Goal: Task Accomplishment & Management: Use online tool/utility

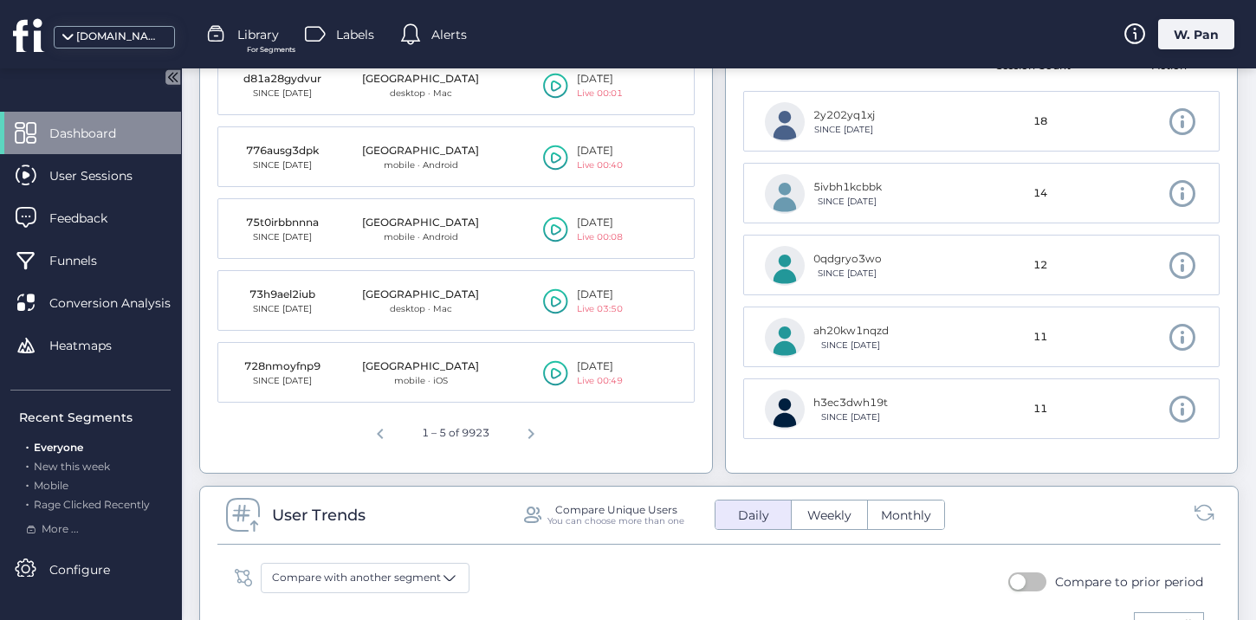
scroll to position [763, 0]
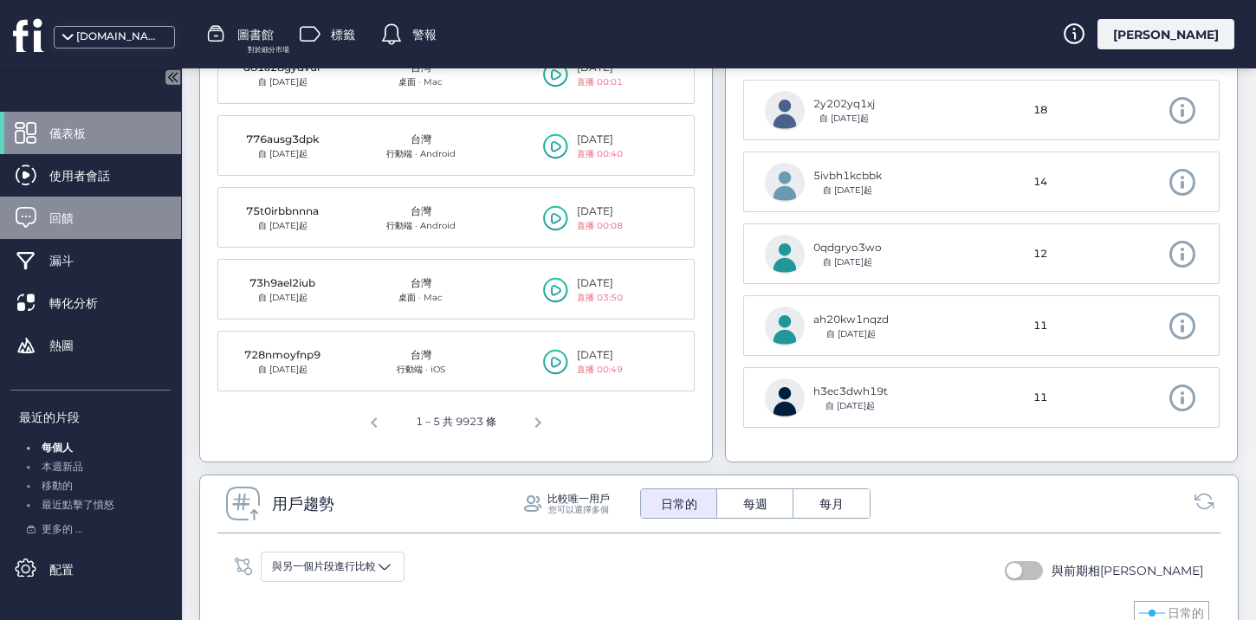
click at [107, 227] on div "回饋" at bounding box center [90, 218] width 181 height 42
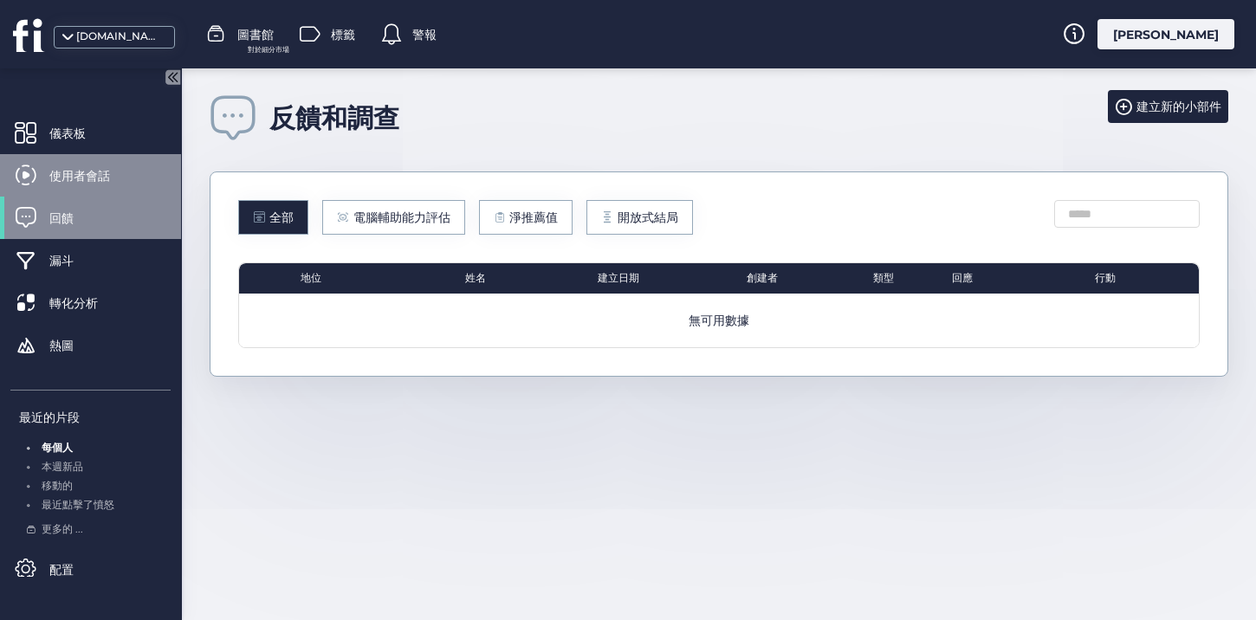
click at [103, 175] on font "使用者會話" at bounding box center [79, 176] width 61 height 16
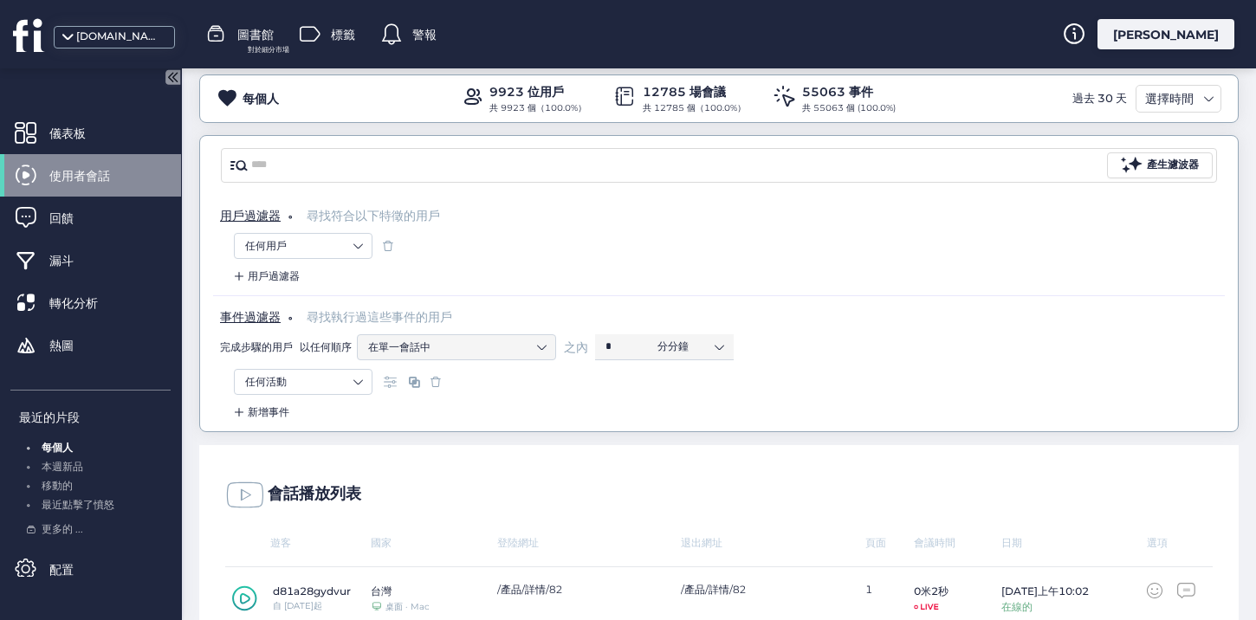
scroll to position [40, 0]
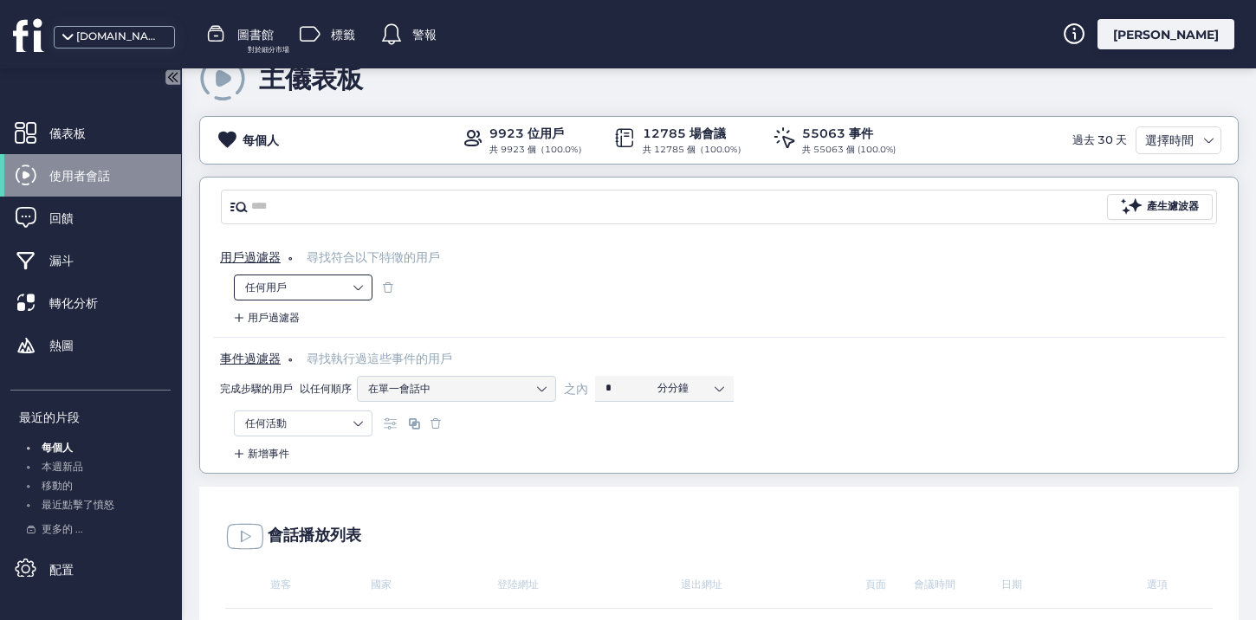
click at [323, 283] on nz-select-item "任何用戶" at bounding box center [303, 288] width 116 height 26
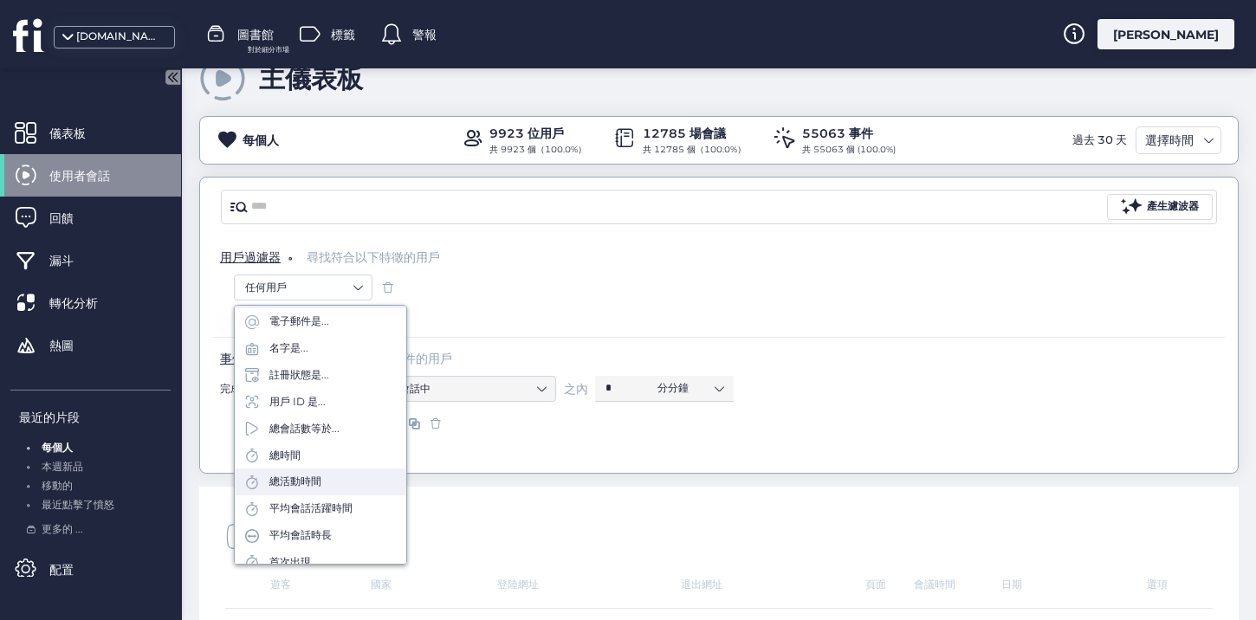
scroll to position [157, 0]
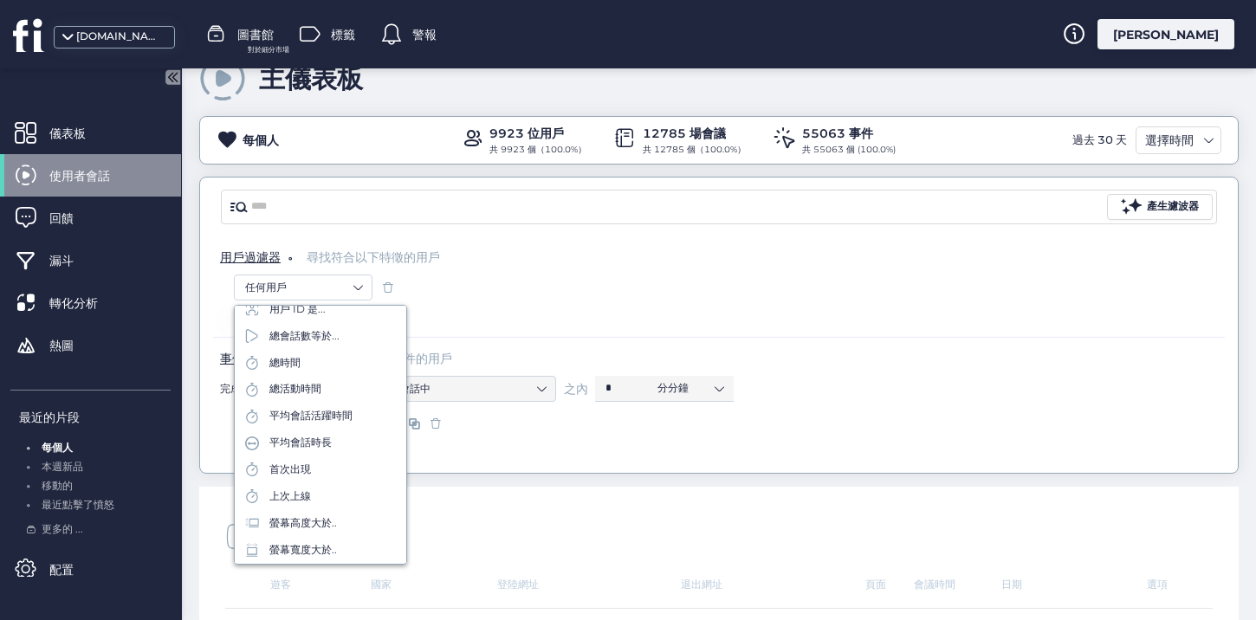
click at [537, 288] on div "任何用戶" at bounding box center [719, 289] width 970 height 29
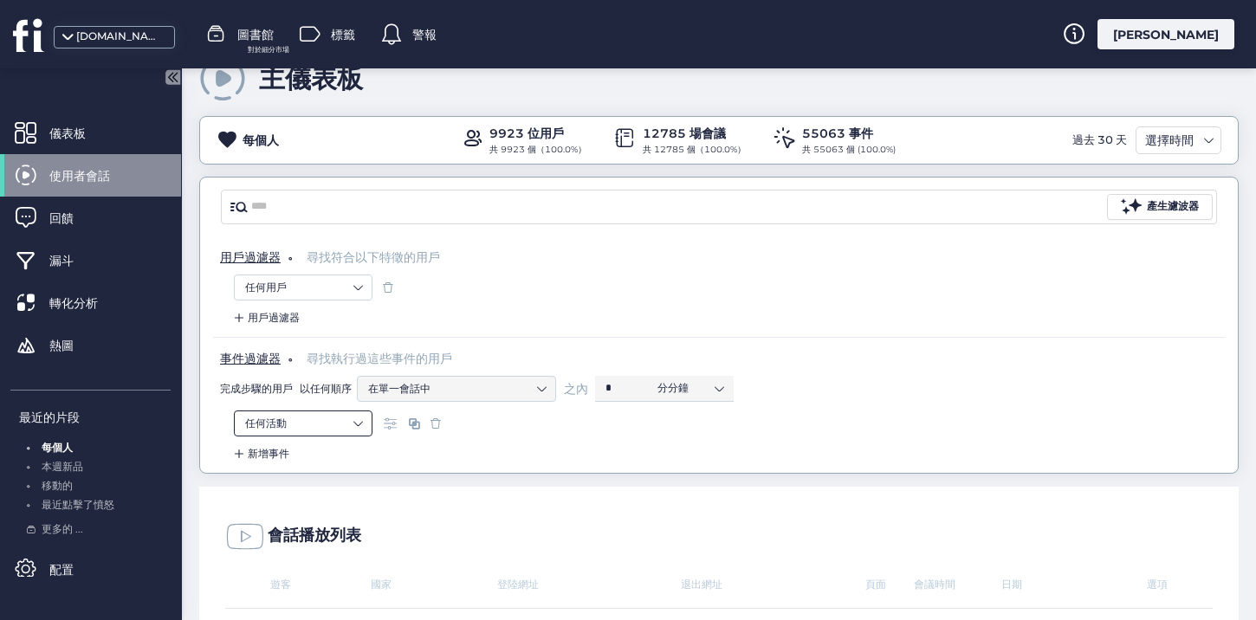
click at [300, 423] on nz-select-item "任何活動" at bounding box center [303, 423] width 116 height 26
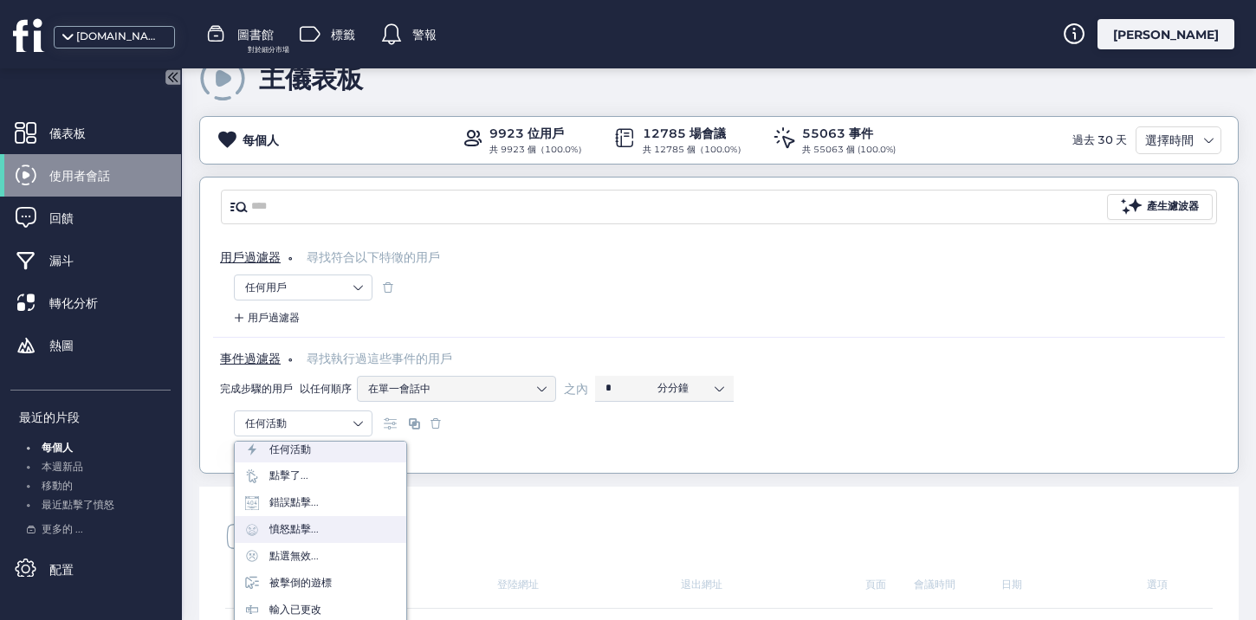
scroll to position [77, 0]
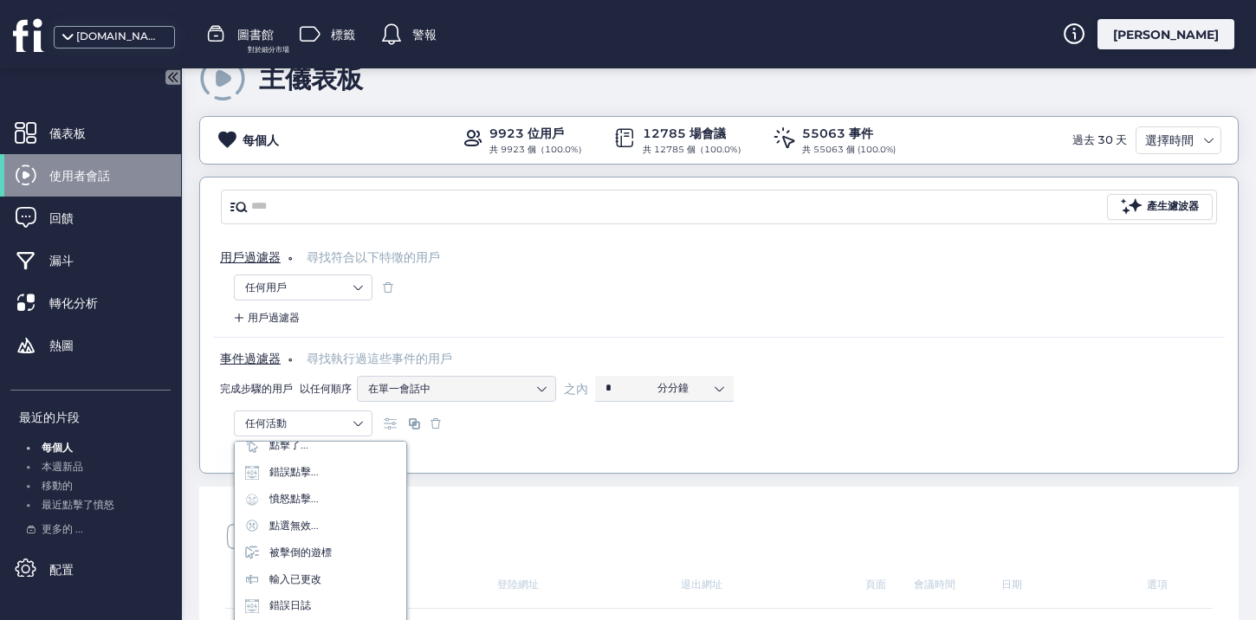
click at [481, 347] on div "事件過濾器 。 尋找執行過這些事件的用戶 完成步驟的用戶 以任何順序 在單一會話中 之內 * 分分鐘" at bounding box center [718, 374] width 1011 height 74
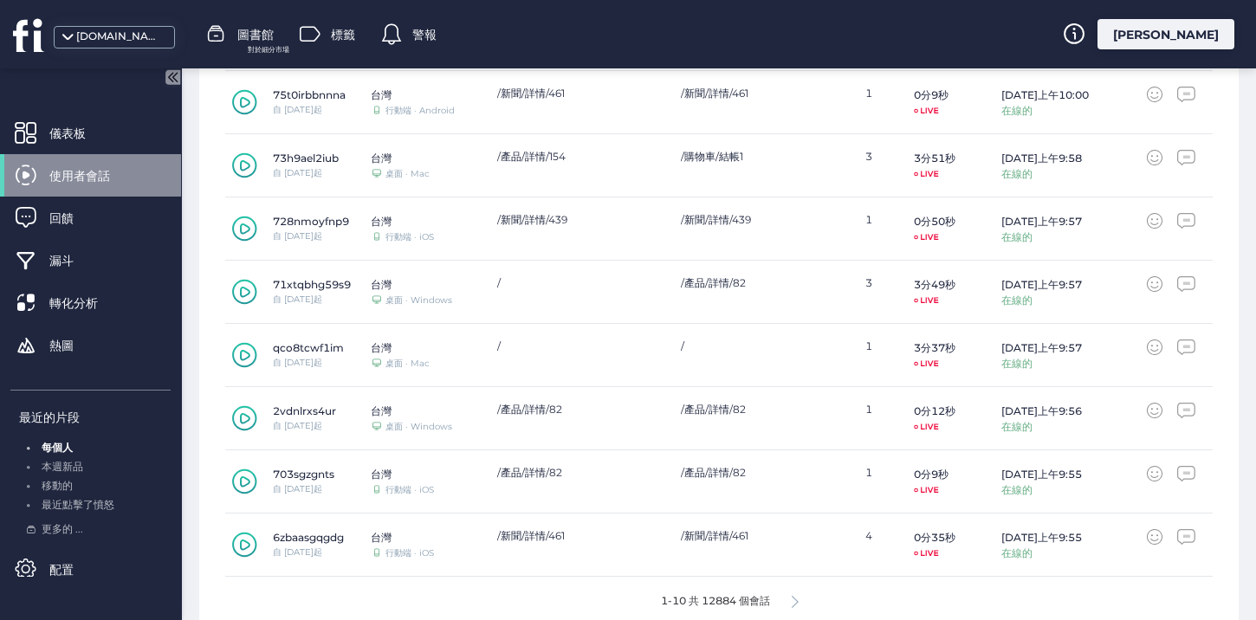
scroll to position [726, 0]
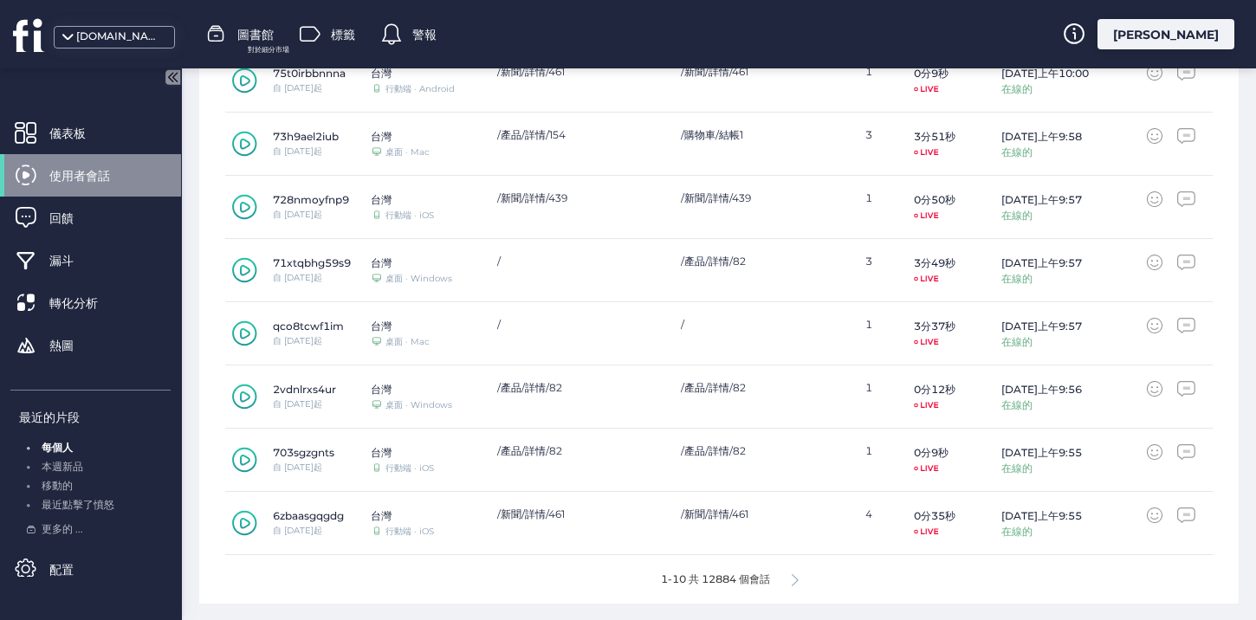
click at [798, 574] on icon at bounding box center [795, 580] width 7 height 13
click at [791, 581] on div "1-10 共 12884 個會話" at bounding box center [718, 579] width 987 height 48
click at [795, 581] on div "1-10 共 12884 個會話" at bounding box center [718, 579] width 987 height 48
click at [802, 576] on icon at bounding box center [798, 580] width 7 height 13
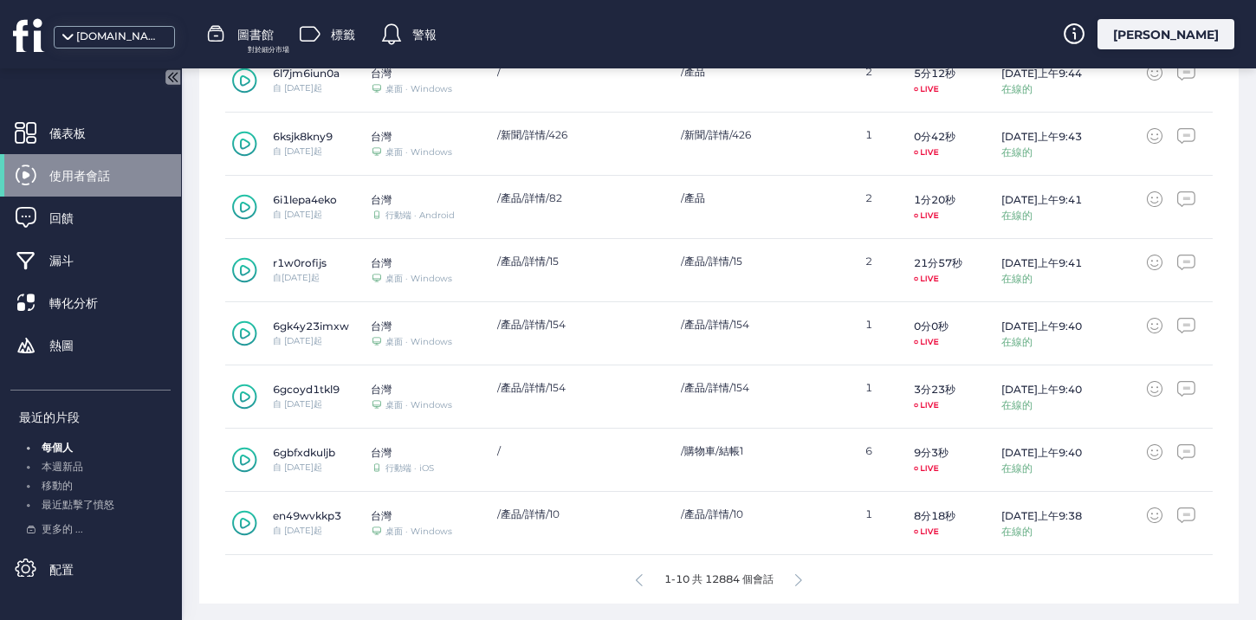
click at [802, 578] on icon at bounding box center [798, 580] width 7 height 13
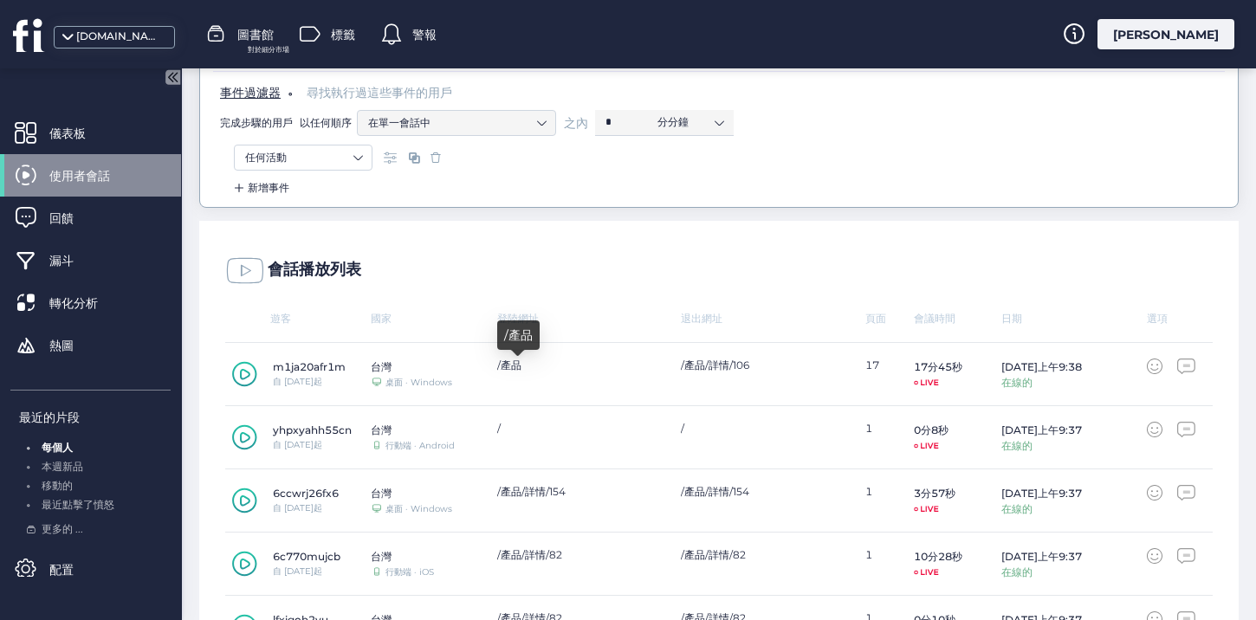
scroll to position [0, 0]
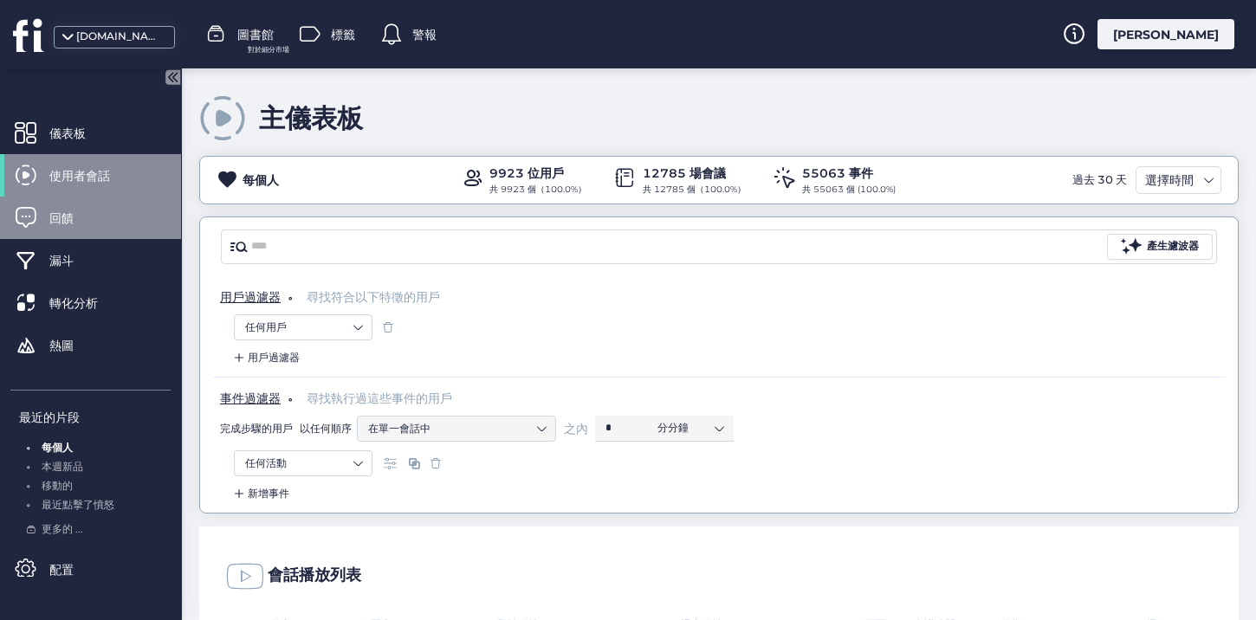
click at [86, 220] on span "回饋" at bounding box center [74, 218] width 50 height 19
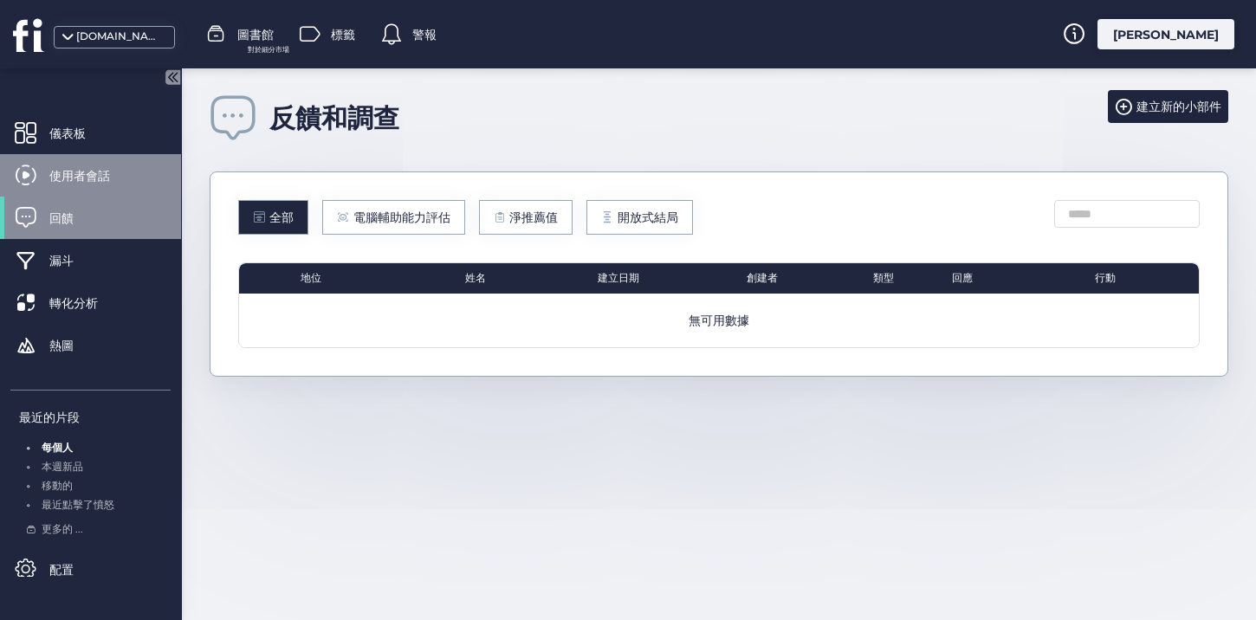
click at [86, 178] on font "使用者會話" at bounding box center [79, 176] width 61 height 16
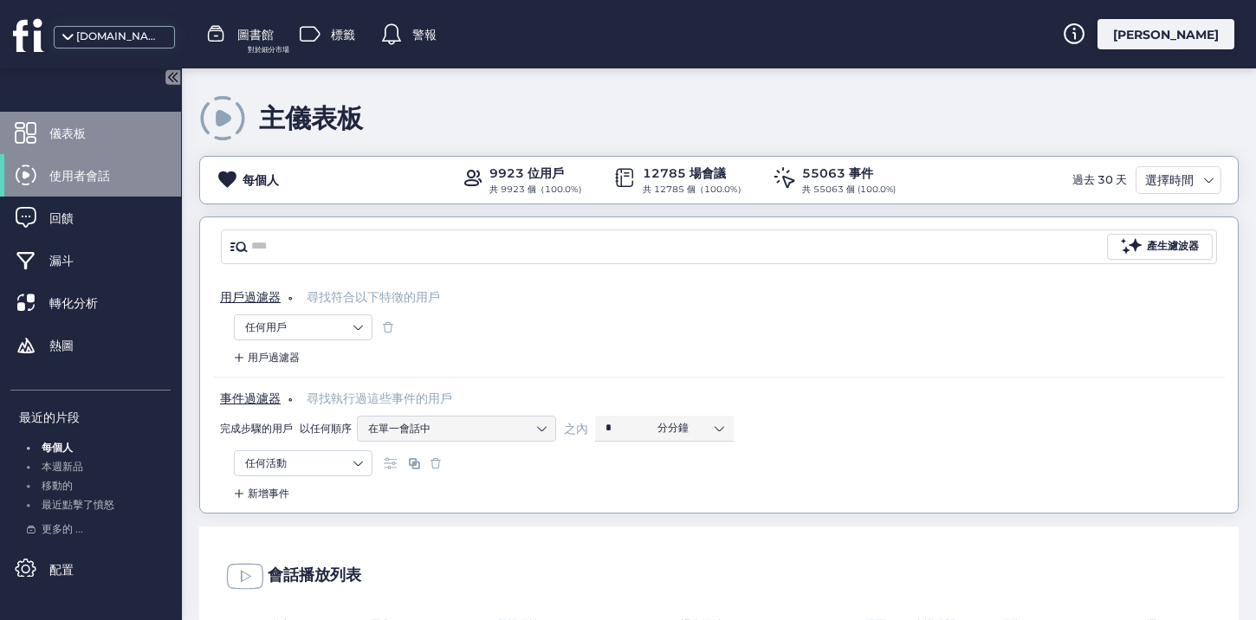
click at [76, 133] on font "儀表板" at bounding box center [67, 134] width 36 height 16
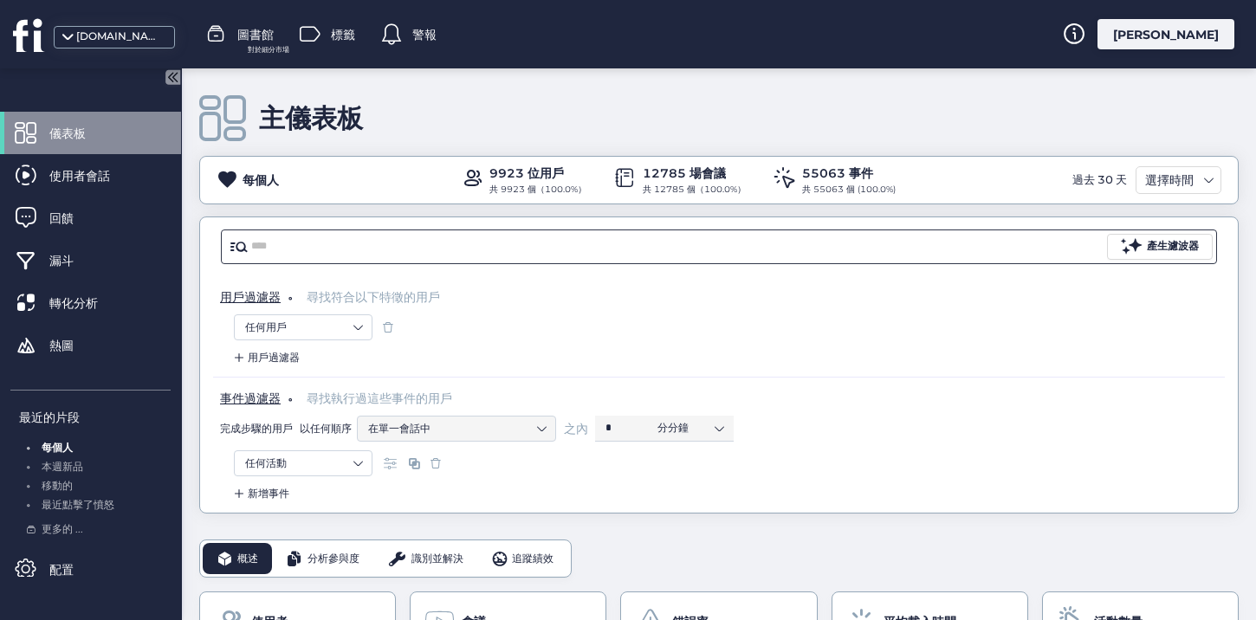
click at [297, 259] on nz-input-group "產生濾波器" at bounding box center [719, 246] width 996 height 35
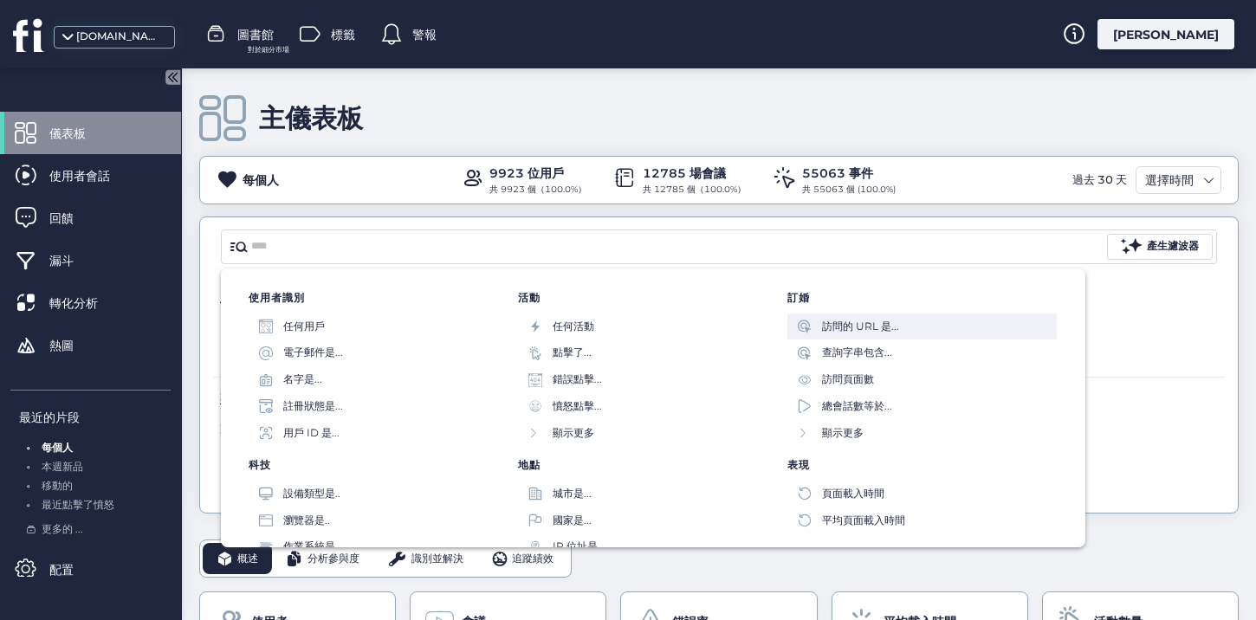
click at [855, 333] on div "訪問的 URL 是..." at bounding box center [860, 327] width 77 height 16
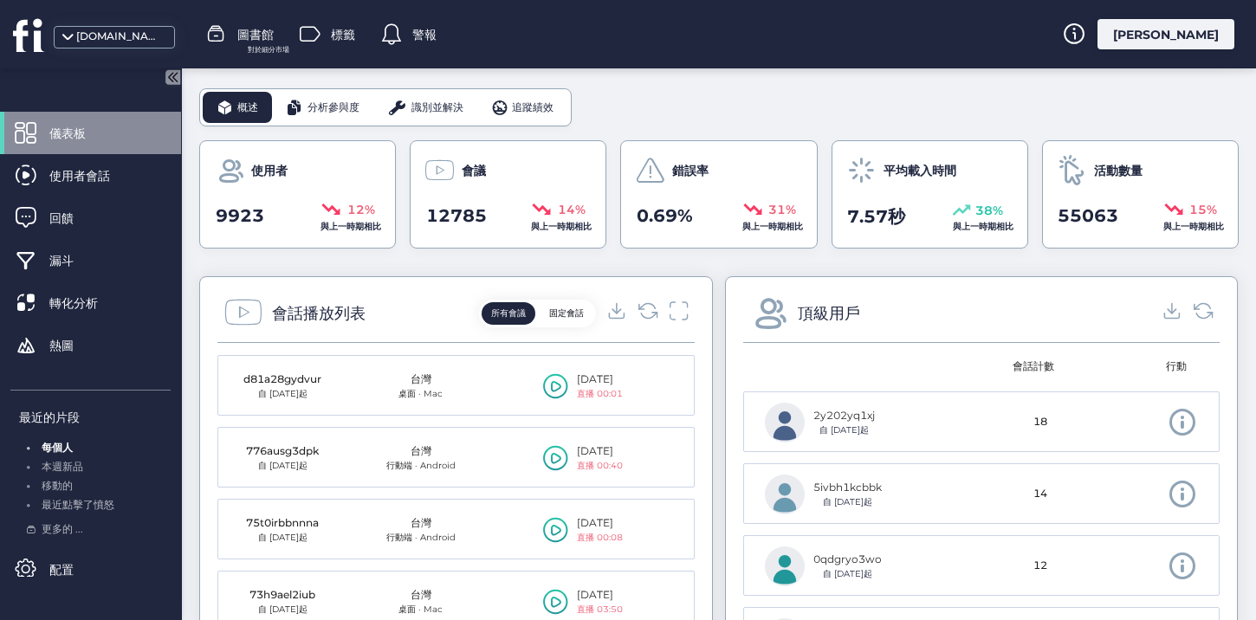
scroll to position [488, 0]
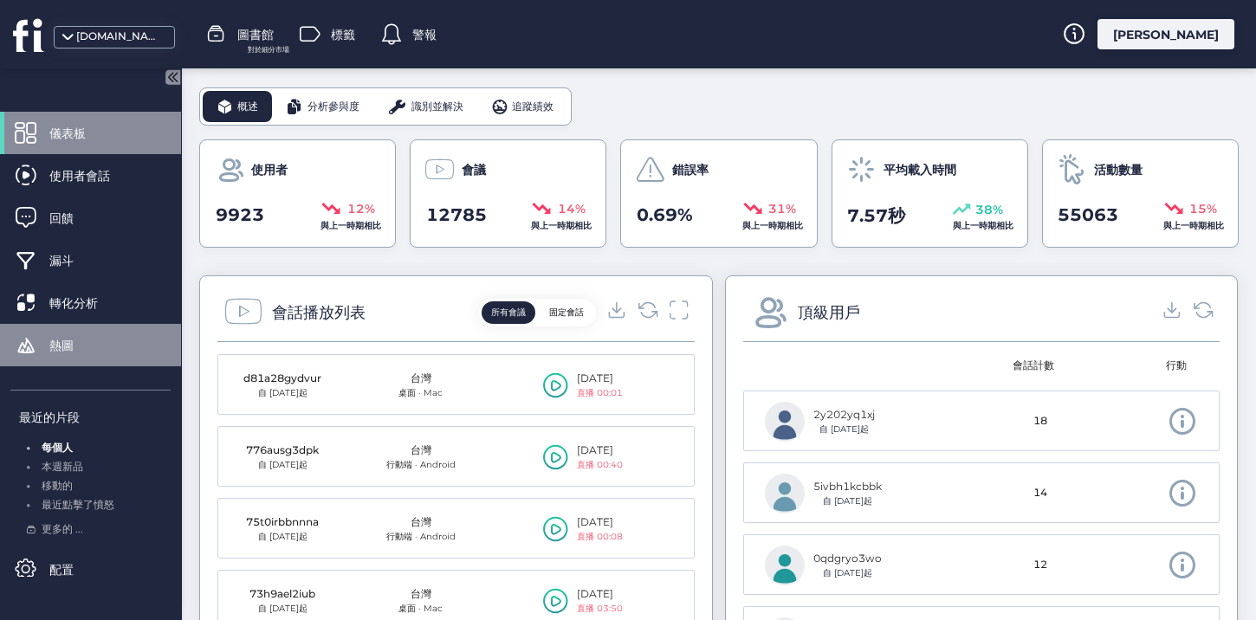
click at [95, 349] on span "熱圖" at bounding box center [74, 345] width 50 height 19
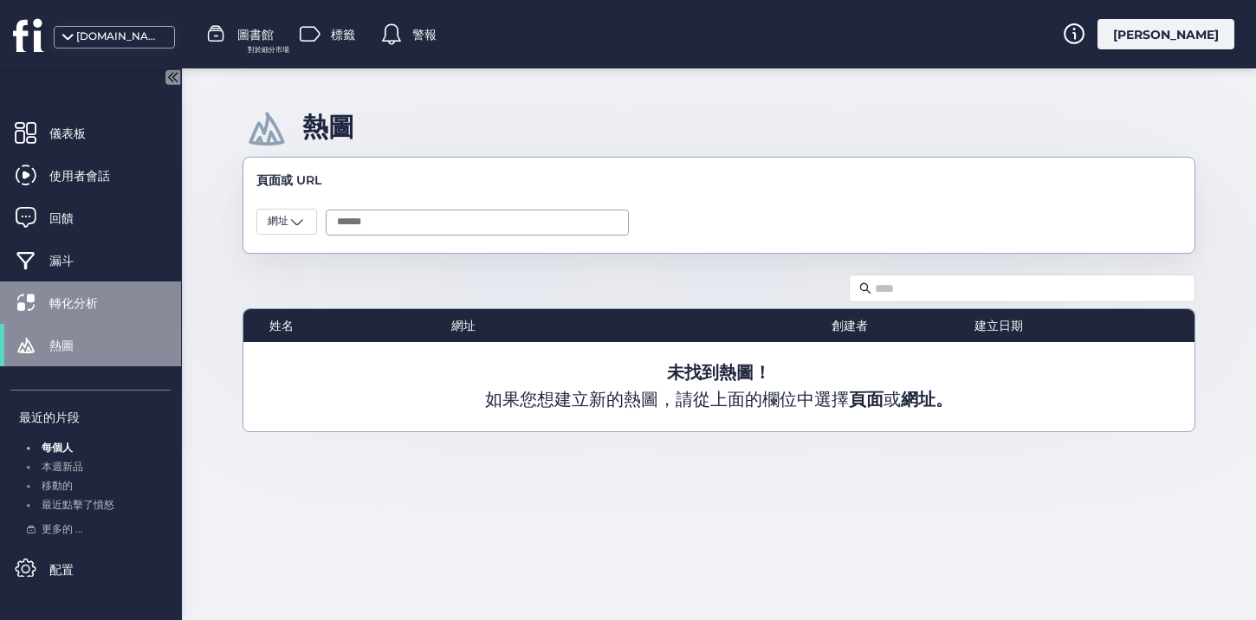
click at [94, 316] on div "轉化分析" at bounding box center [90, 302] width 181 height 42
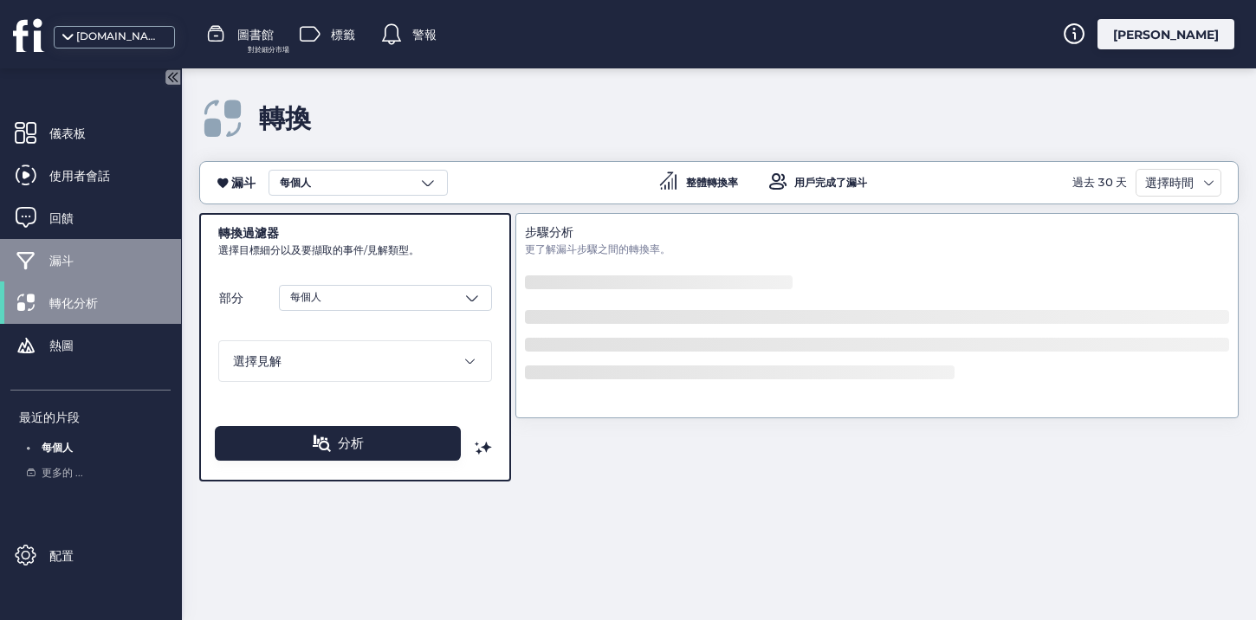
click at [82, 257] on span "漏斗" at bounding box center [74, 260] width 50 height 19
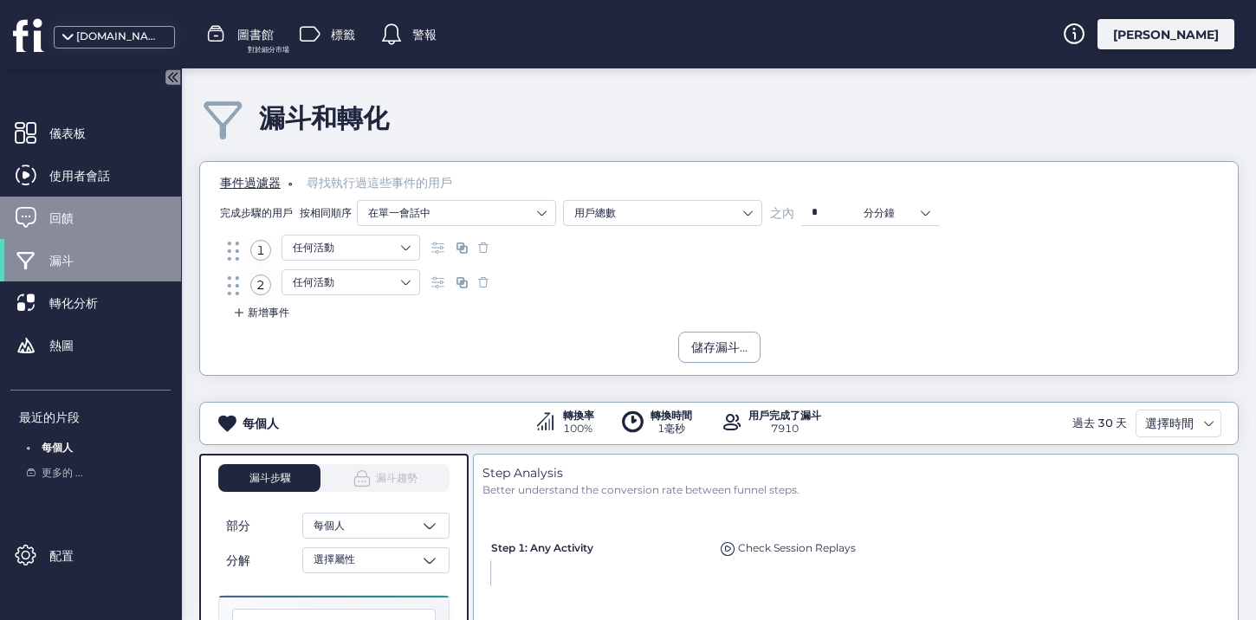
click at [100, 210] on div "回饋" at bounding box center [90, 218] width 181 height 42
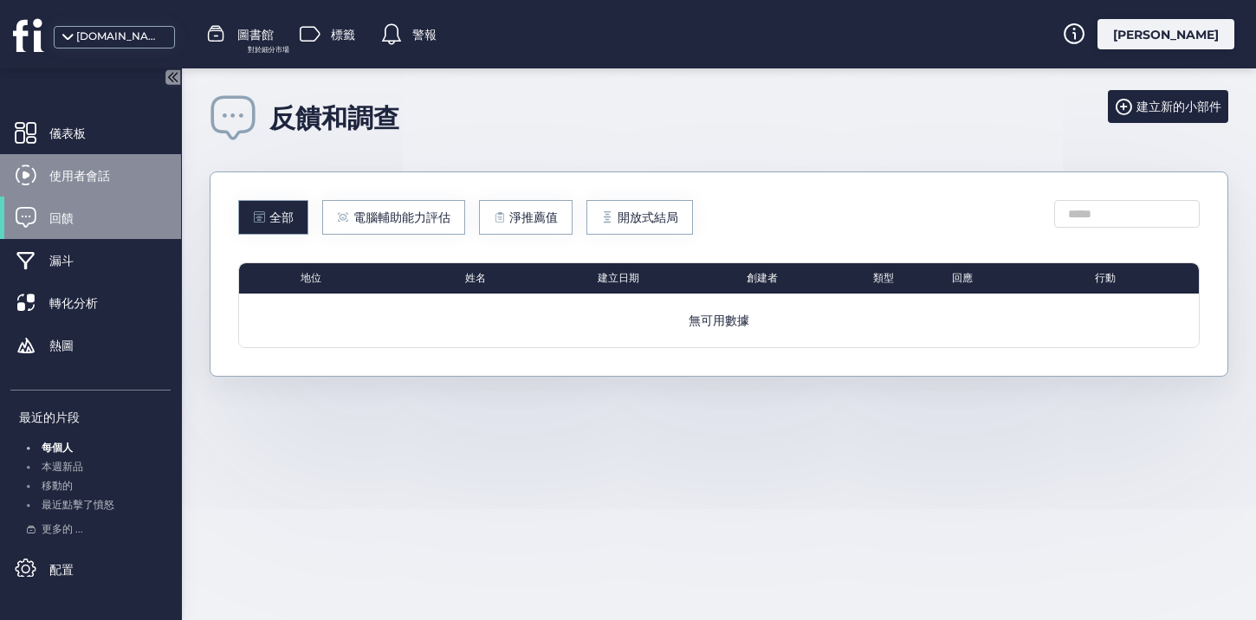
click at [48, 178] on div "使用者會話" at bounding box center [90, 175] width 181 height 42
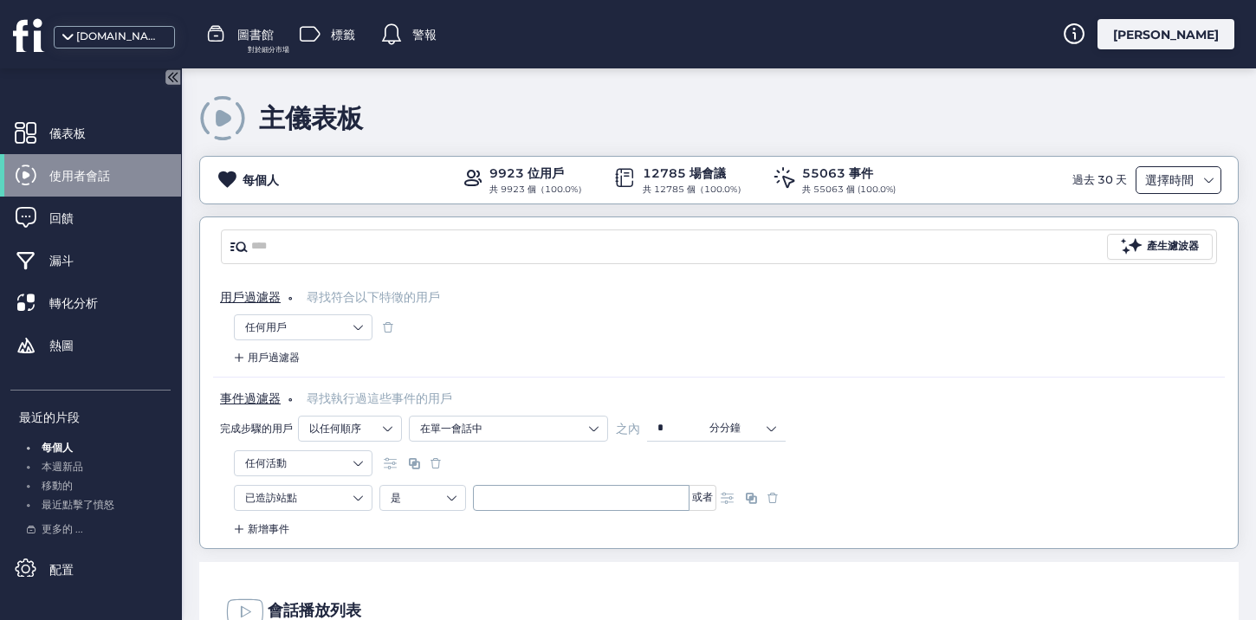
click at [1182, 183] on font "選擇時間" at bounding box center [1169, 180] width 48 height 16
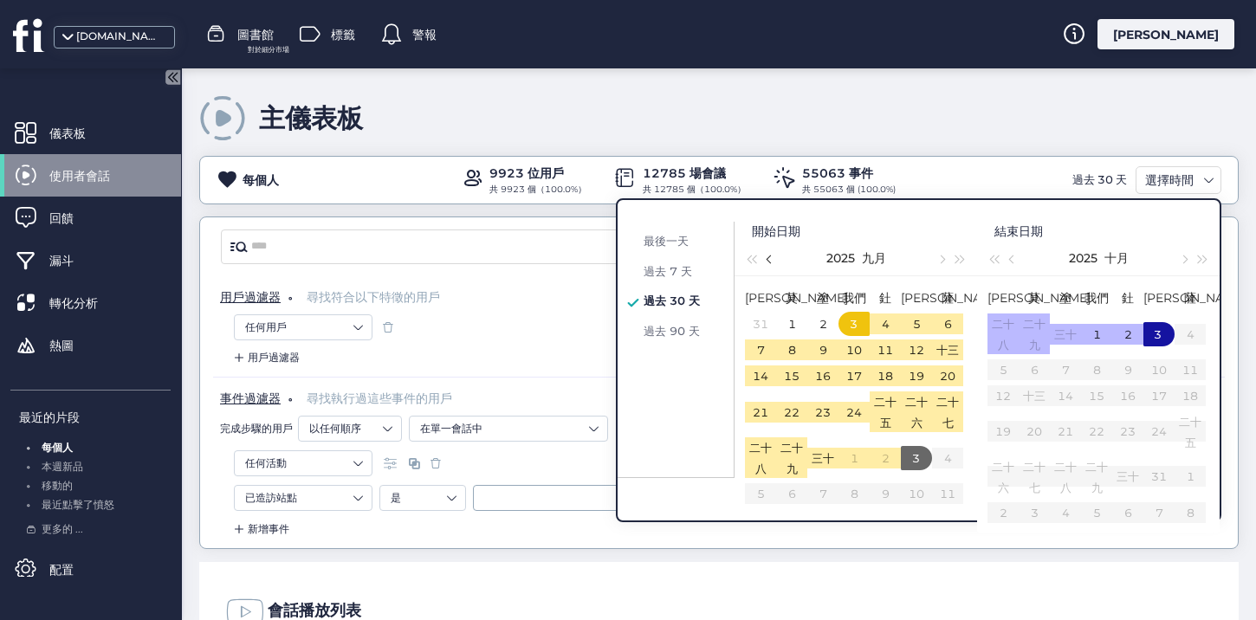
click at [770, 257] on span "button" at bounding box center [770, 259] width 9 height 9
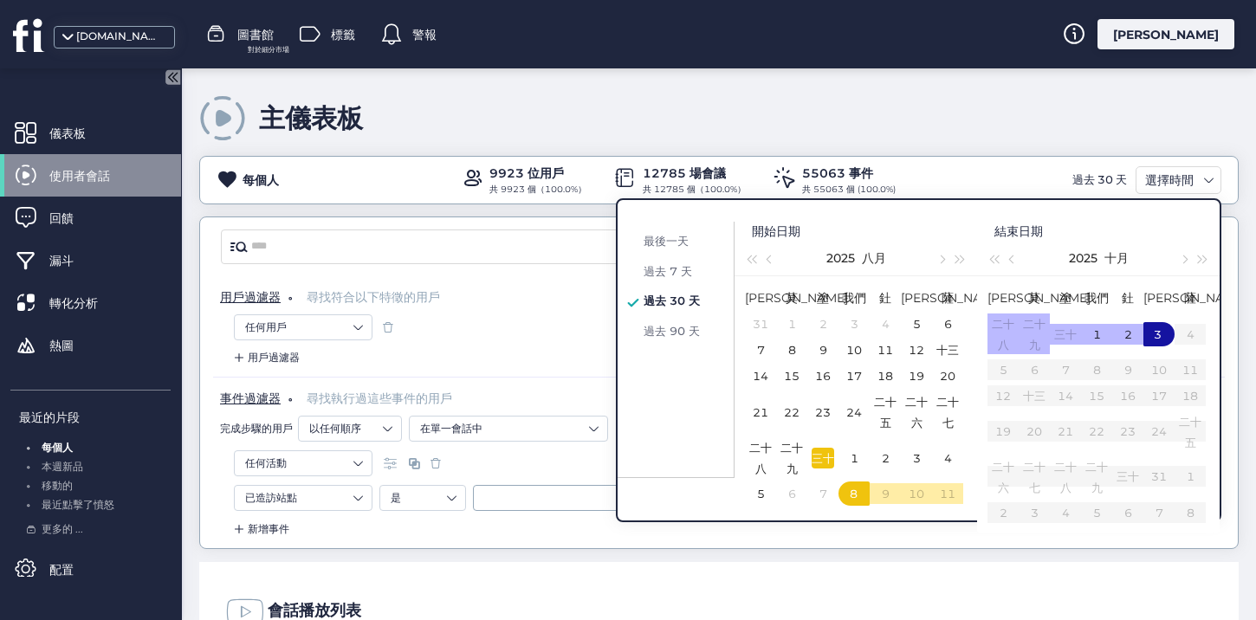
click at [815, 465] on font "三十" at bounding box center [822, 458] width 23 height 14
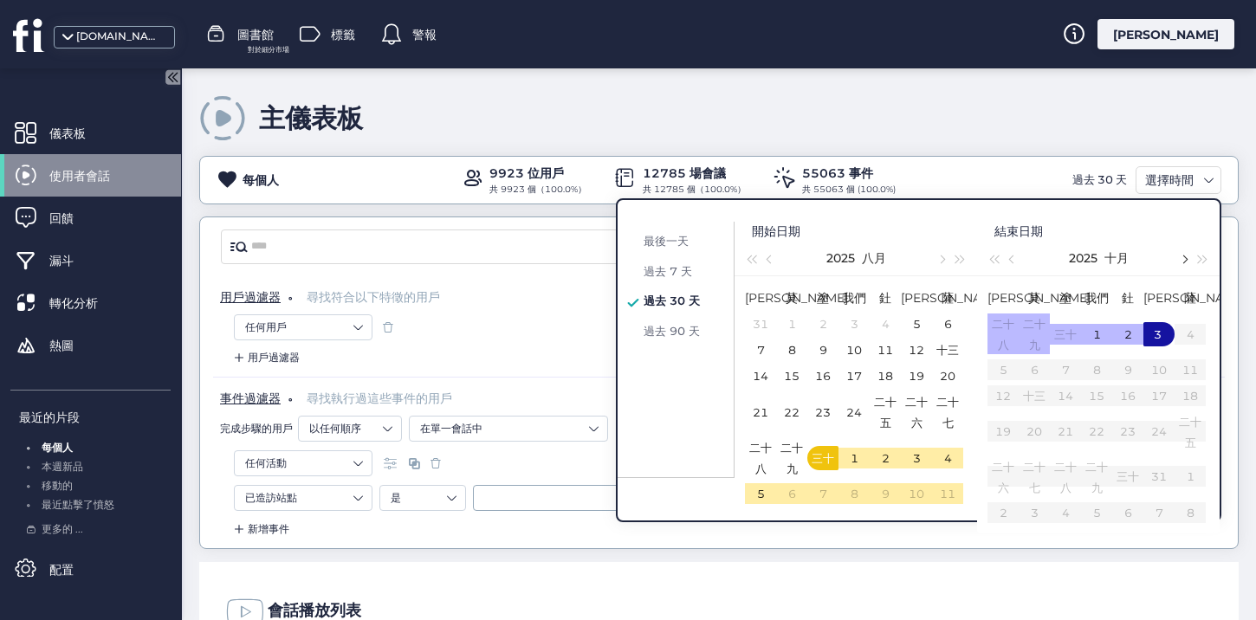
click at [1180, 250] on button "button" at bounding box center [1182, 258] width 19 height 35
click at [1150, 362] on table "蘇 莫 塗 我們 釷 [PERSON_NAME] 薩 二十八 二十九 三十 1 2 3 4 5 6 7 8 9 10 11 12 十三 14 15 16 17…" at bounding box center [1096, 404] width 218 height 242
click at [1016, 261] on button "button" at bounding box center [1012, 258] width 19 height 35
click at [1066, 341] on font "三十" at bounding box center [1065, 334] width 23 height 14
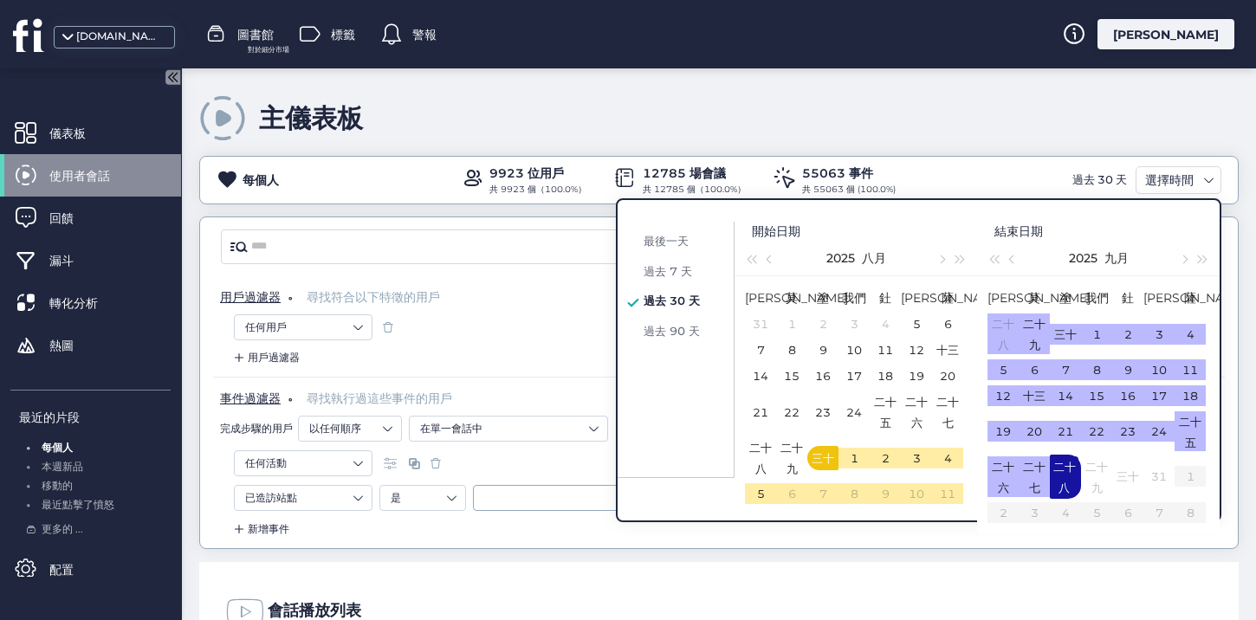
click at [1071, 477] on div "二十八" at bounding box center [1064, 466] width 29 height 21
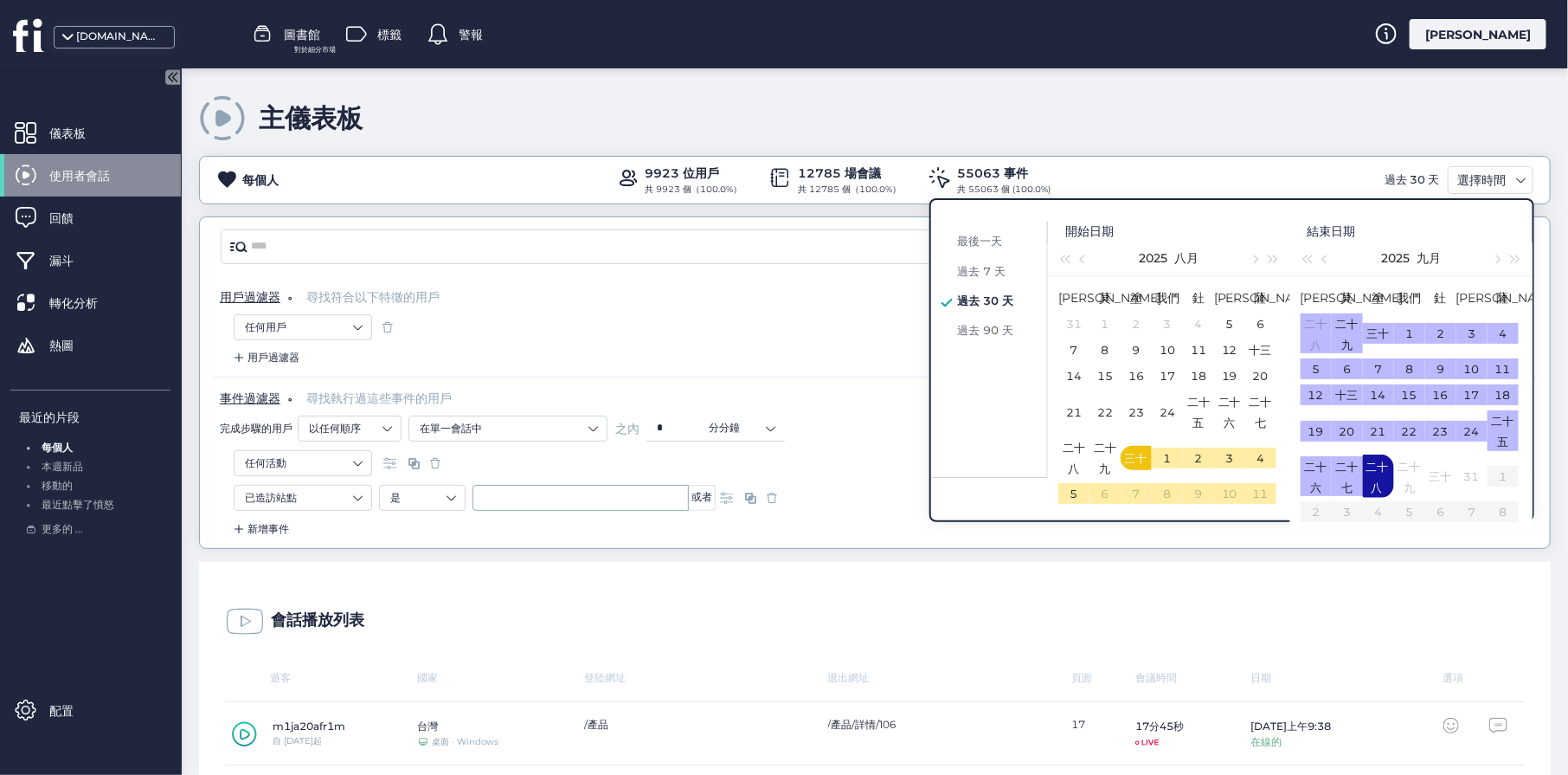
click at [1254, 499] on td "二十八" at bounding box center [1378, 476] width 31 height 45
click at [1012, 302] on div "過去 30 天" at bounding box center [995, 300] width 86 height 21
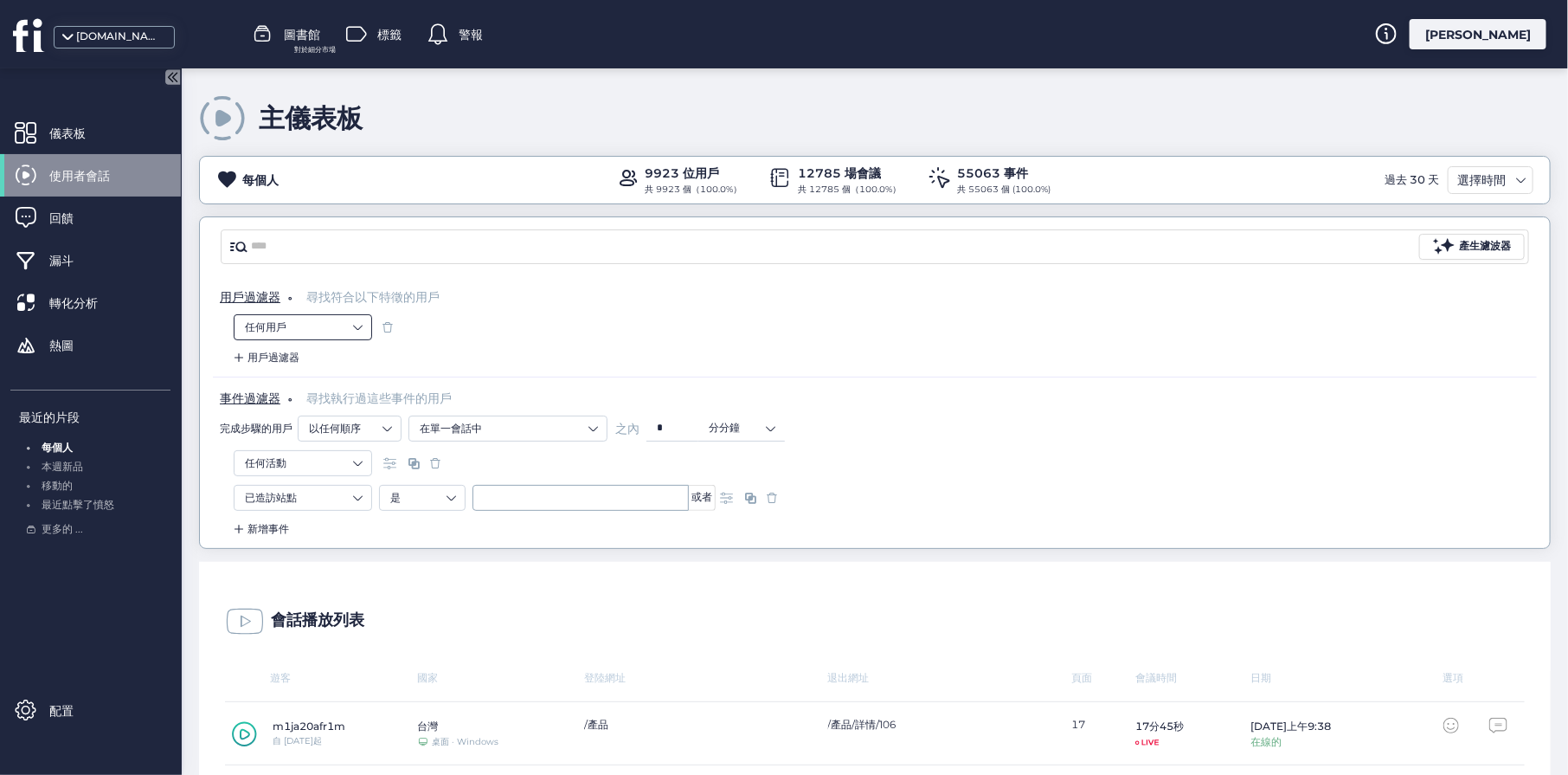
click at [262, 321] on font "任何用戶" at bounding box center [266, 326] width 42 height 13
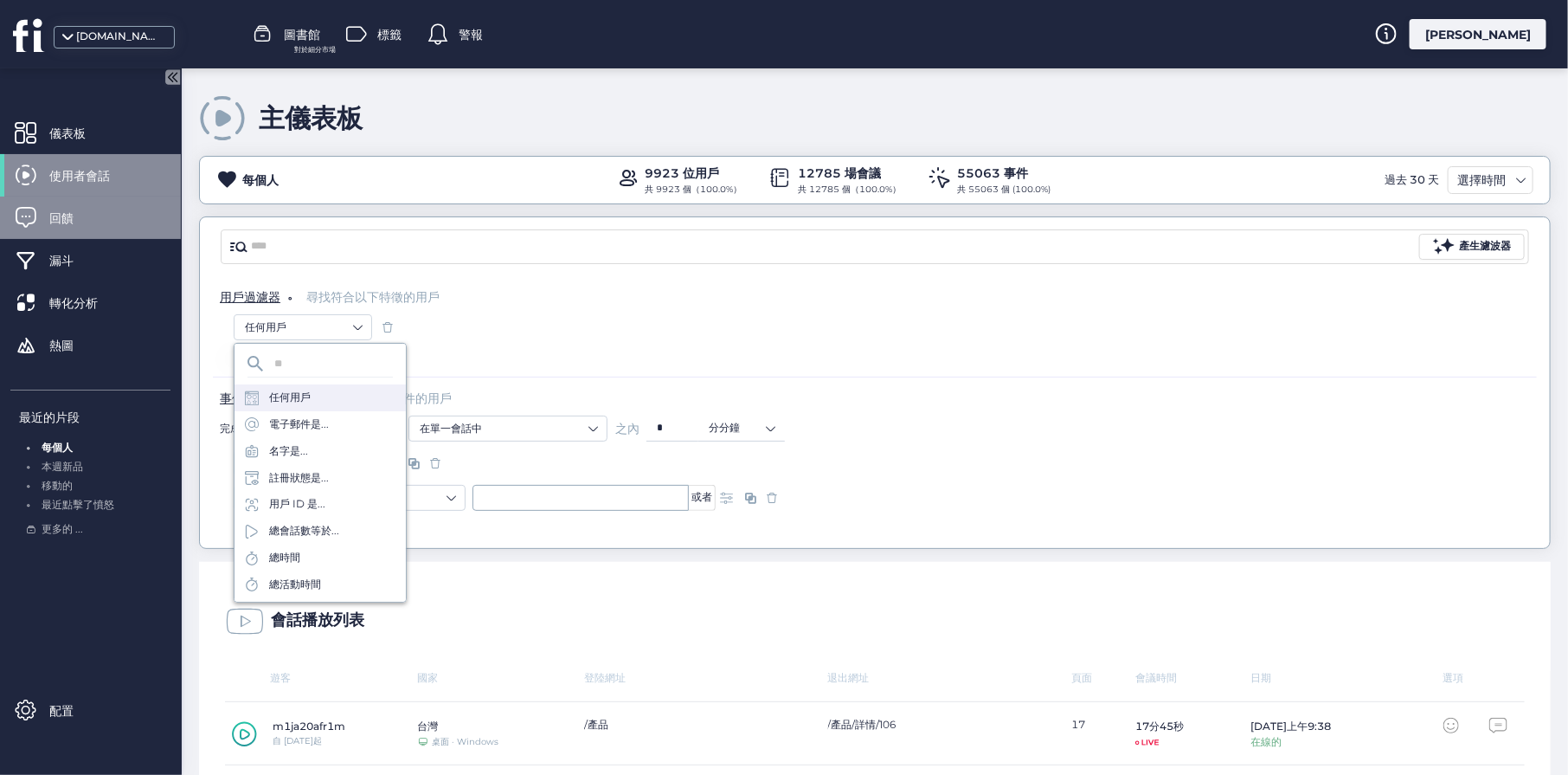
click at [61, 223] on font "回饋" at bounding box center [61, 218] width 24 height 16
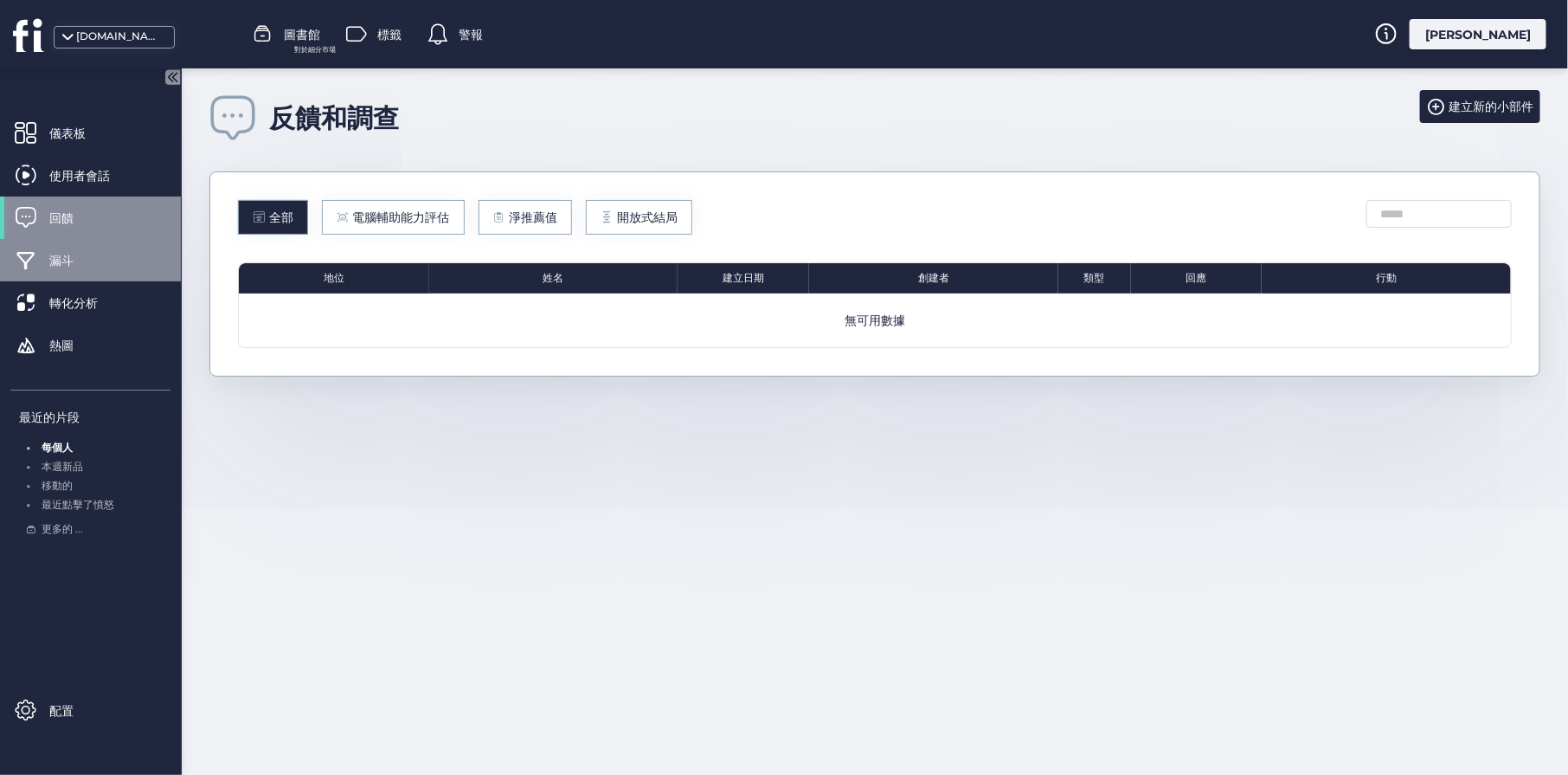
click at [75, 249] on div "漏斗" at bounding box center [90, 260] width 181 height 42
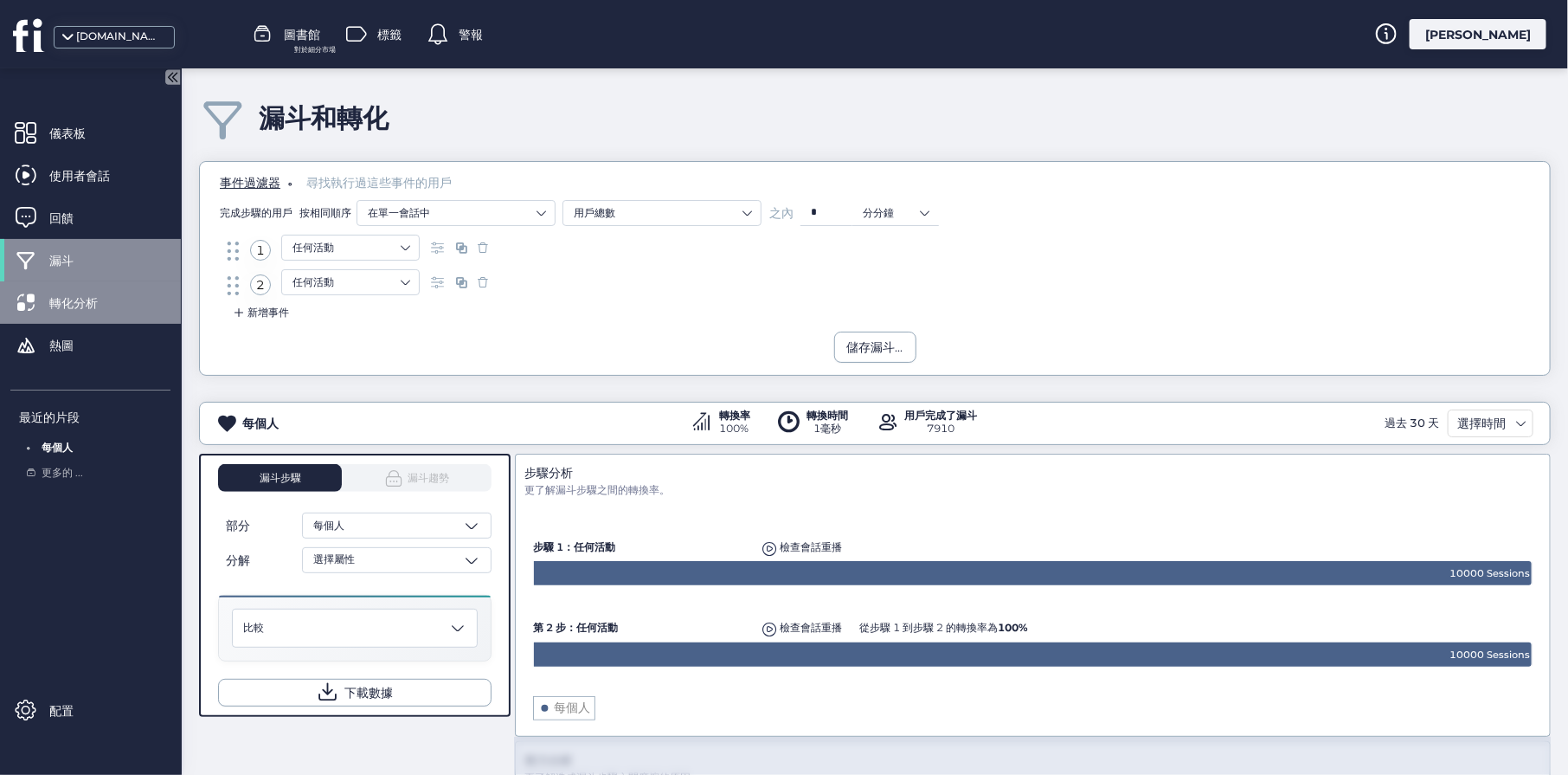
click at [51, 306] on font "轉化分析" at bounding box center [73, 303] width 48 height 16
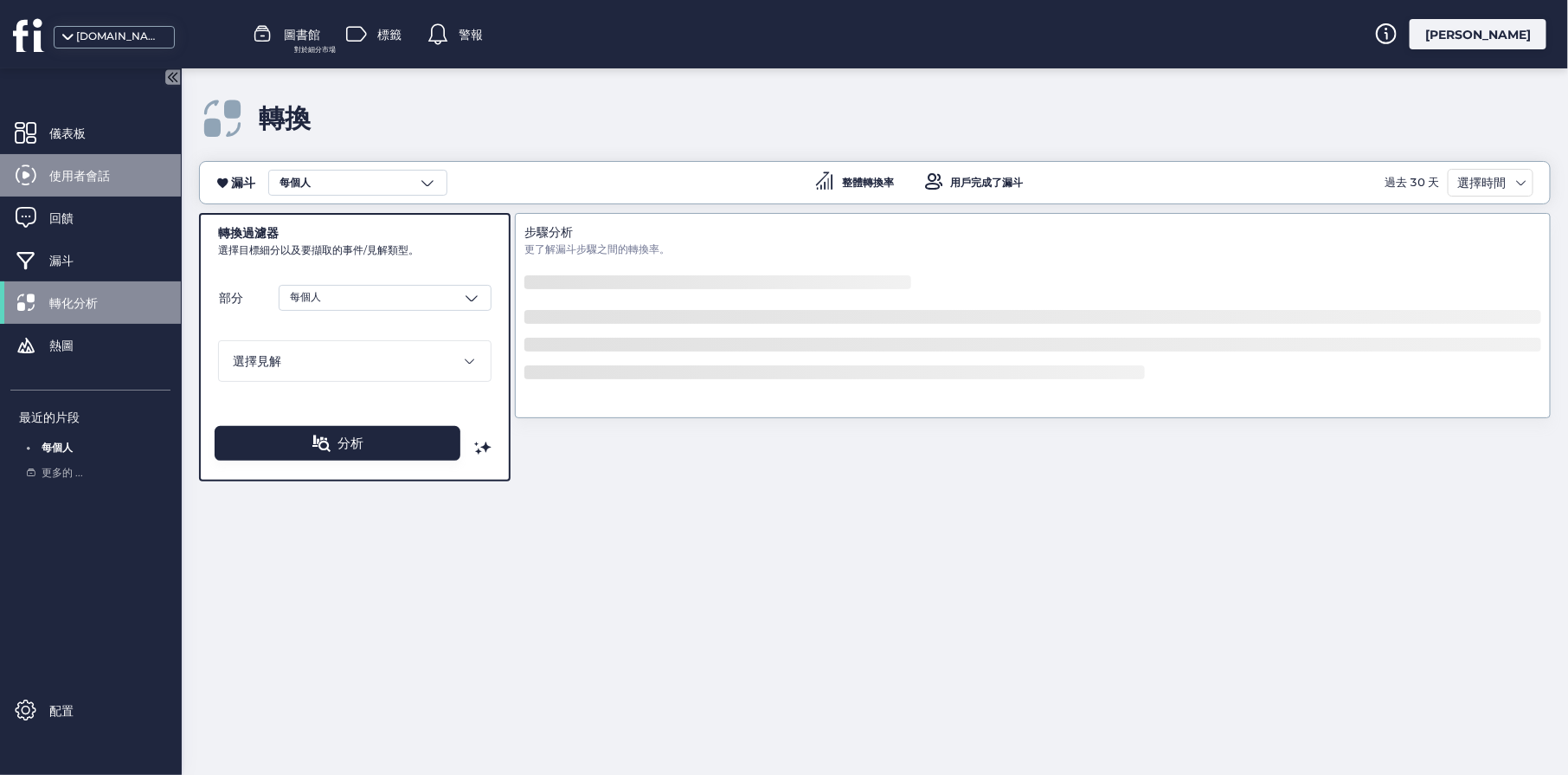
click at [47, 157] on div "使用者會話" at bounding box center [90, 175] width 181 height 42
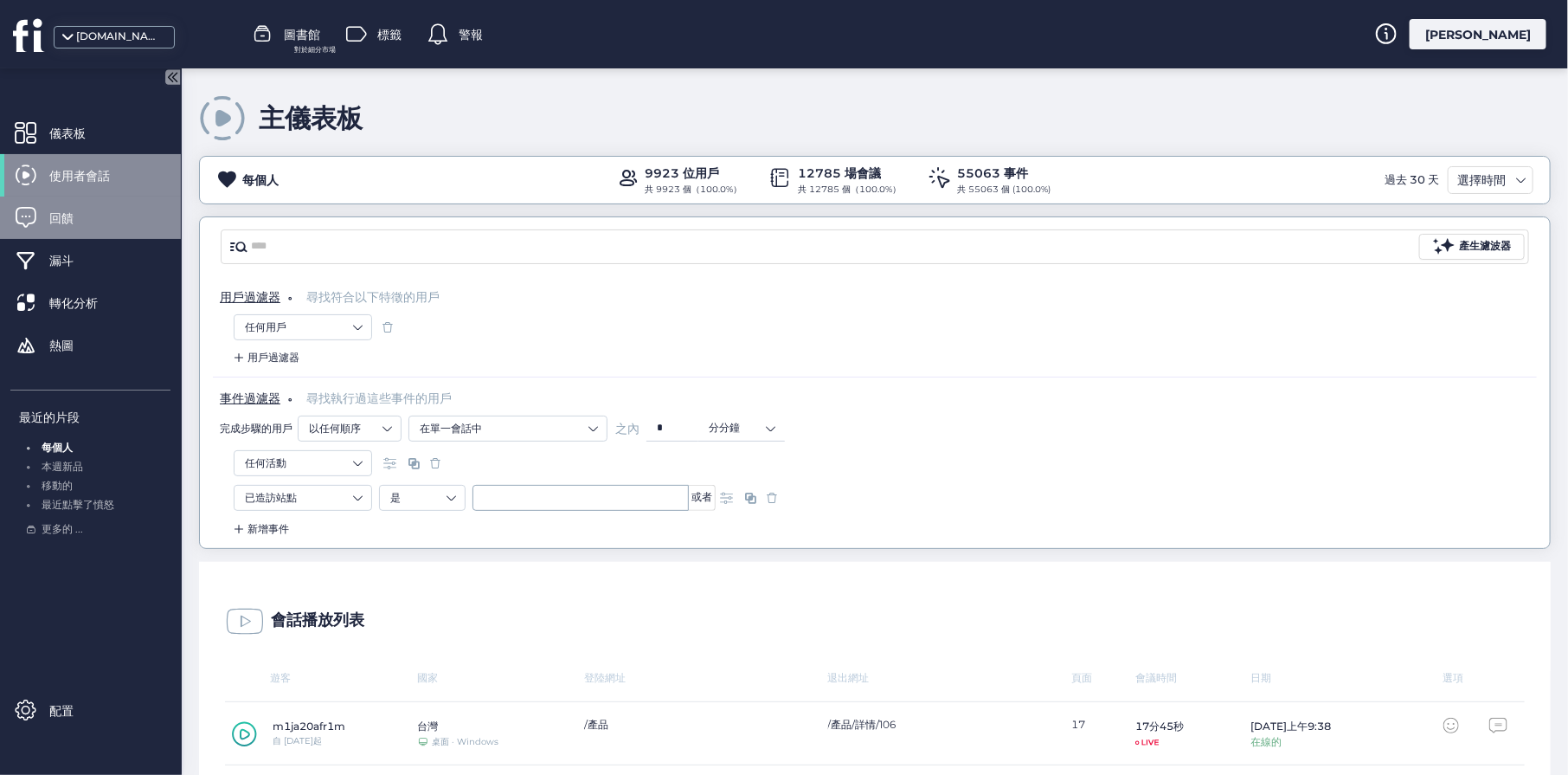
click at [54, 223] on font "回饋" at bounding box center [61, 218] width 24 height 16
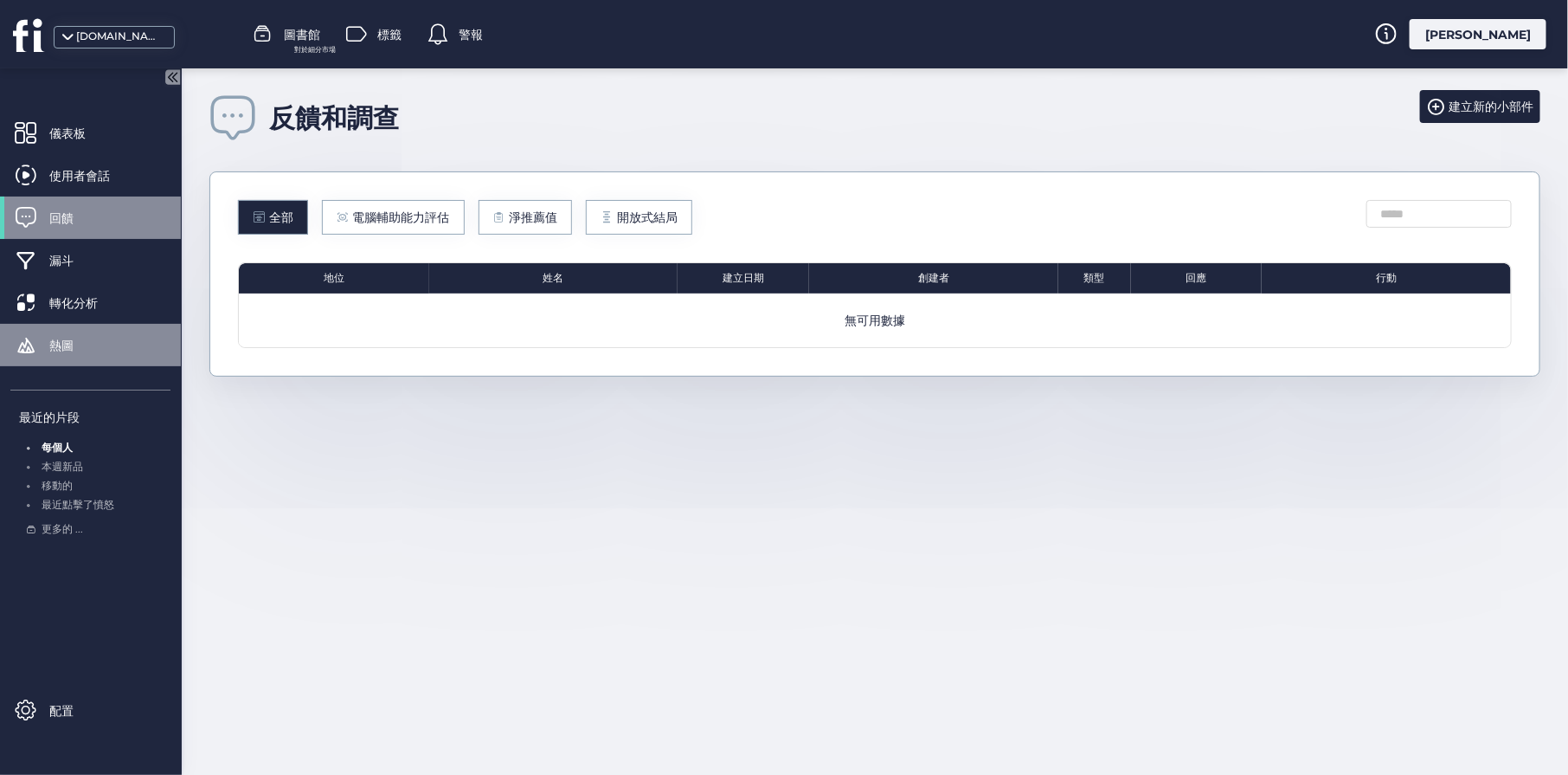
click at [43, 347] on div "熱圖" at bounding box center [90, 345] width 181 height 42
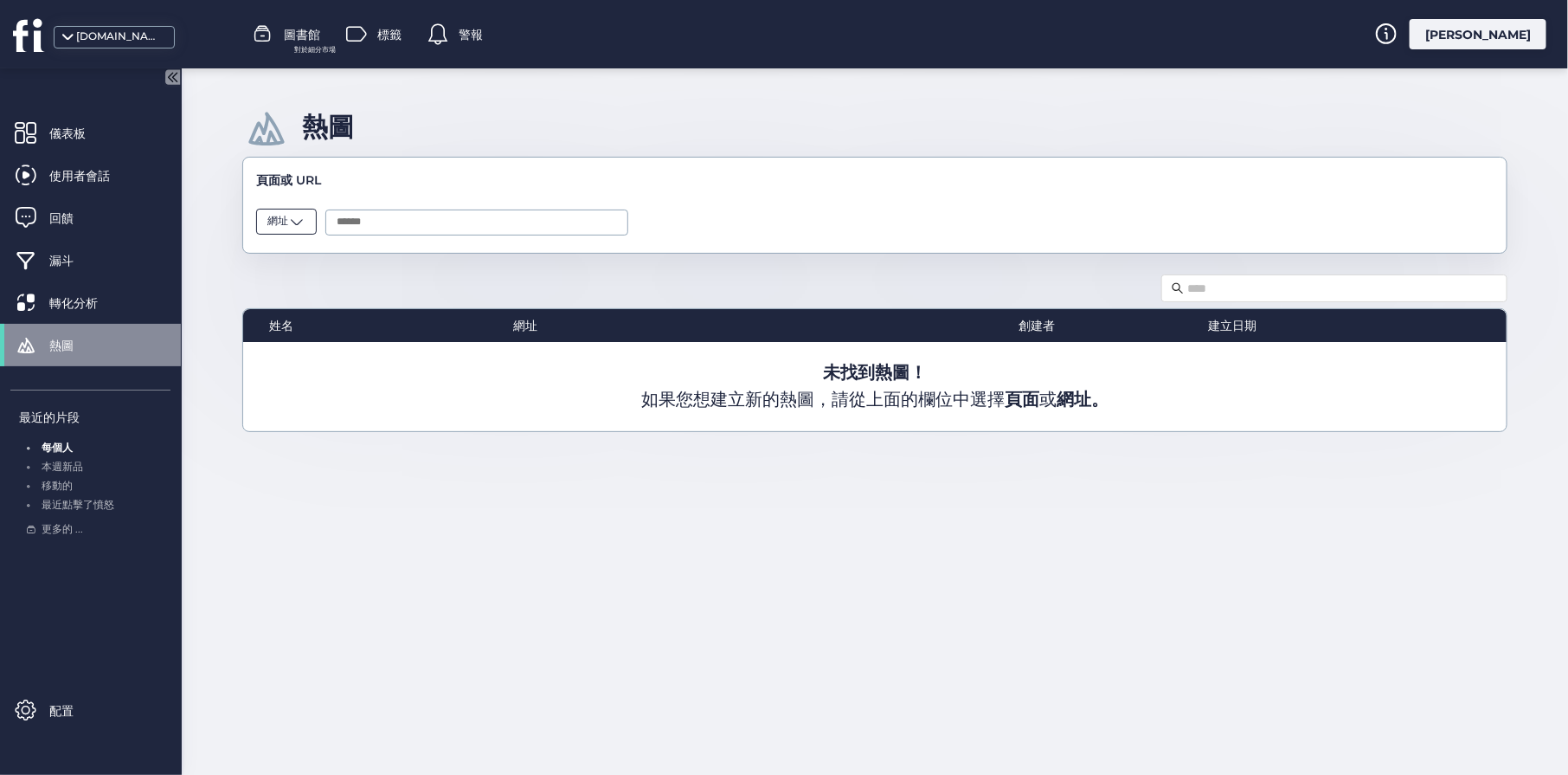
click at [304, 214] on span at bounding box center [296, 221] width 17 height 17
click at [391, 218] on input "text" at bounding box center [477, 223] width 303 height 26
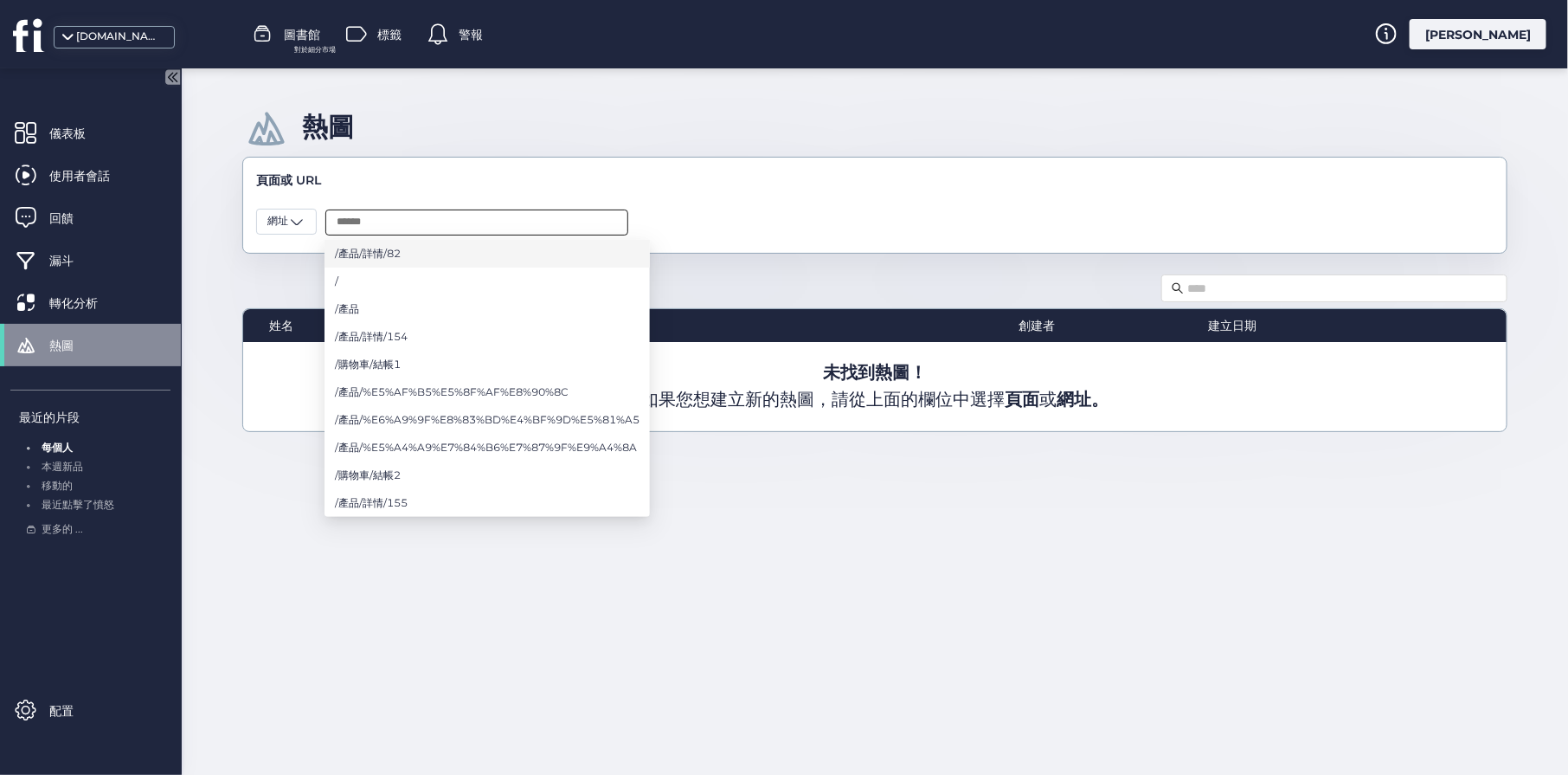
click at [463, 257] on li "/產品/詳情/82" at bounding box center [488, 254] width 326 height 28
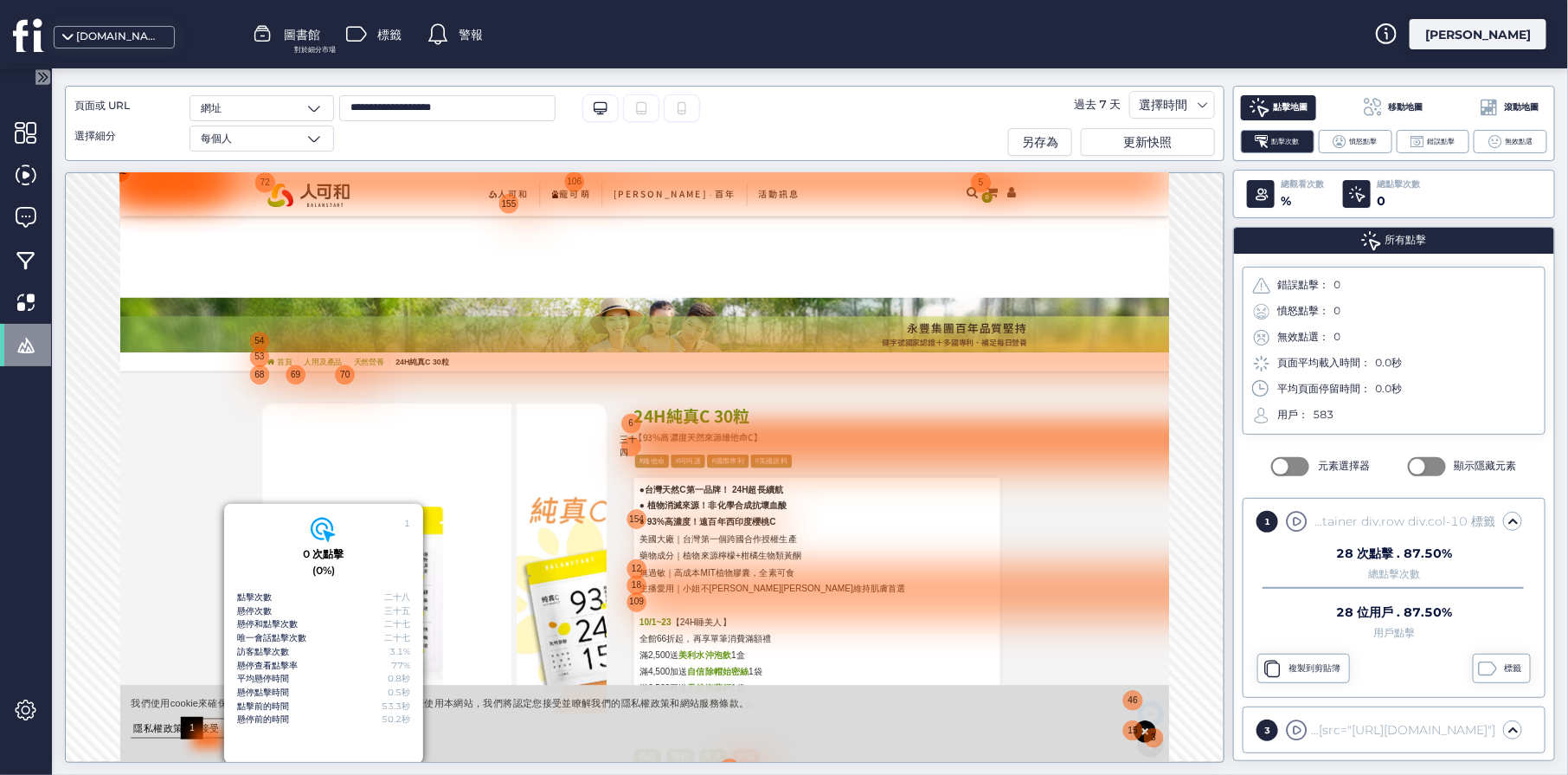
scroll to position [11, 0]
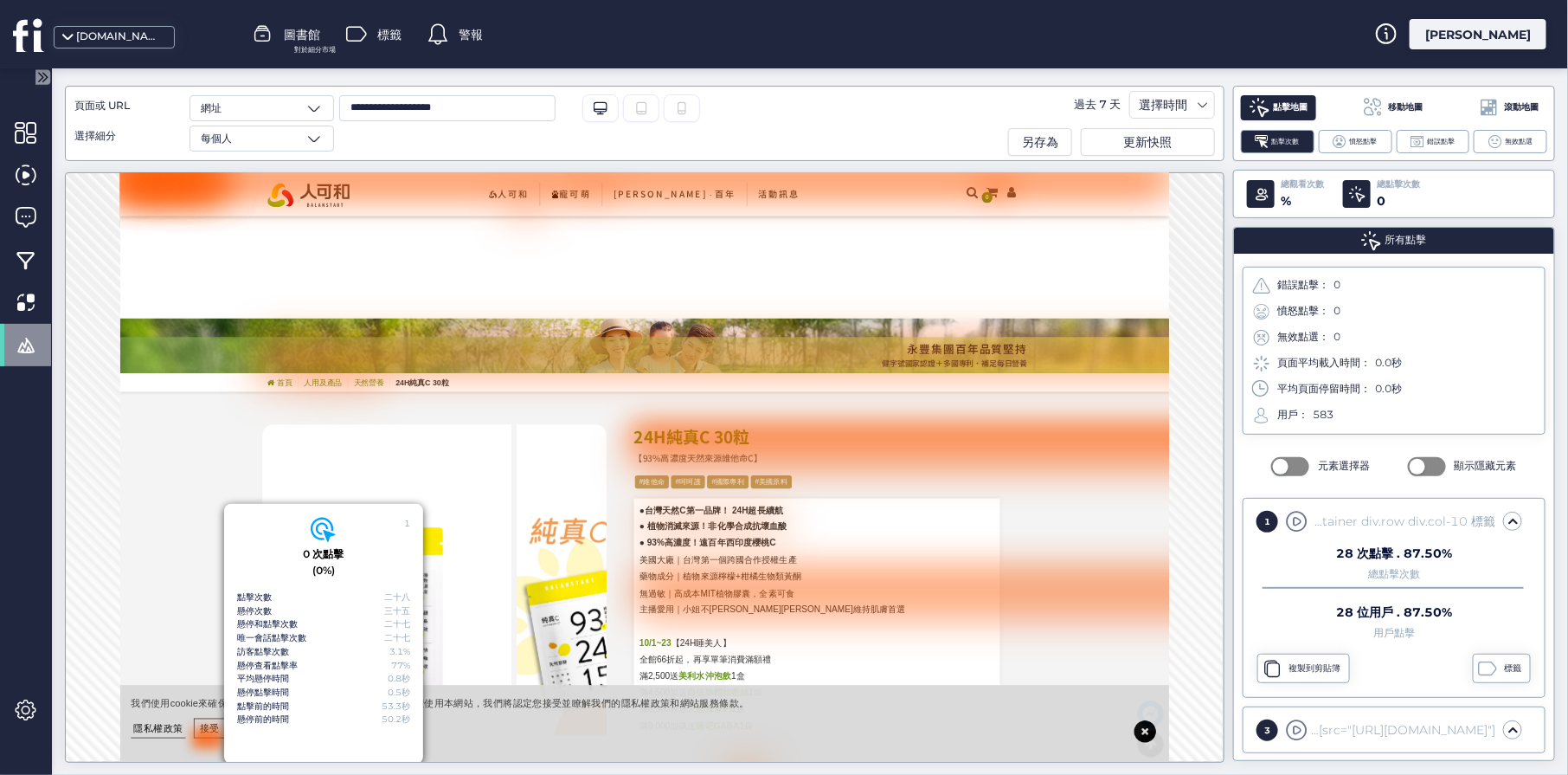
click at [438, 113] on input "**********" at bounding box center [447, 108] width 216 height 26
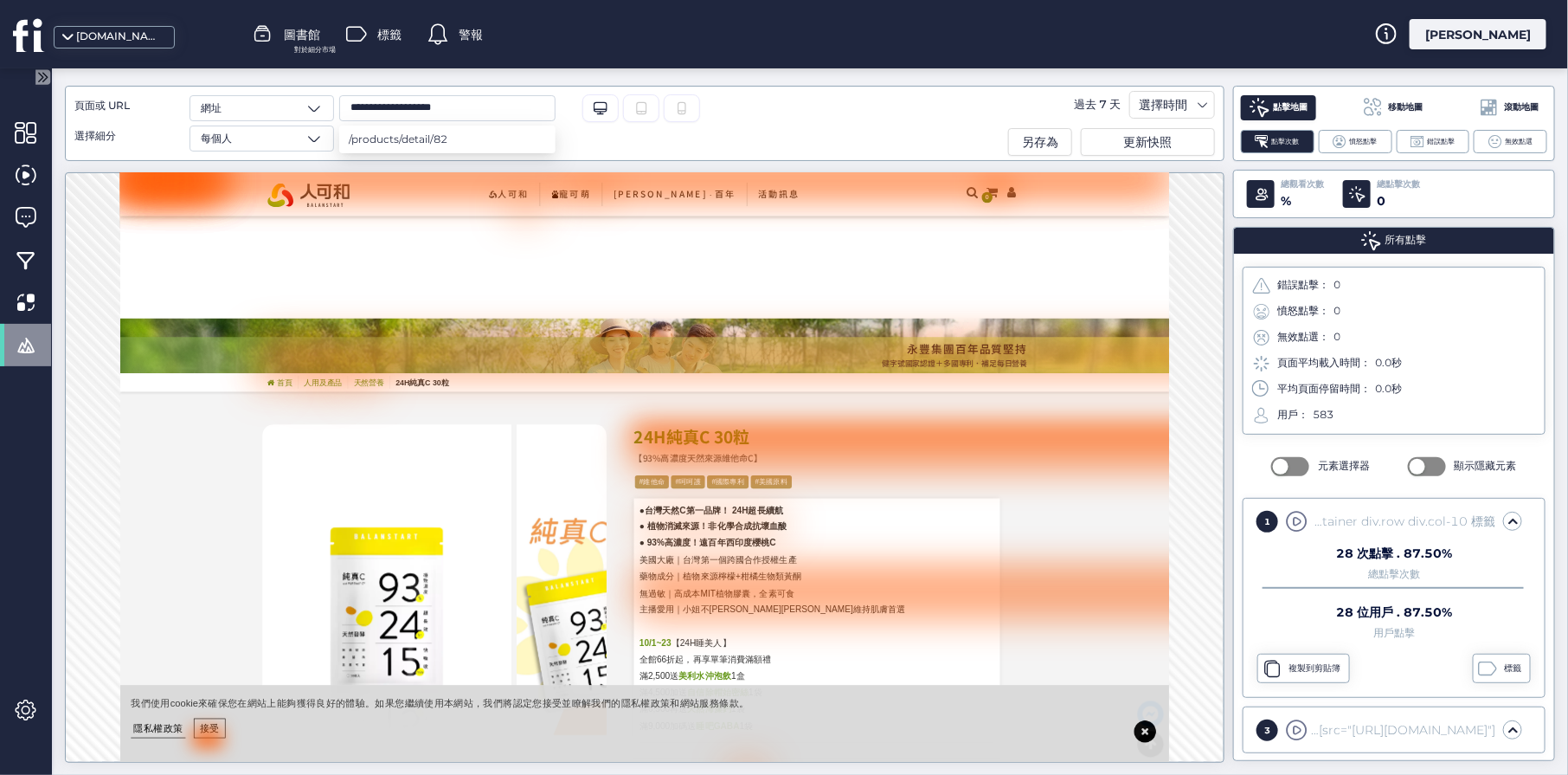
paste input "text"
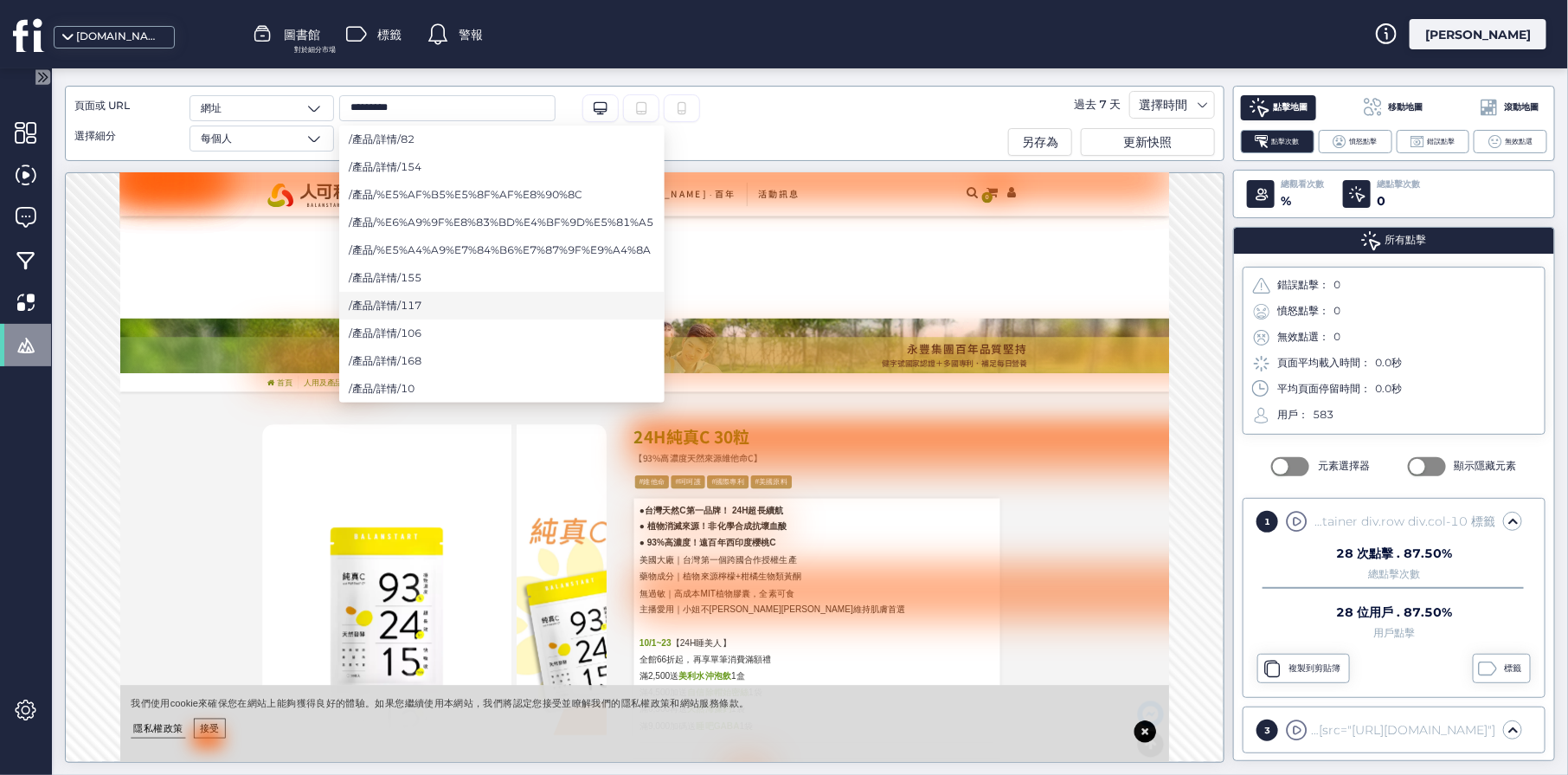
click at [425, 302] on li "/產品/詳情/117" at bounding box center [502, 306] width 326 height 28
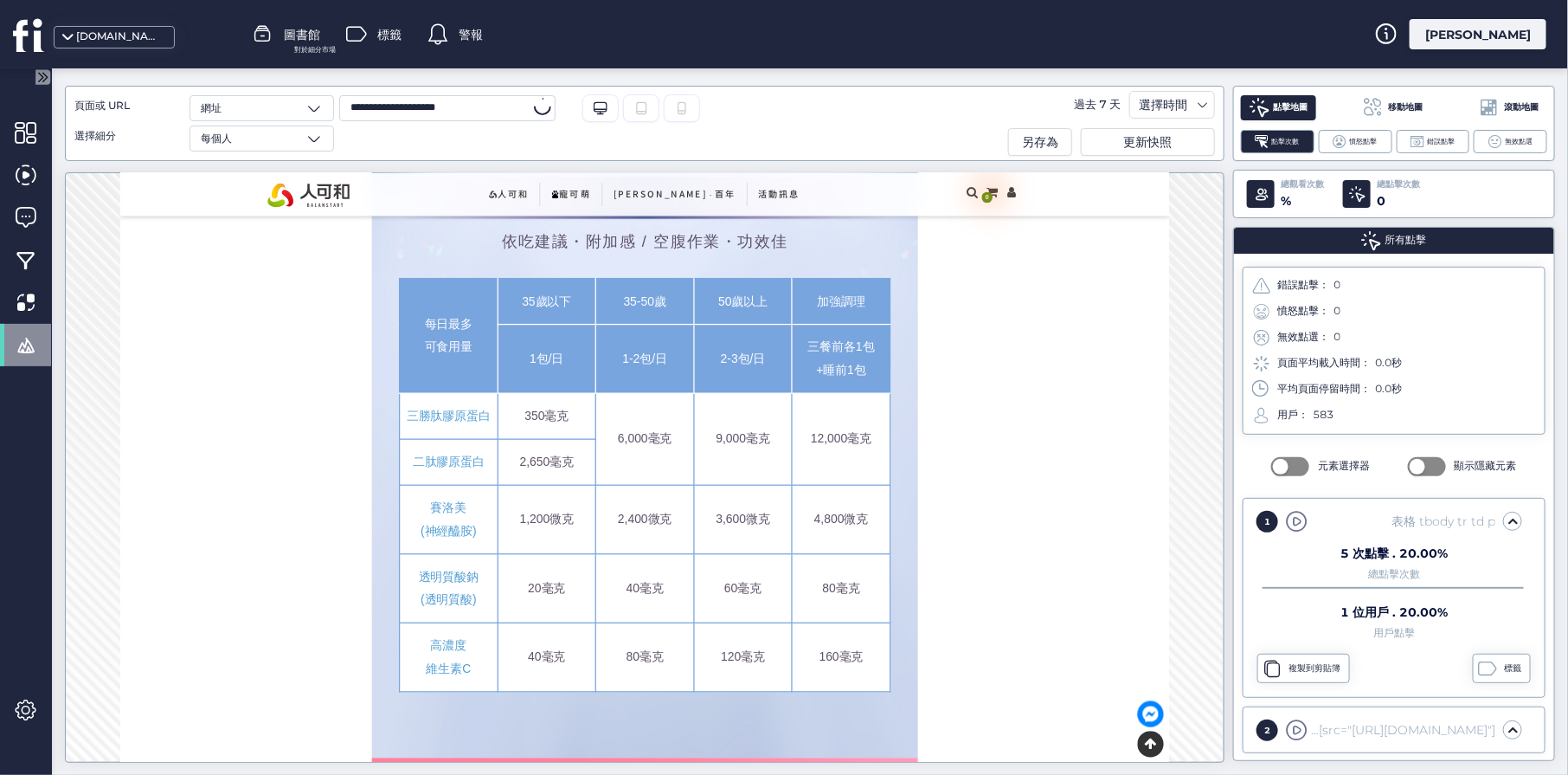
click at [443, 106] on input "**********" at bounding box center [447, 108] width 216 height 26
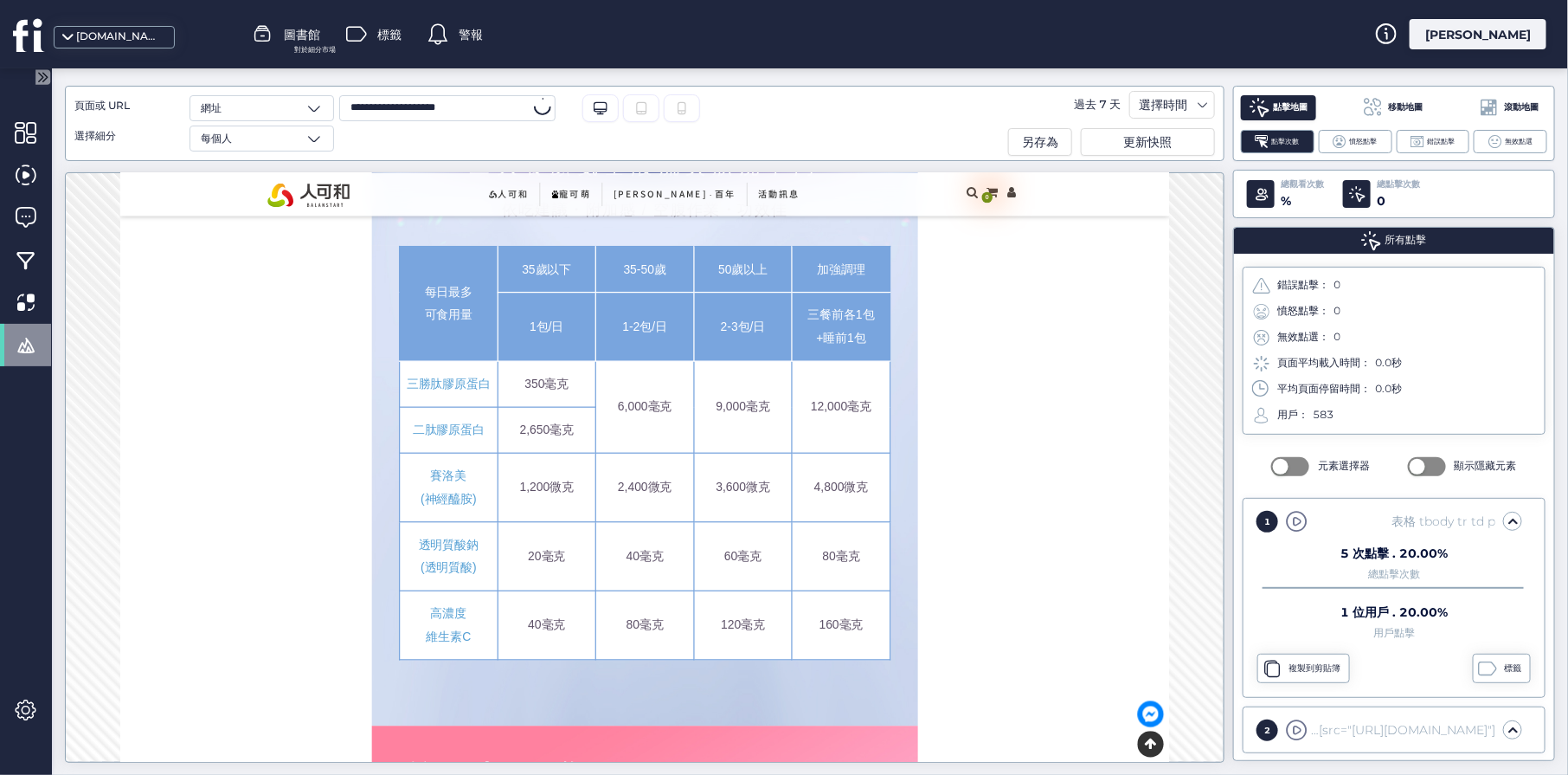
scroll to position [15711, 0]
click at [467, 112] on input "**********" at bounding box center [447, 108] width 216 height 26
paste input "text"
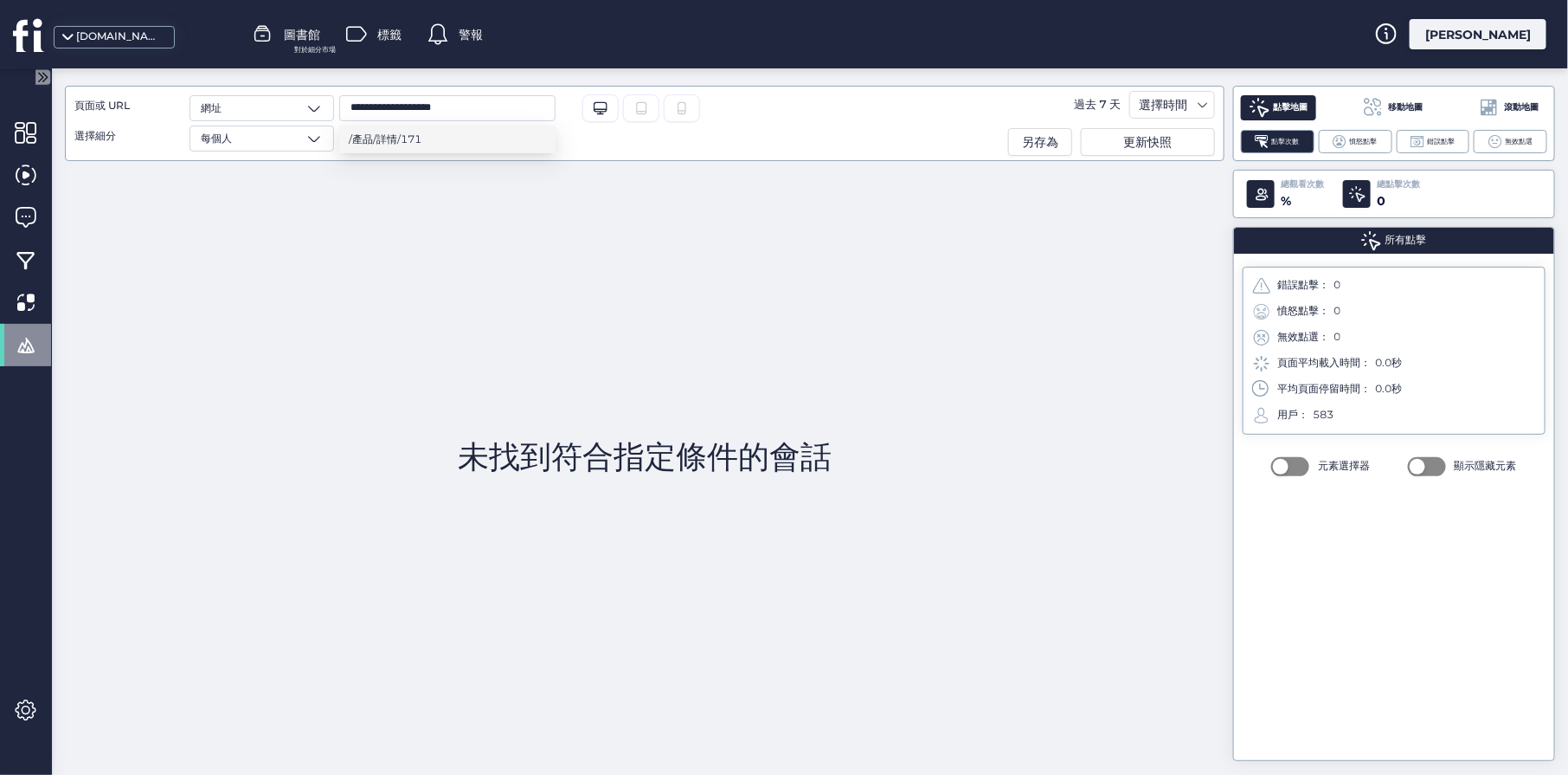
click at [412, 140] on font "/產品/詳情/171" at bounding box center [386, 138] width 73 height 13
type input "**********"
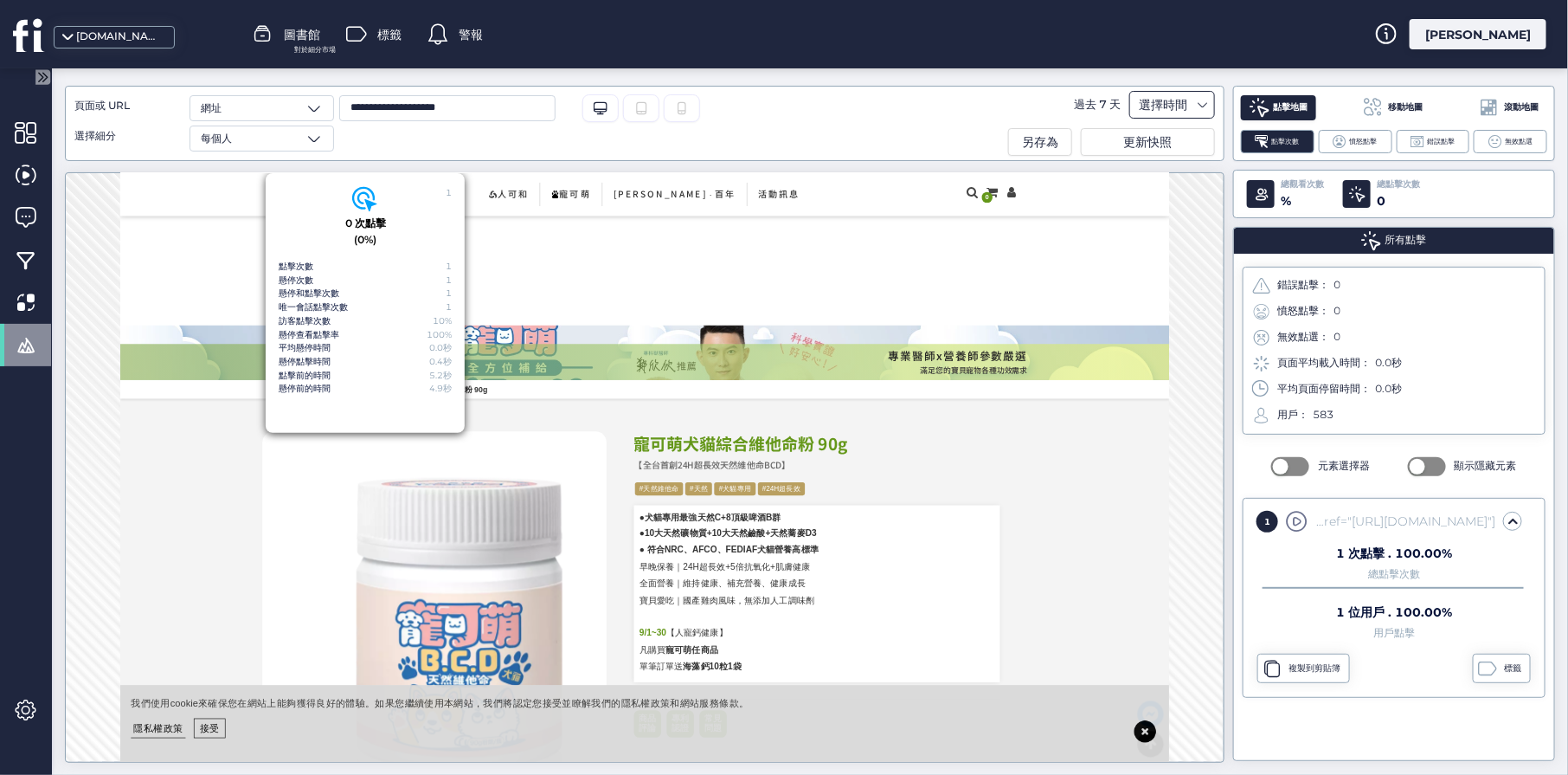
click at [1172, 103] on font "選擇時間" at bounding box center [1163, 105] width 48 height 16
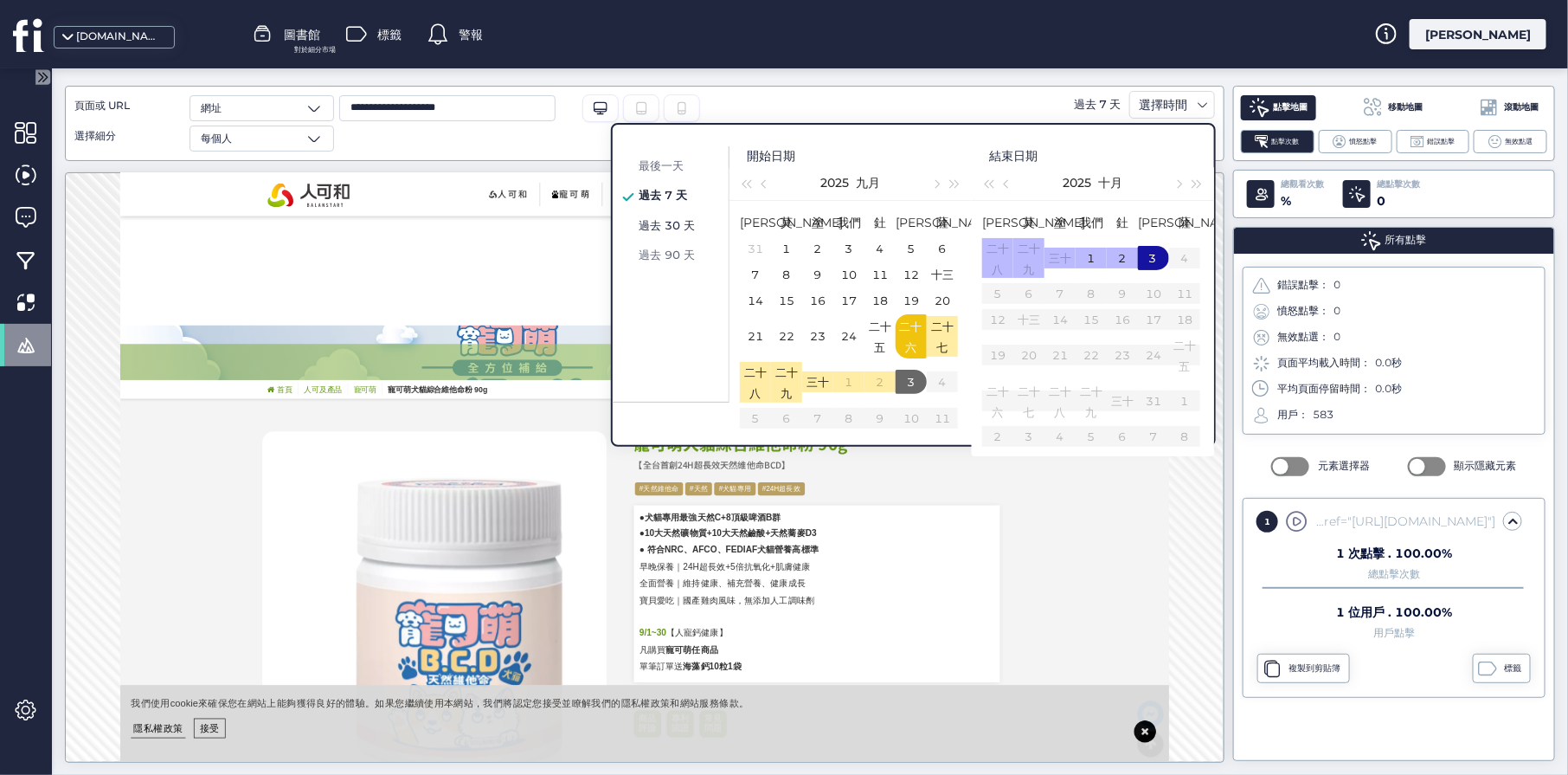
click at [670, 221] on font "過去 30 天" at bounding box center [667, 225] width 56 height 14
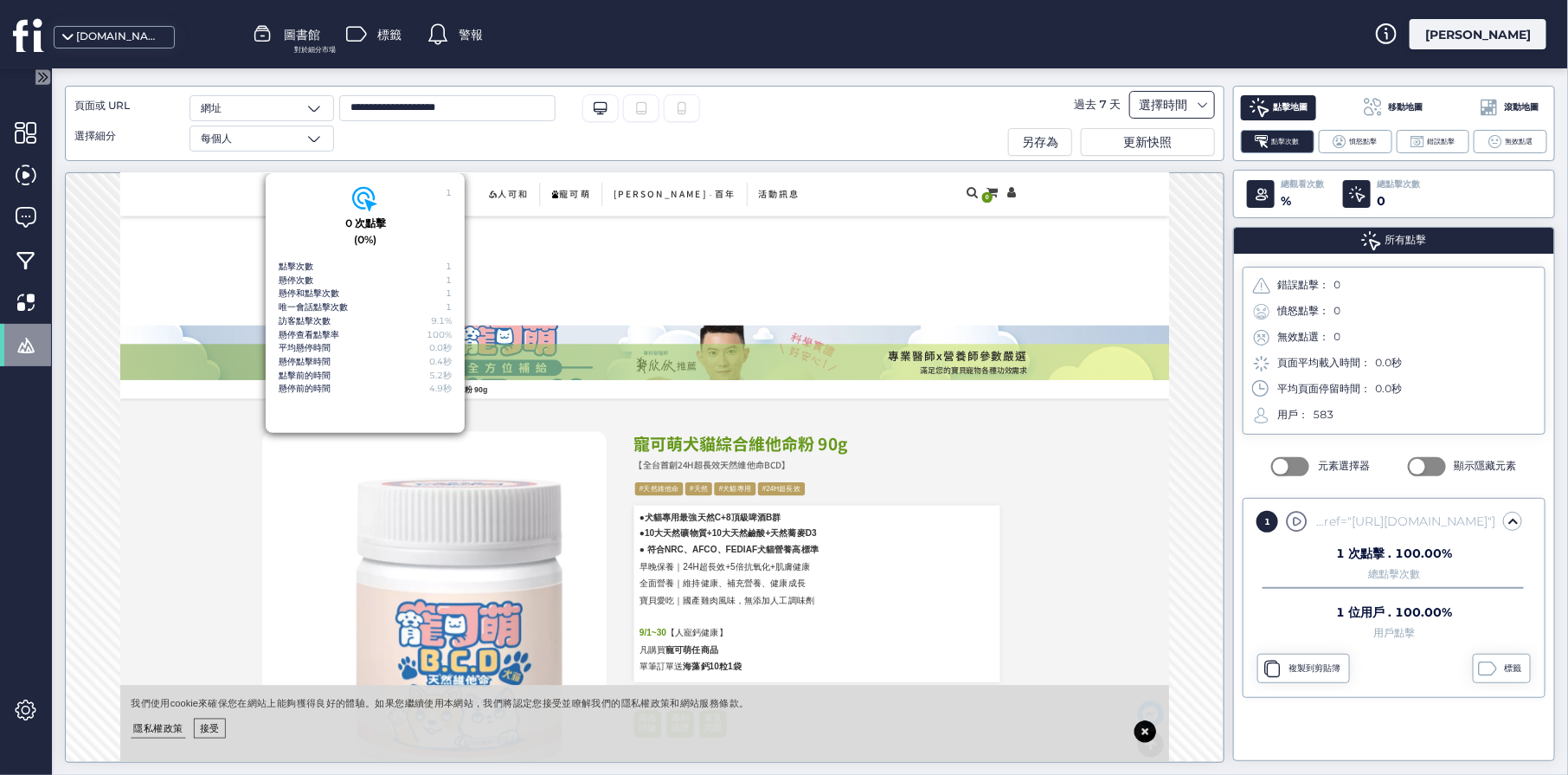
click at [1172, 108] on font "選擇時間" at bounding box center [1163, 105] width 48 height 16
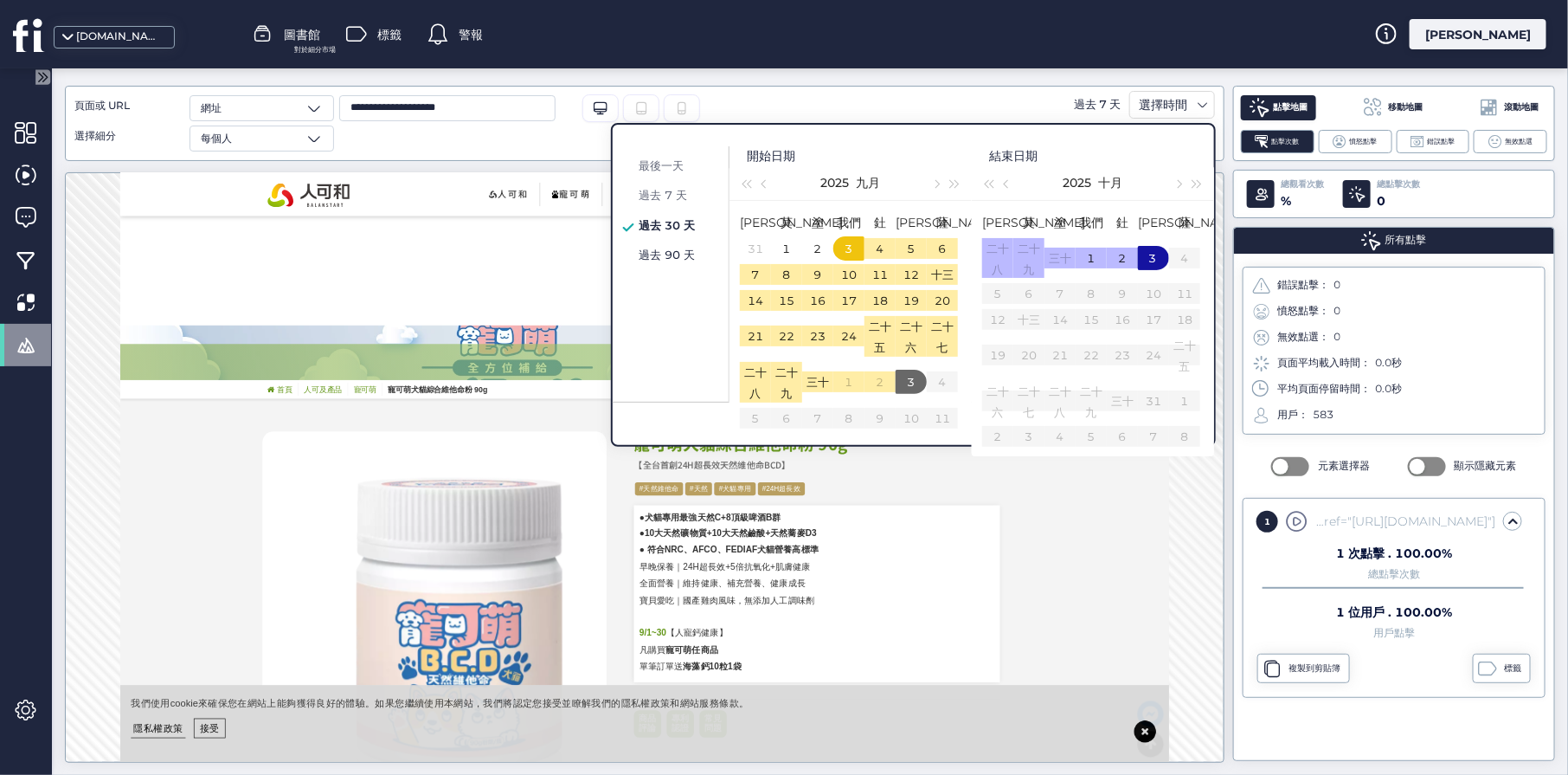
click at [664, 248] on font "過去 90 天" at bounding box center [667, 255] width 56 height 14
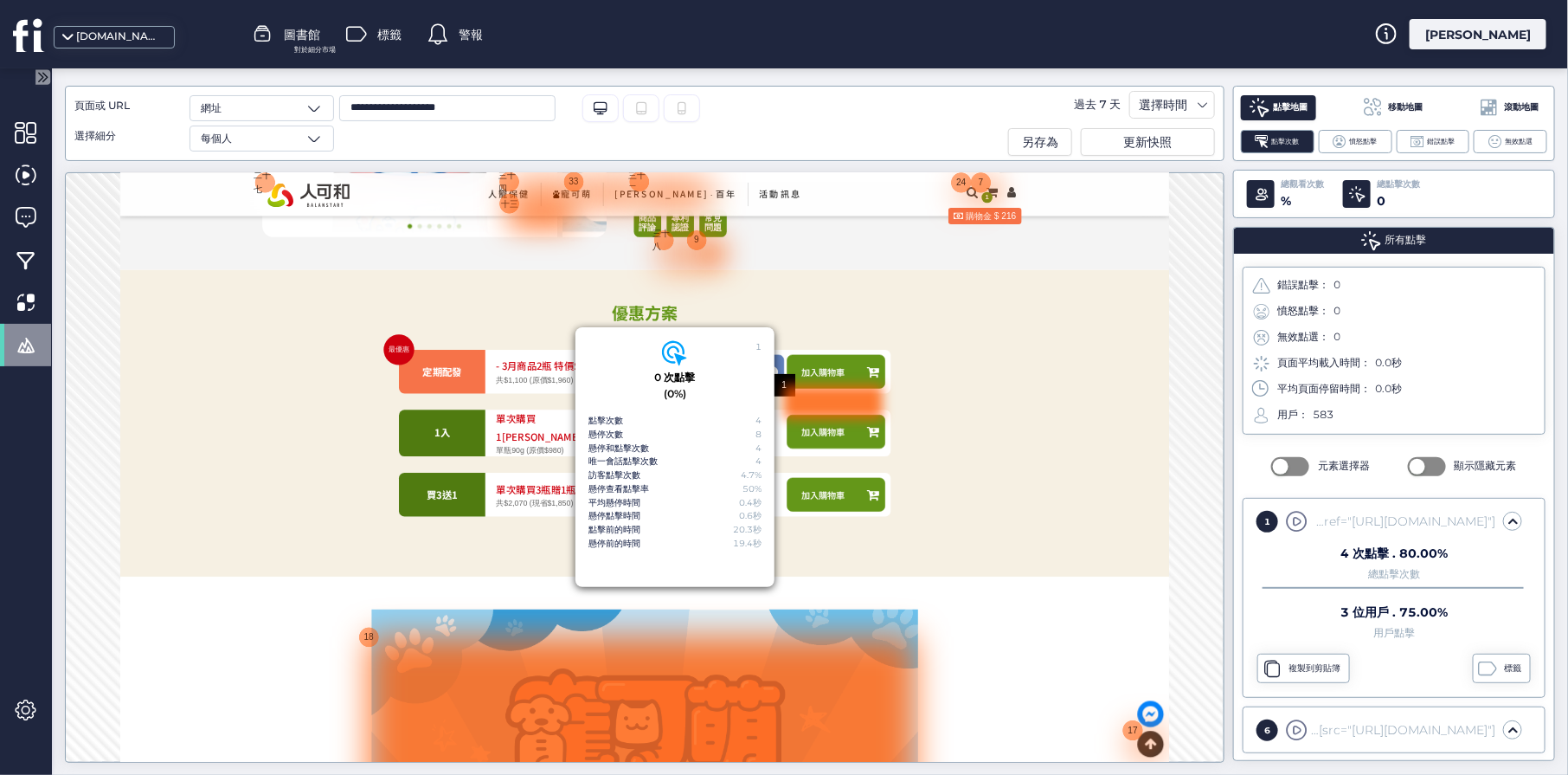
scroll to position [796, 0]
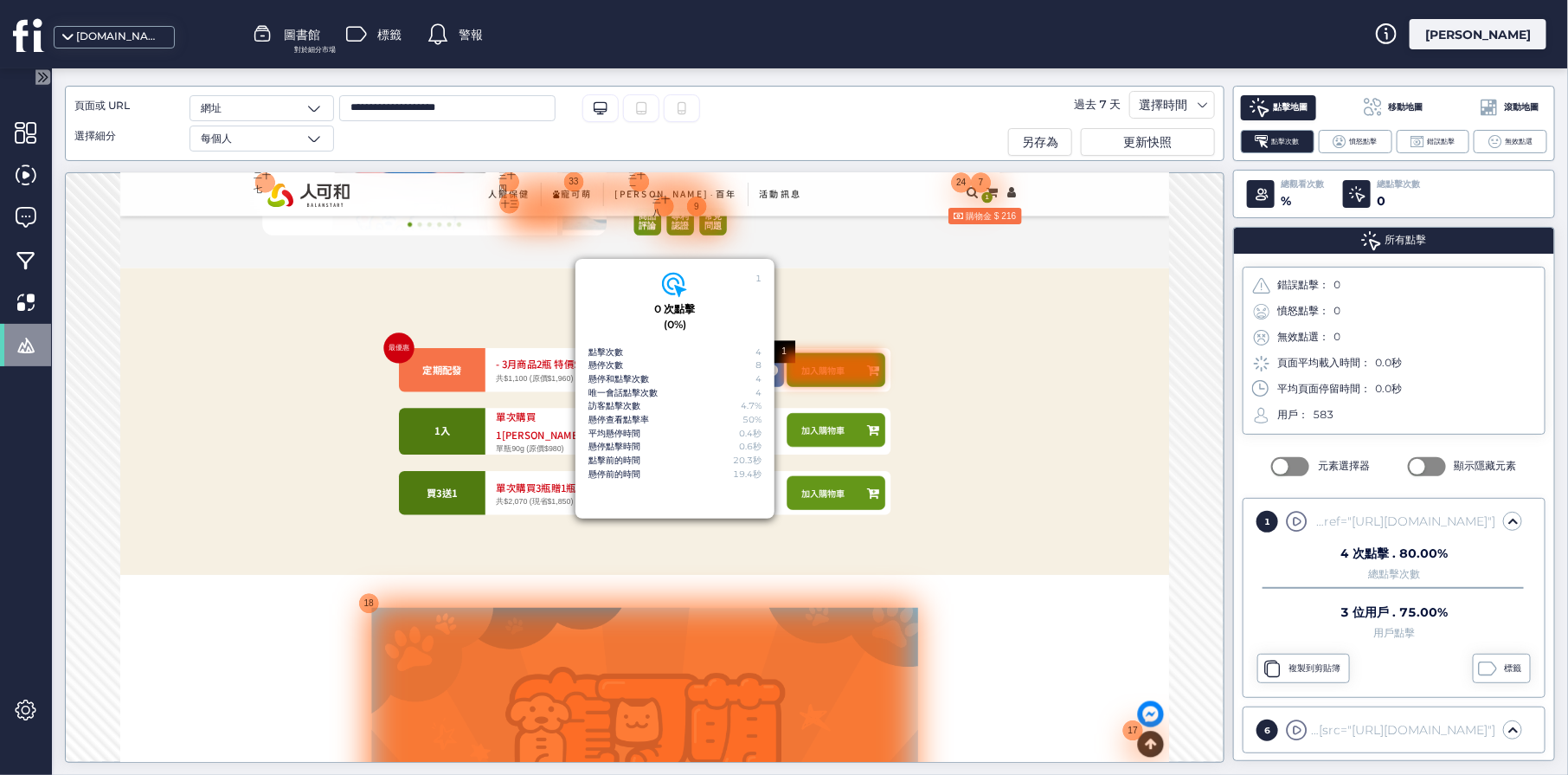
click at [1254, 511] on div "第2期起加贈好禮 加入購物車" at bounding box center [1146, 483] width 385 height 69
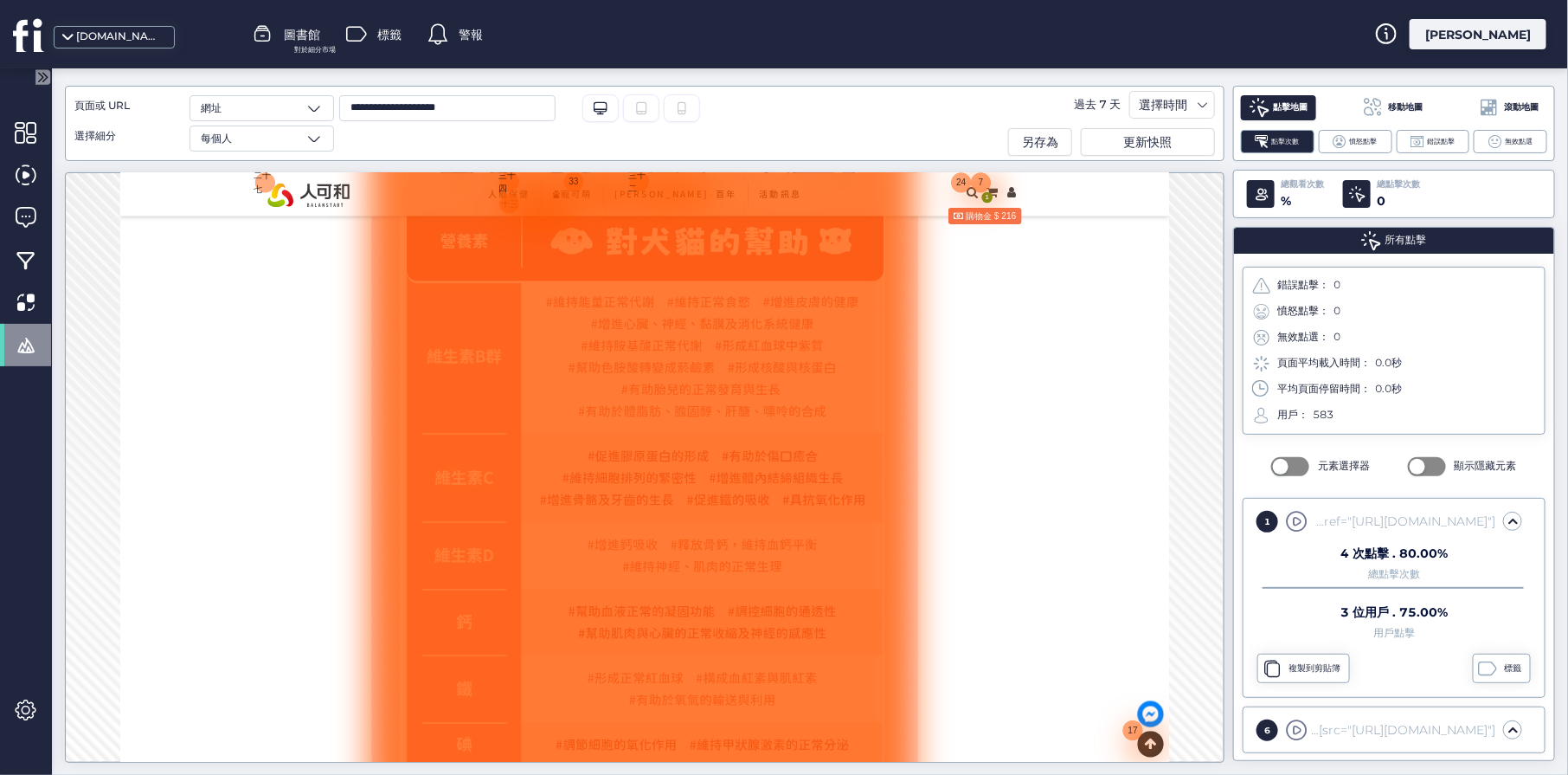
scroll to position [7381, 0]
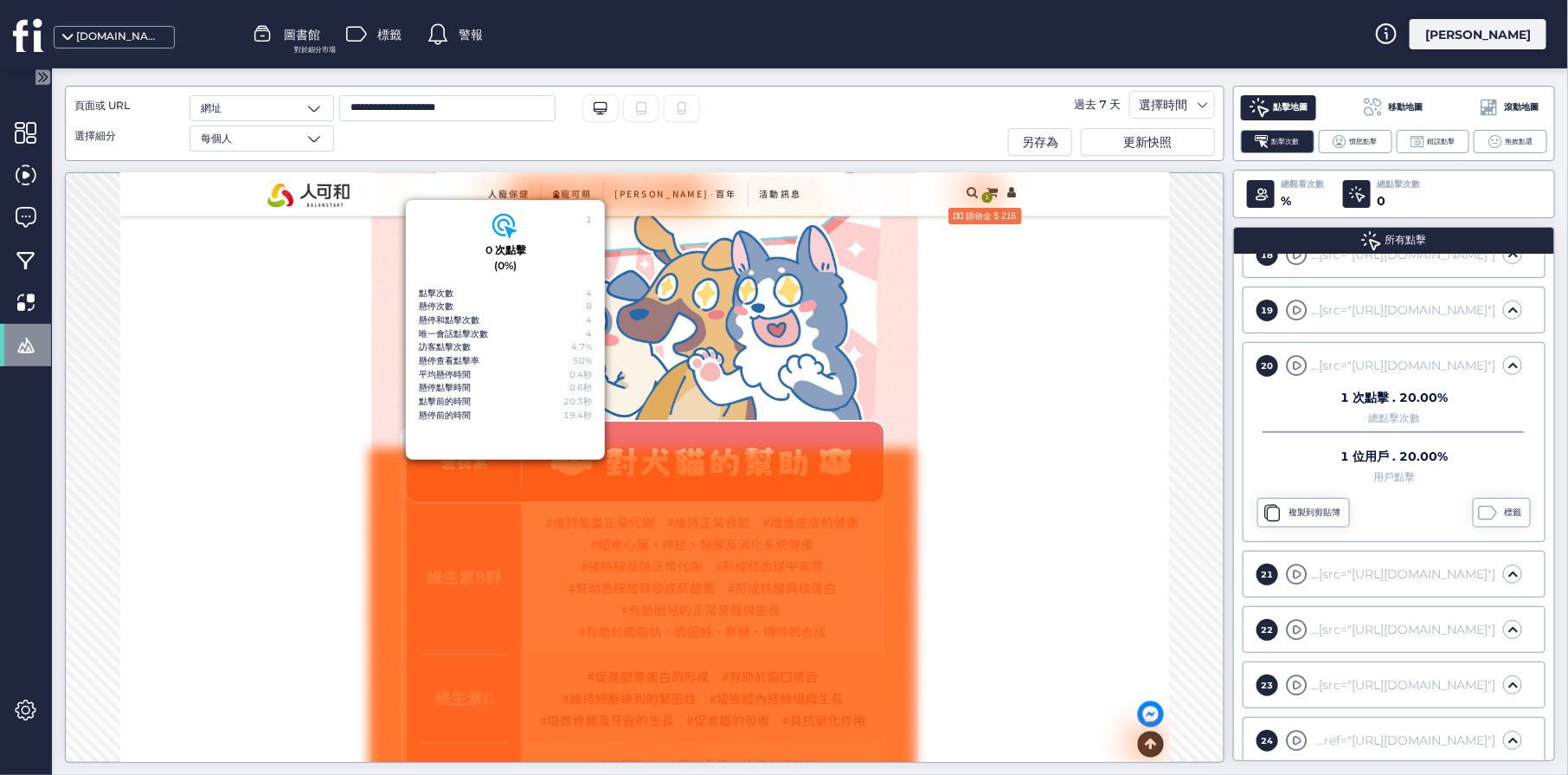
scroll to position [7170, 0]
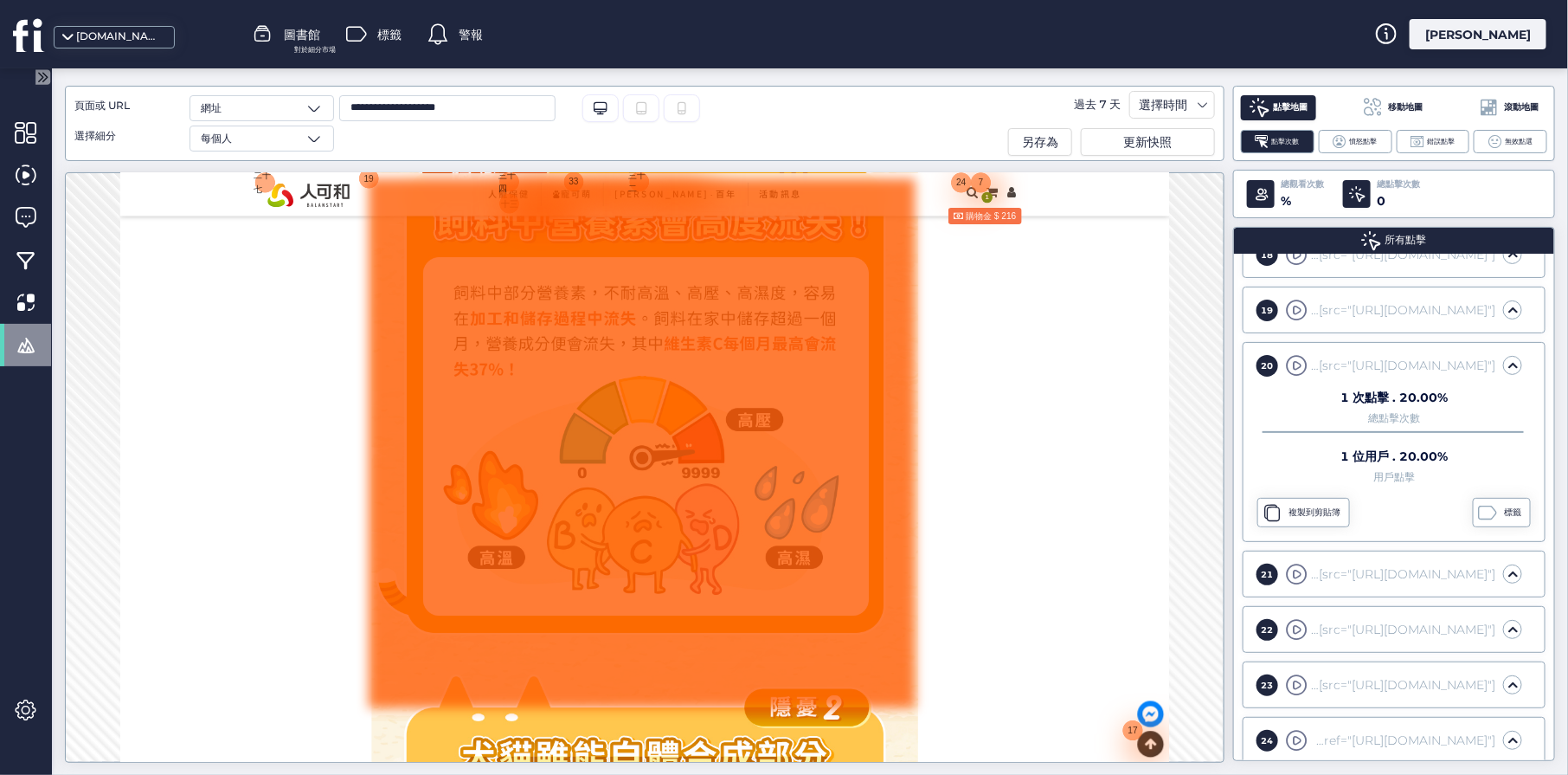
scroll to position [3763, 0]
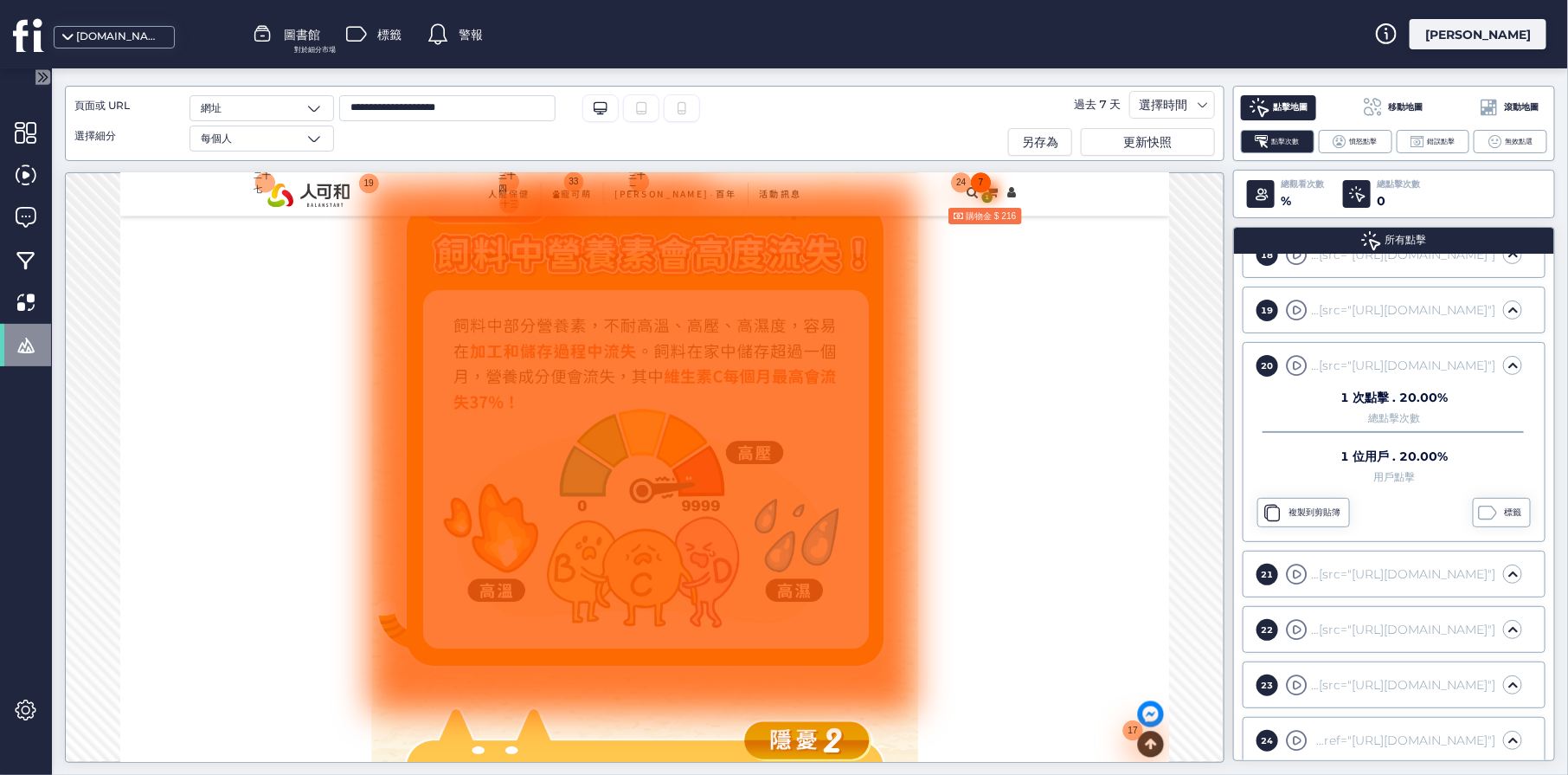
click at [1254, 184] on font "7" at bounding box center [1483, 187] width 8 height 15
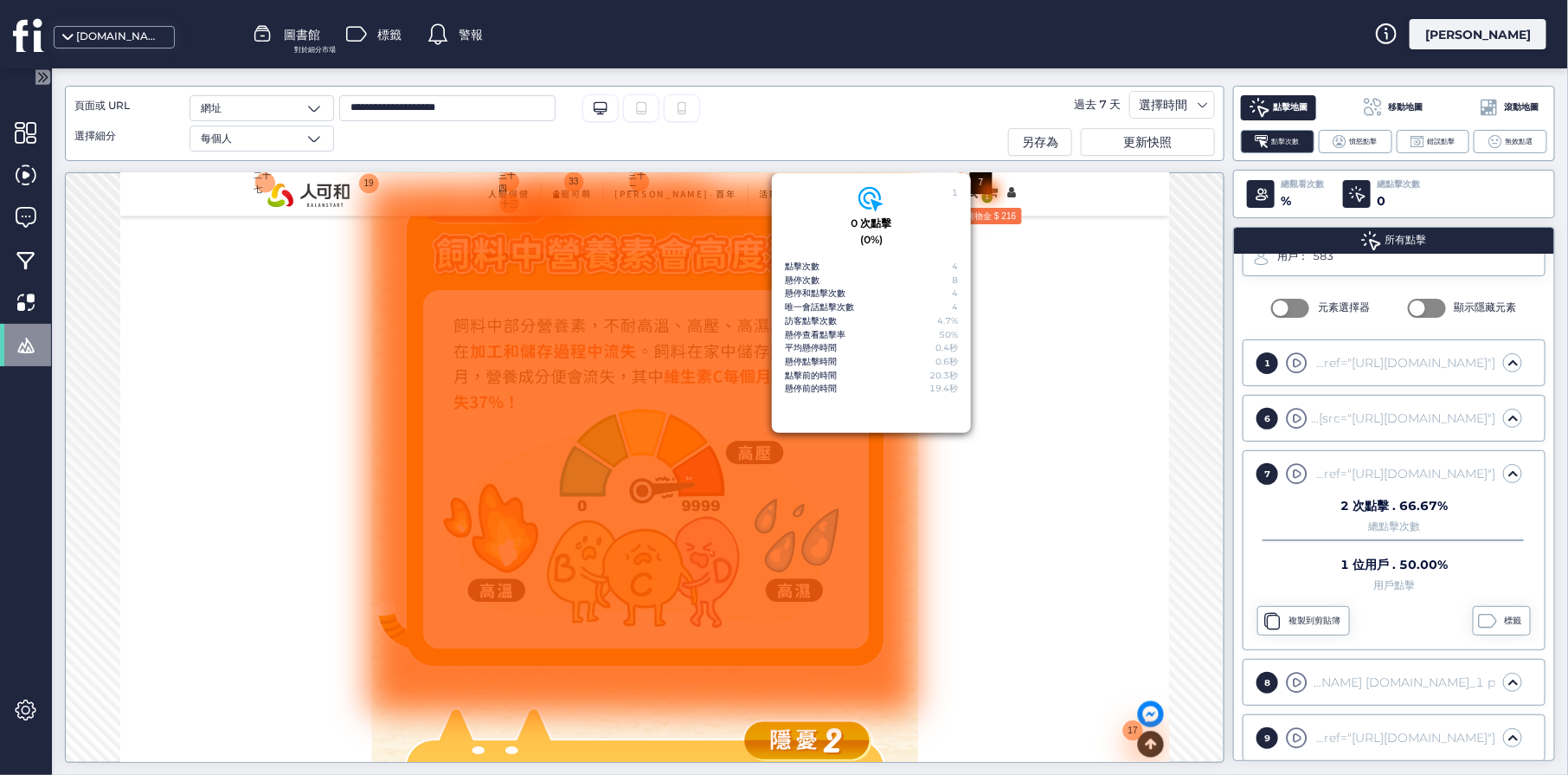
scroll to position [121, 0]
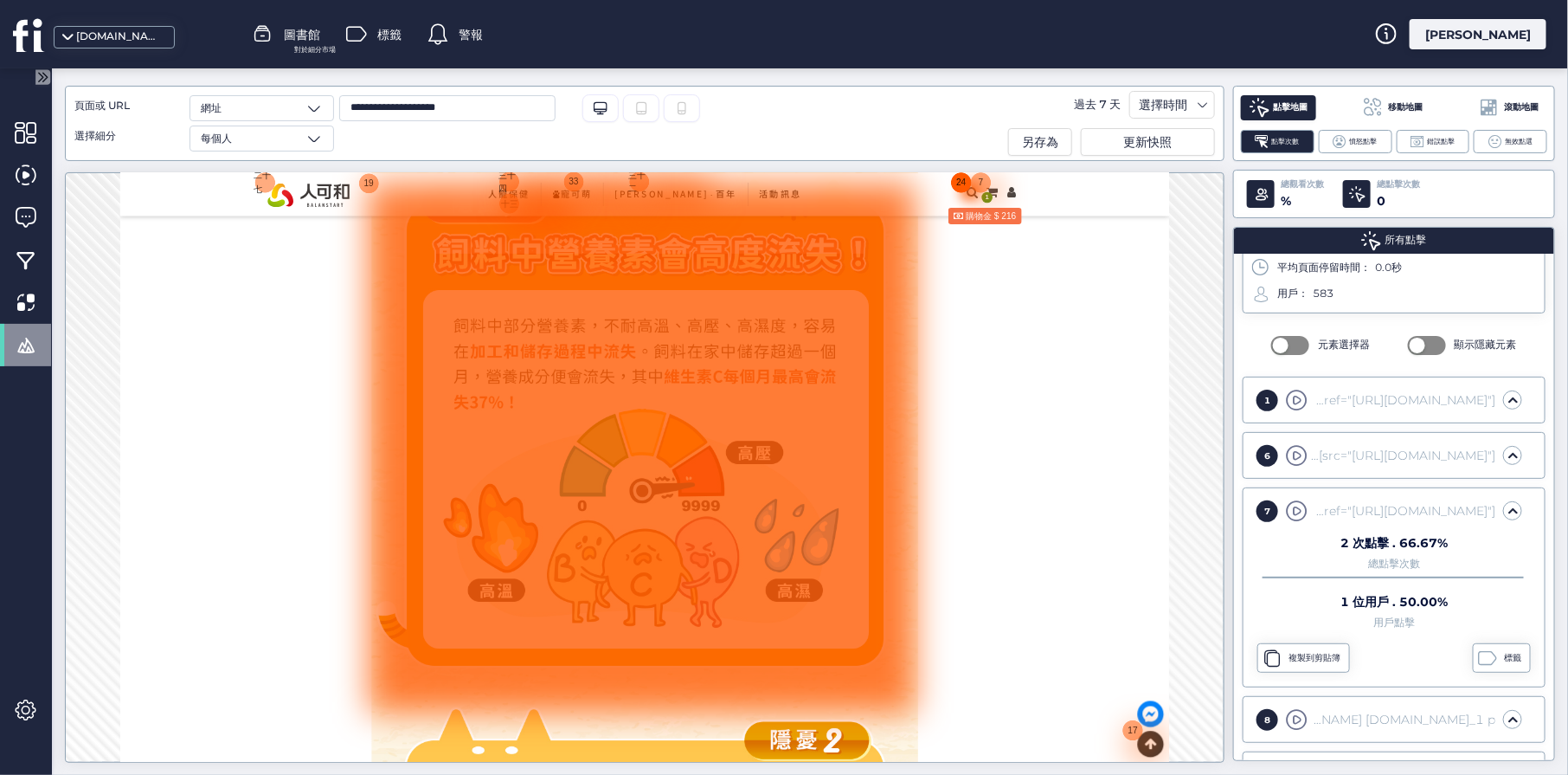
click at [1254, 185] on font "24" at bounding box center [1451, 187] width 16 height 15
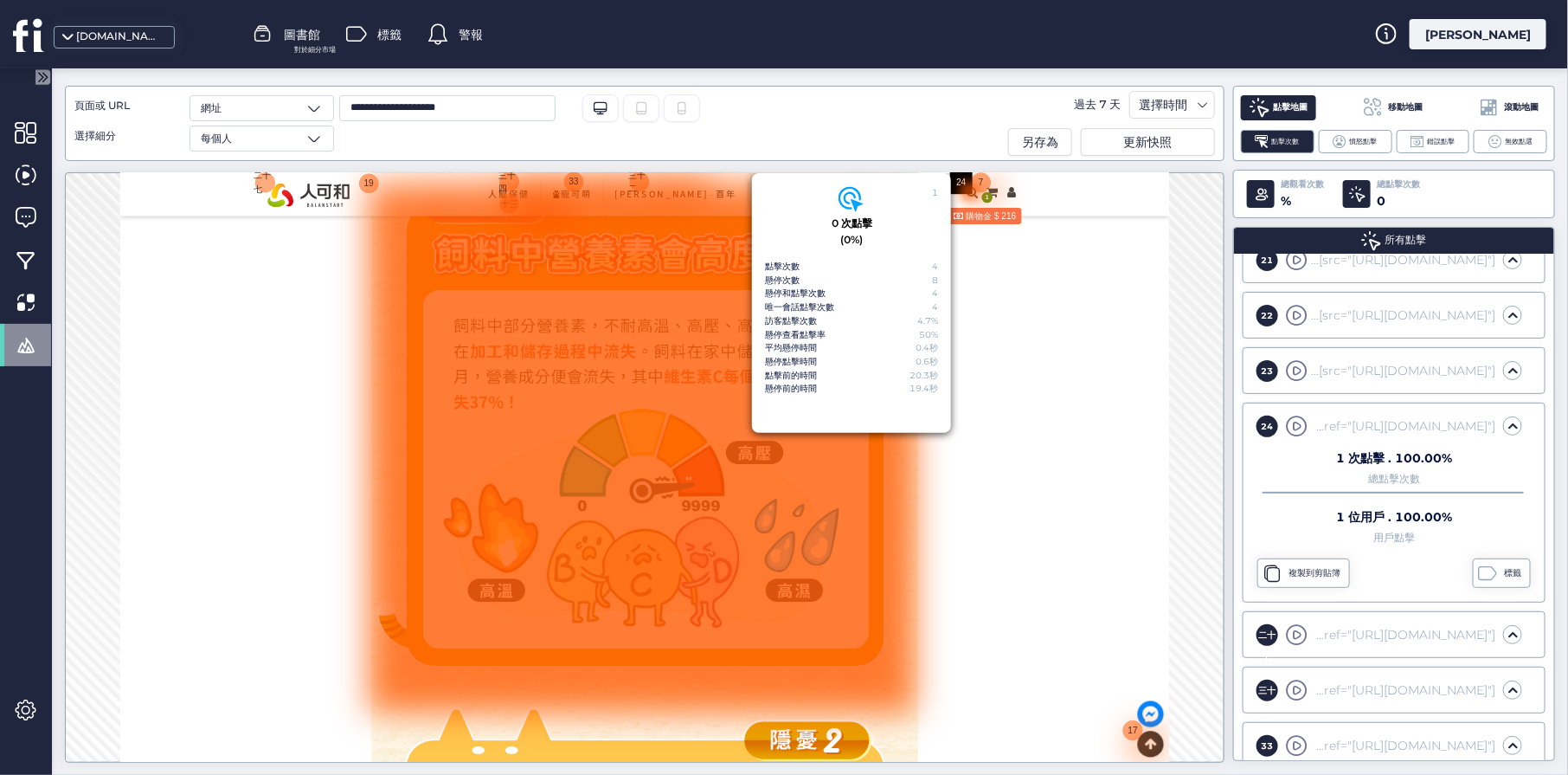
scroll to position [1040, 0]
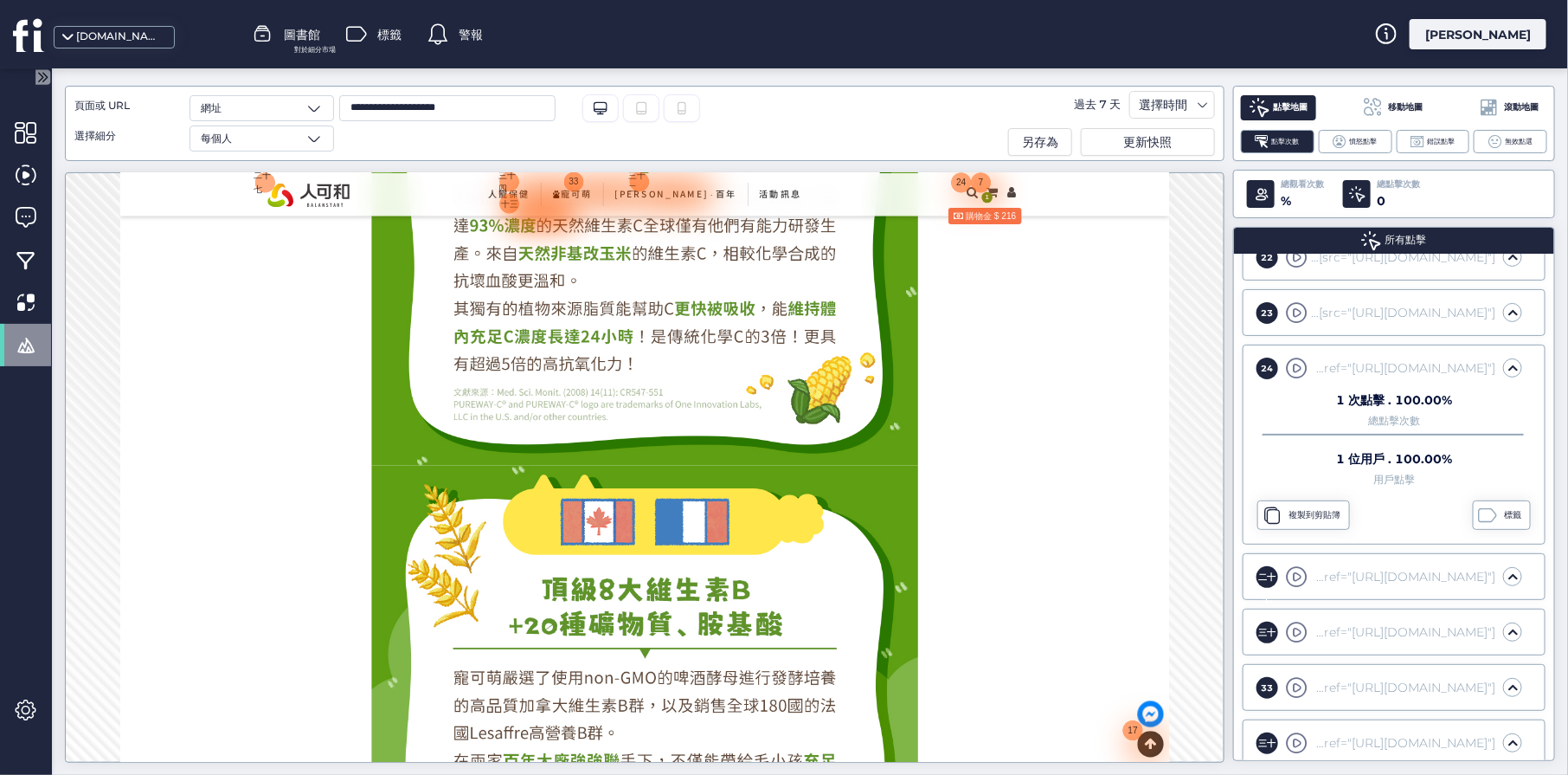
scroll to position [16019, 0]
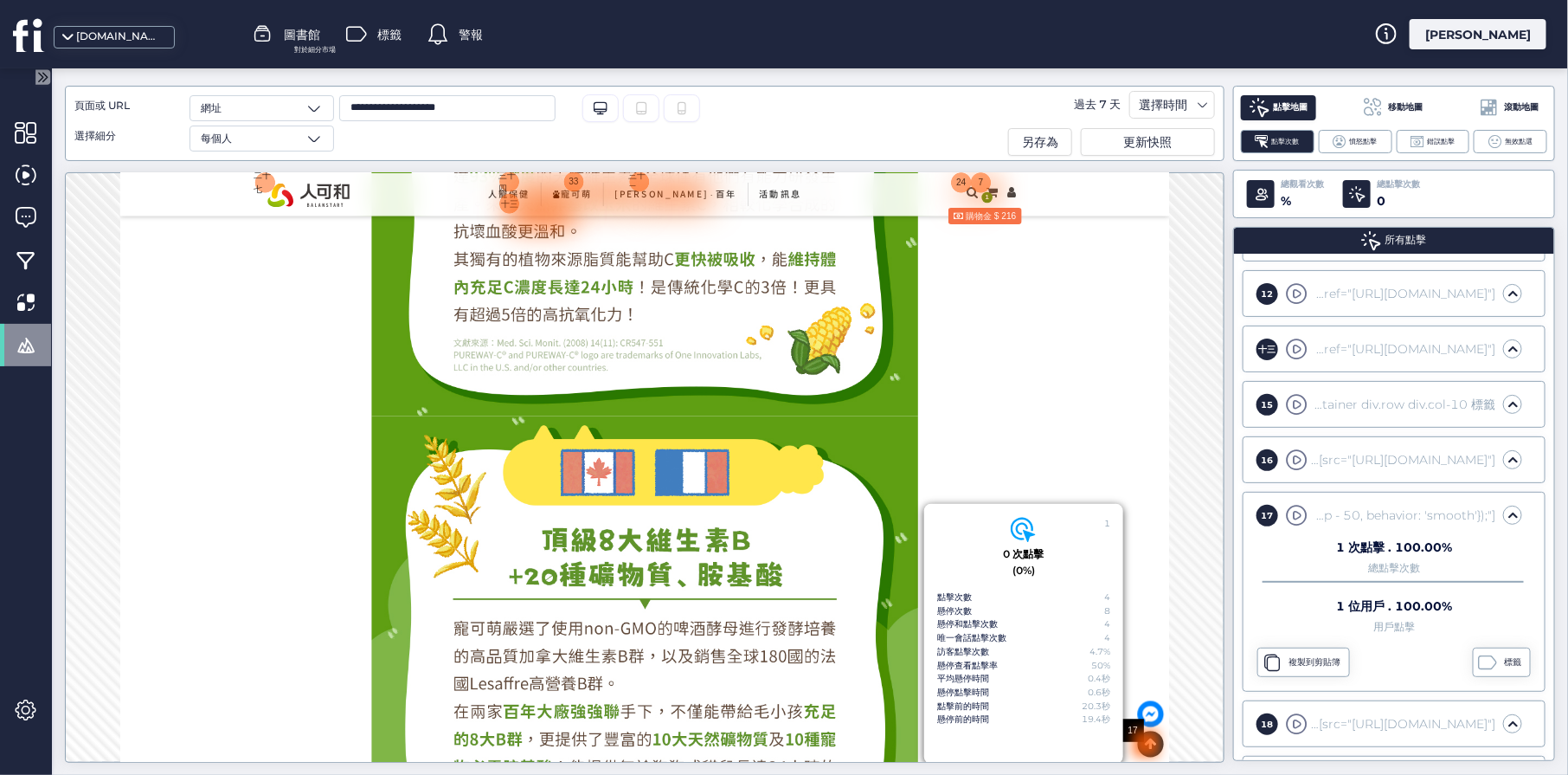
scroll to position [504, 0]
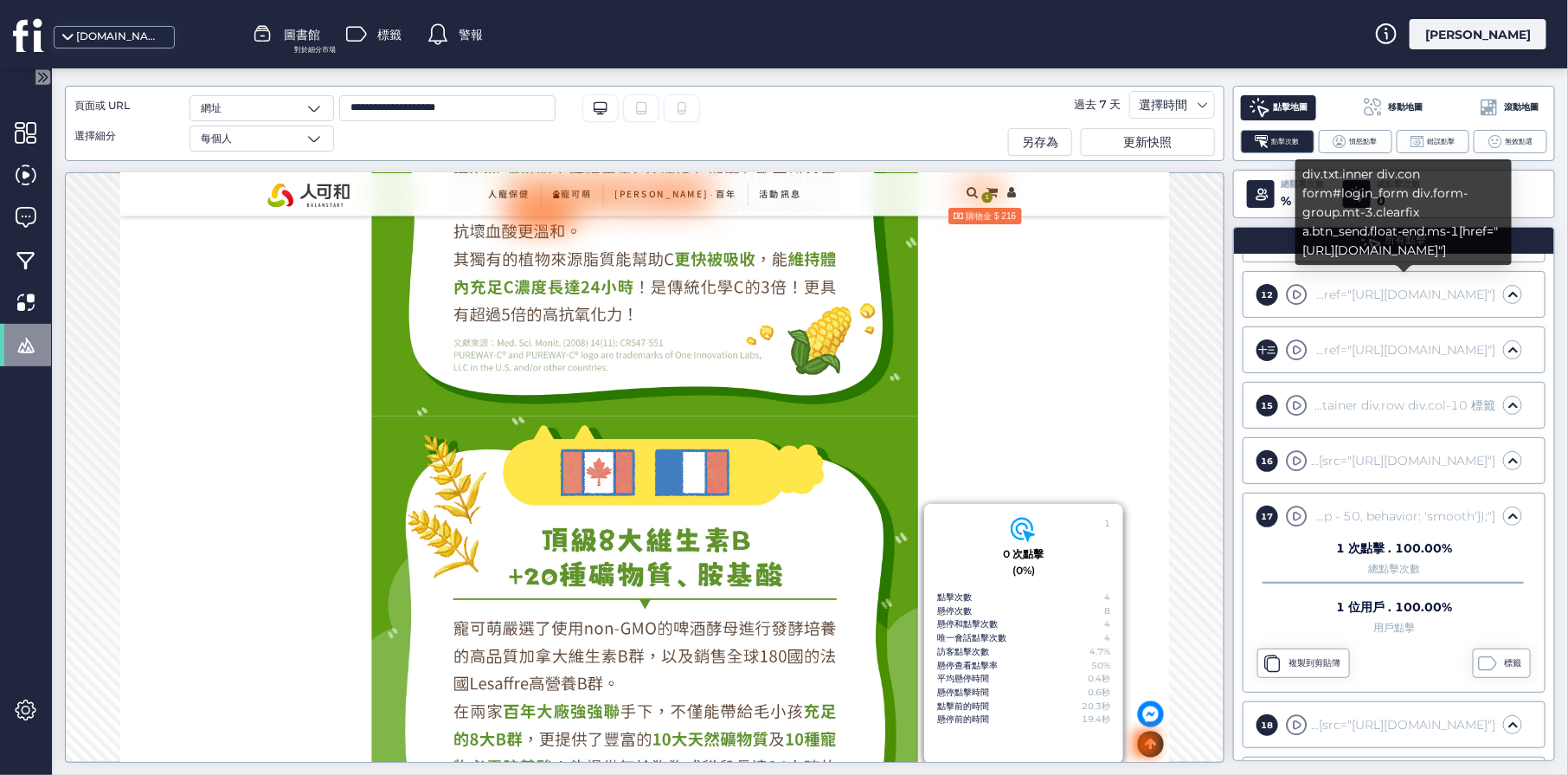
click at [1254, 288] on font "div.txt.inner div.con form#login_form div.form-group.mt-3.clearfix a.btn_send.f…" at bounding box center [1124, 295] width 742 height 16
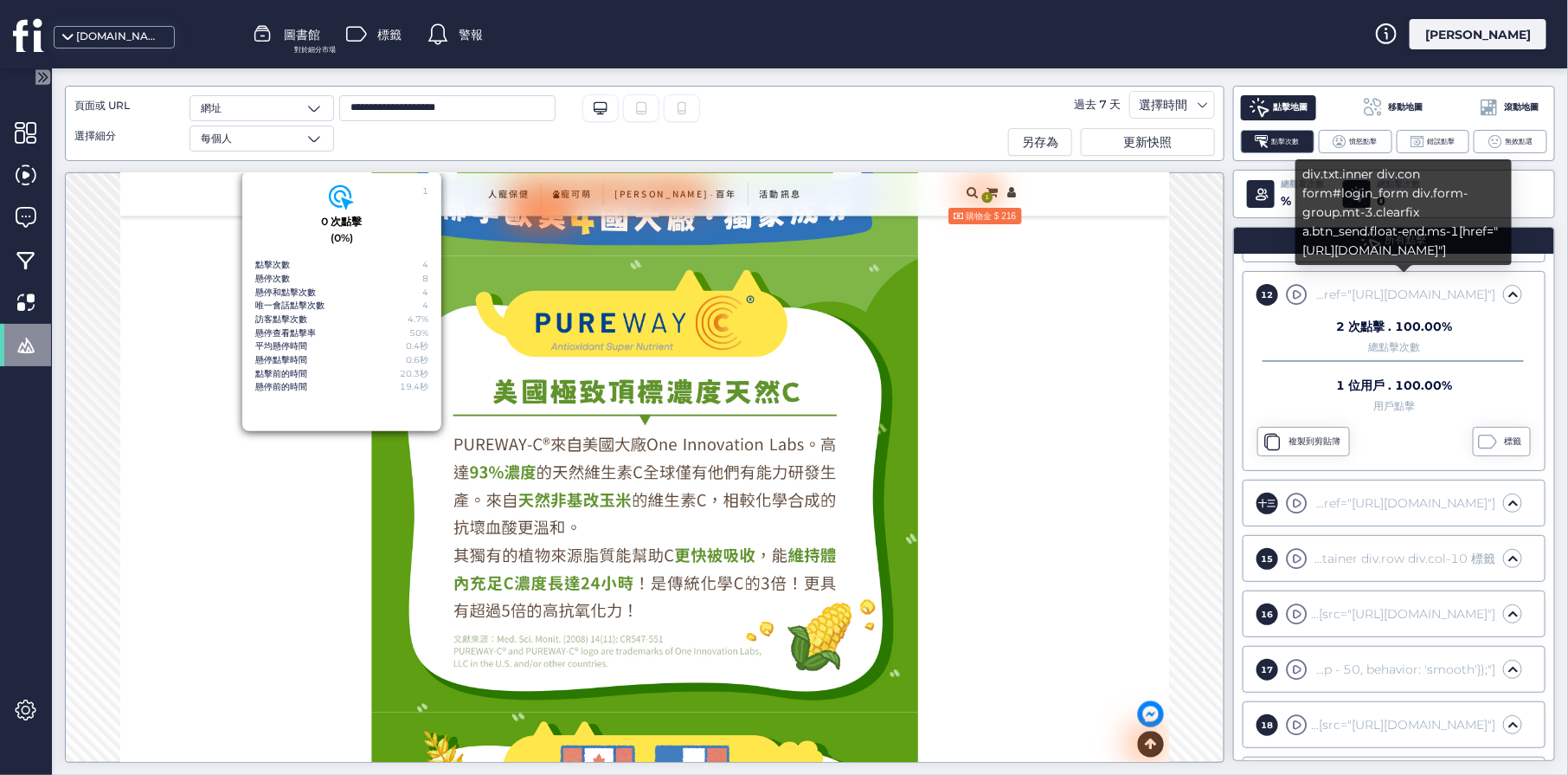
scroll to position [15550, 0]
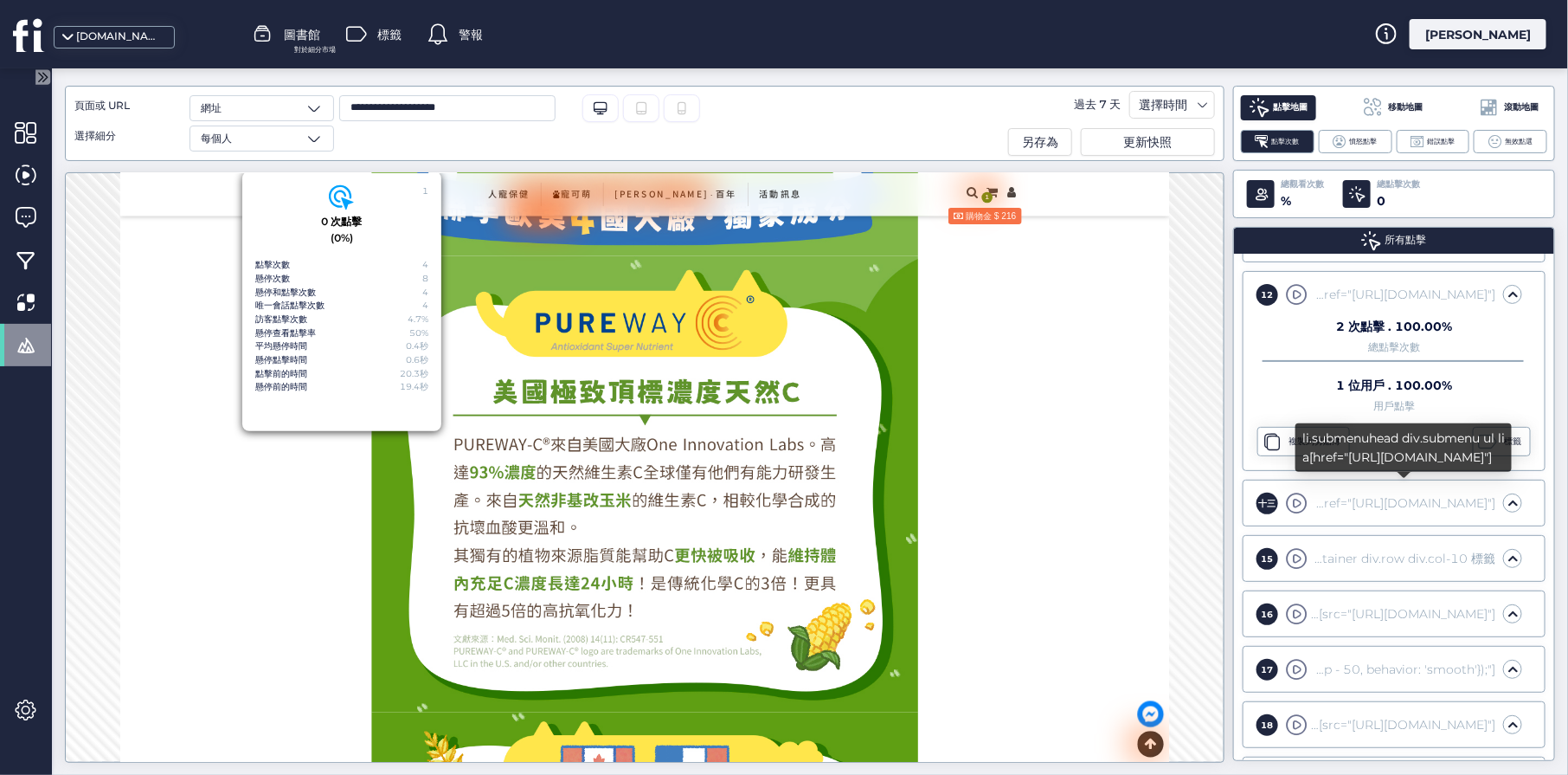
click at [1254, 503] on div "li.submenuhead div.submenu ul li a[href="[URL][DOMAIN_NAME]"]" at bounding box center [1403, 503] width 184 height 19
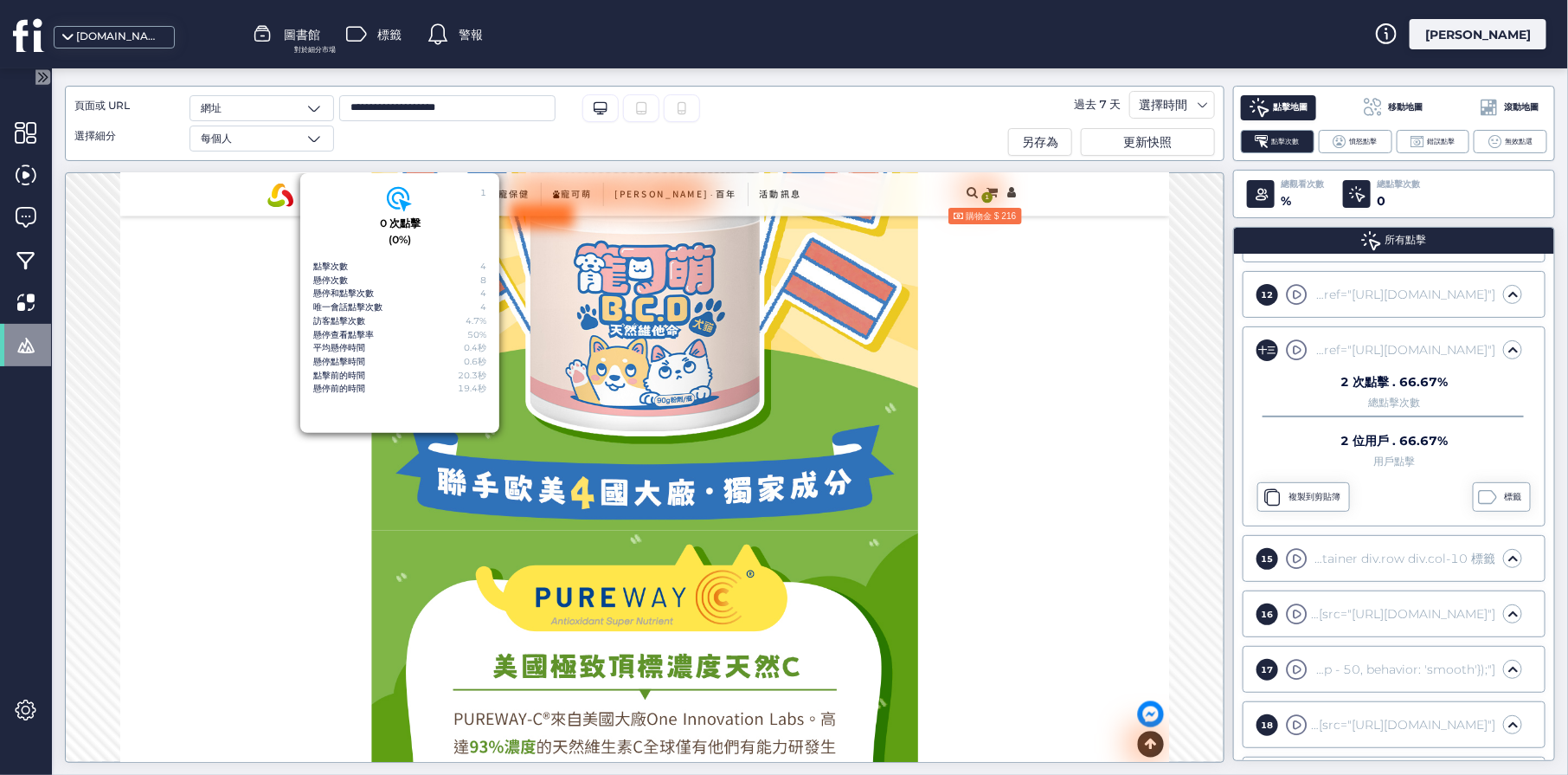
scroll to position [15114, 0]
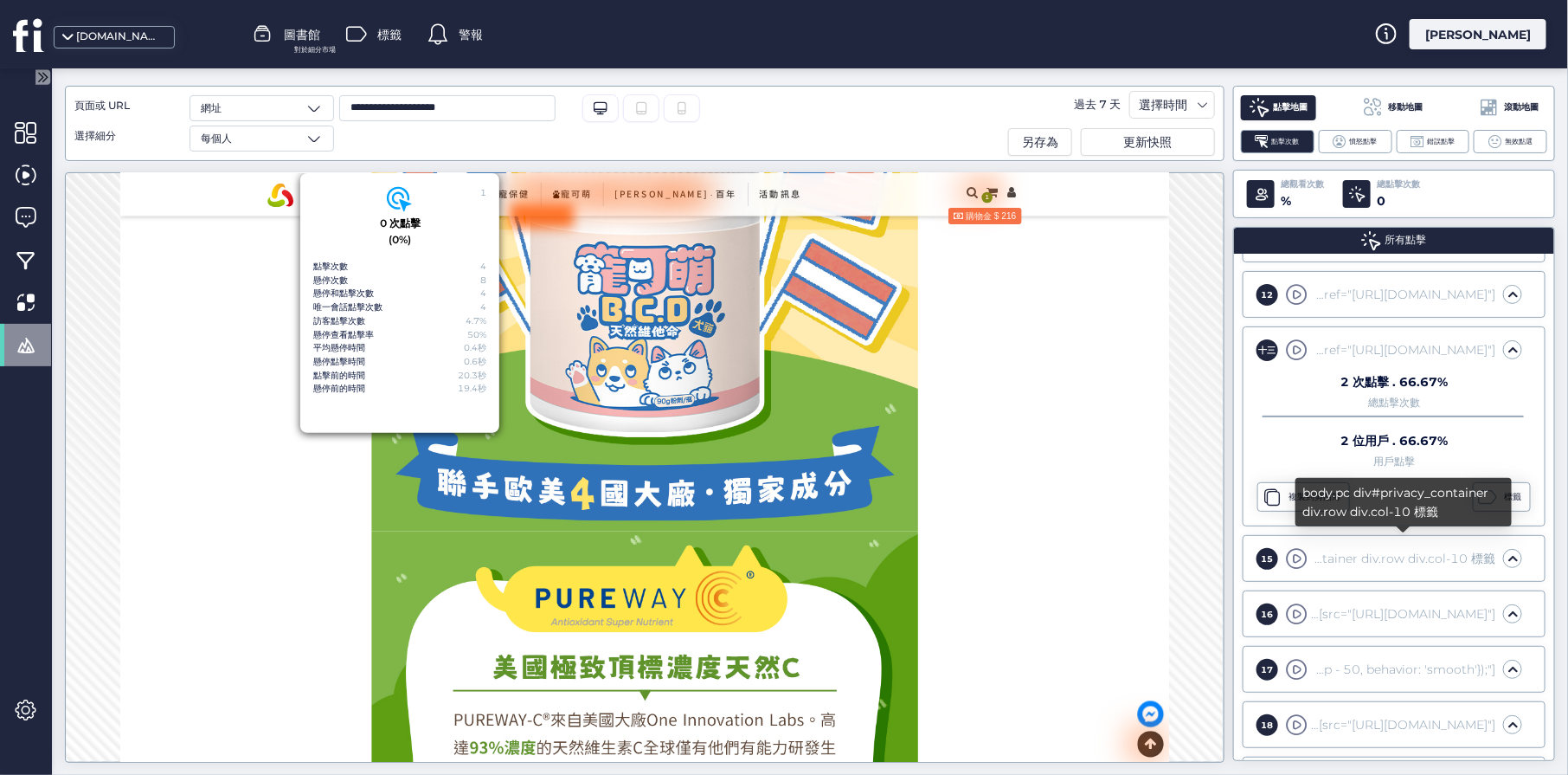
click at [1254, 554] on font "body.pc div#privacy_container div.row div.col-10 標籤" at bounding box center [1335, 559] width 320 height 16
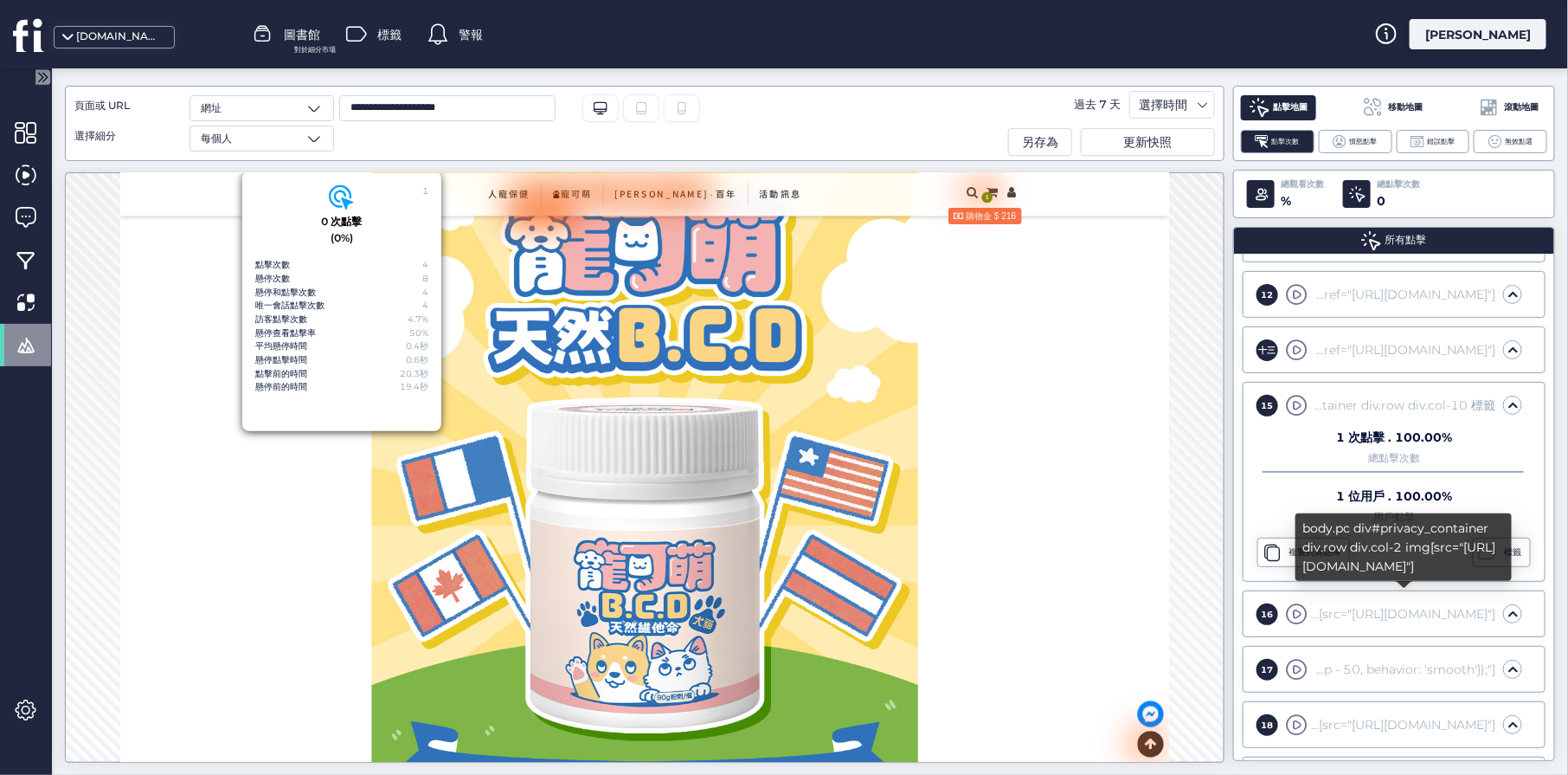
click at [1254, 606] on font "body.pc div#privacy_container div.row div.col-2 img[src="[URL][DOMAIN_NAME]"]" at bounding box center [1250, 614] width 489 height 16
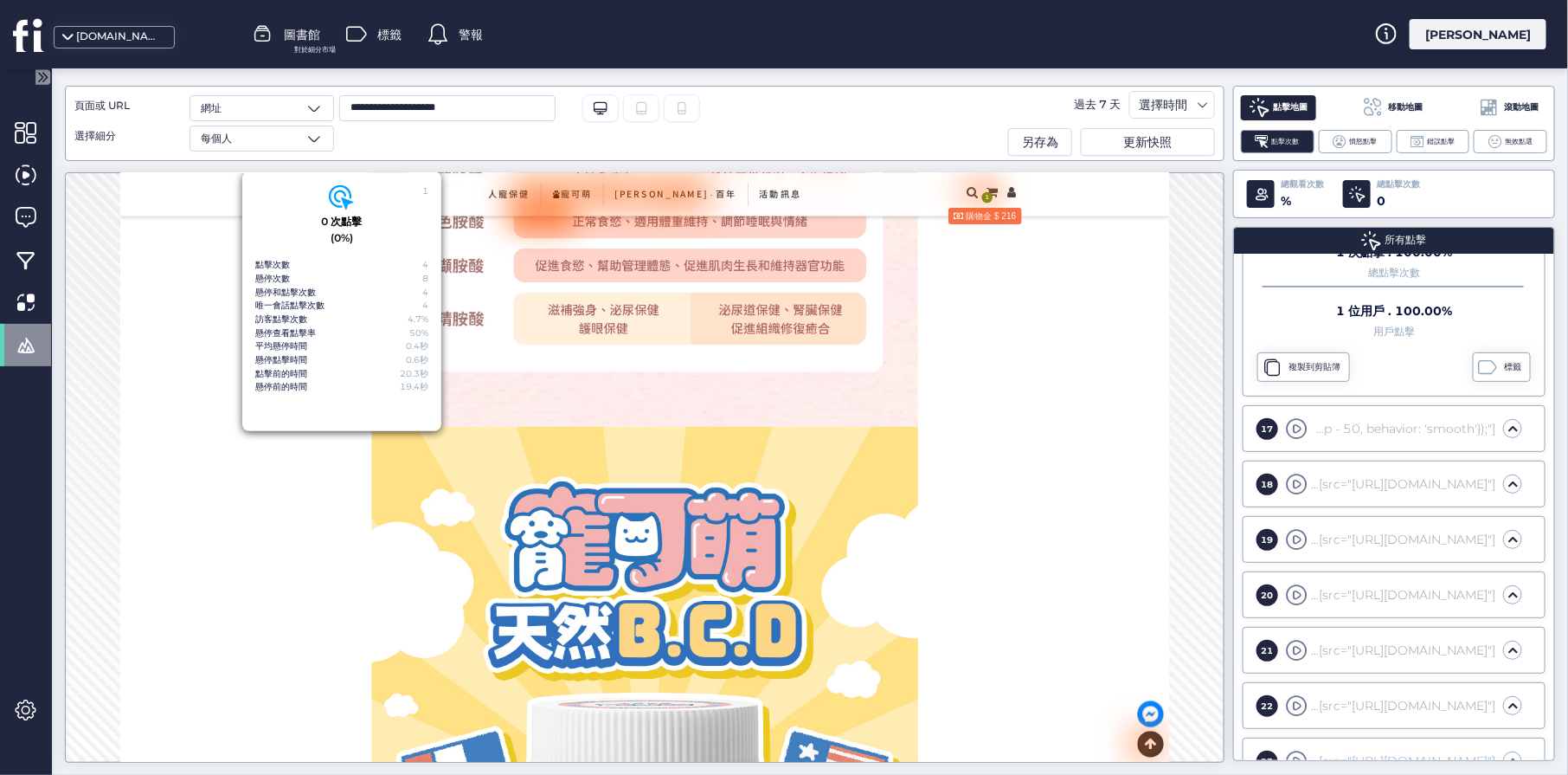
scroll to position [773, 0]
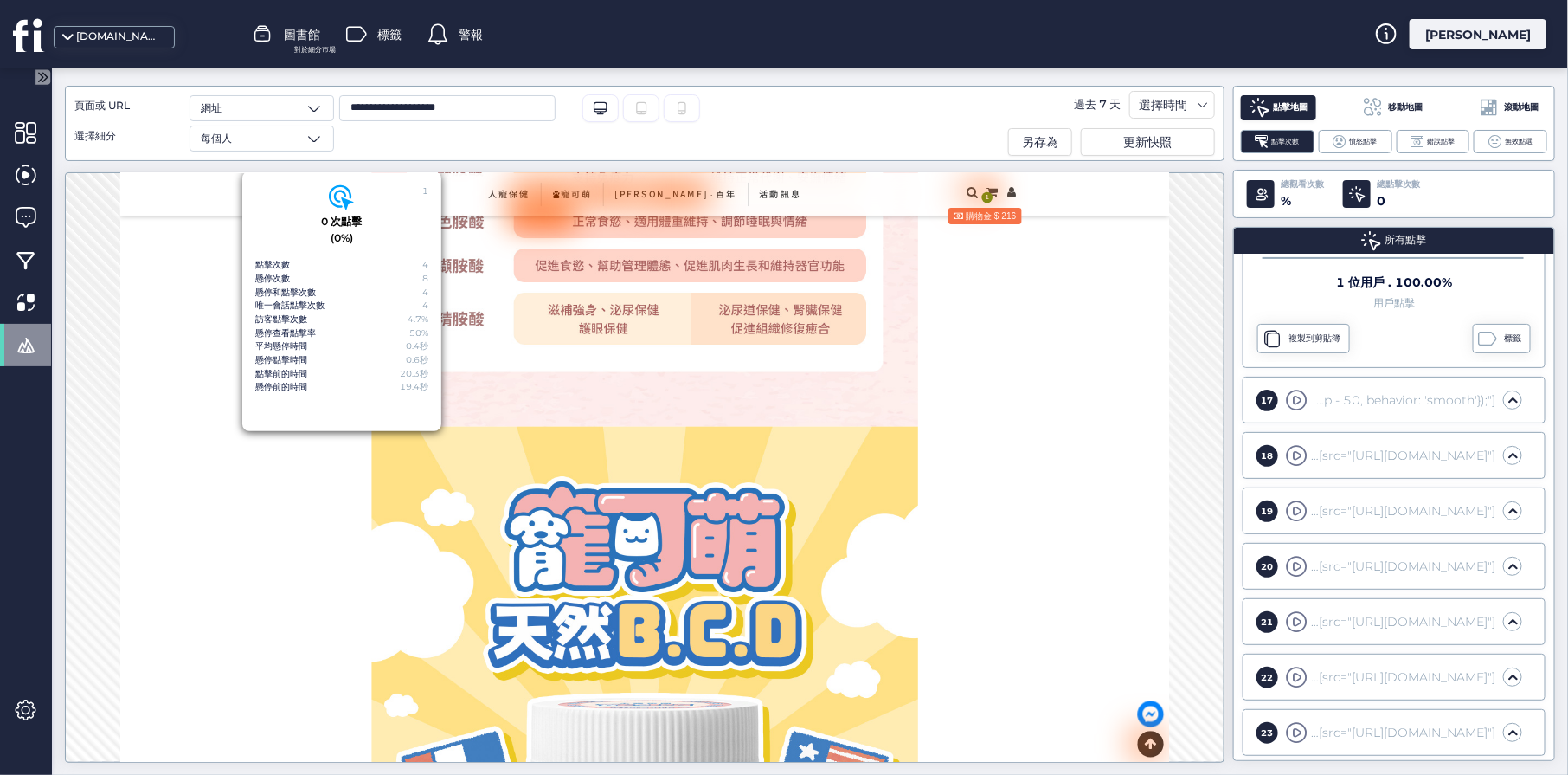
click at [1254, 614] on font "div#content div.intro_box div.txt.edit div img.rwd-img-center[src="[URL][DOMAIN…" at bounding box center [1223, 622] width 545 height 16
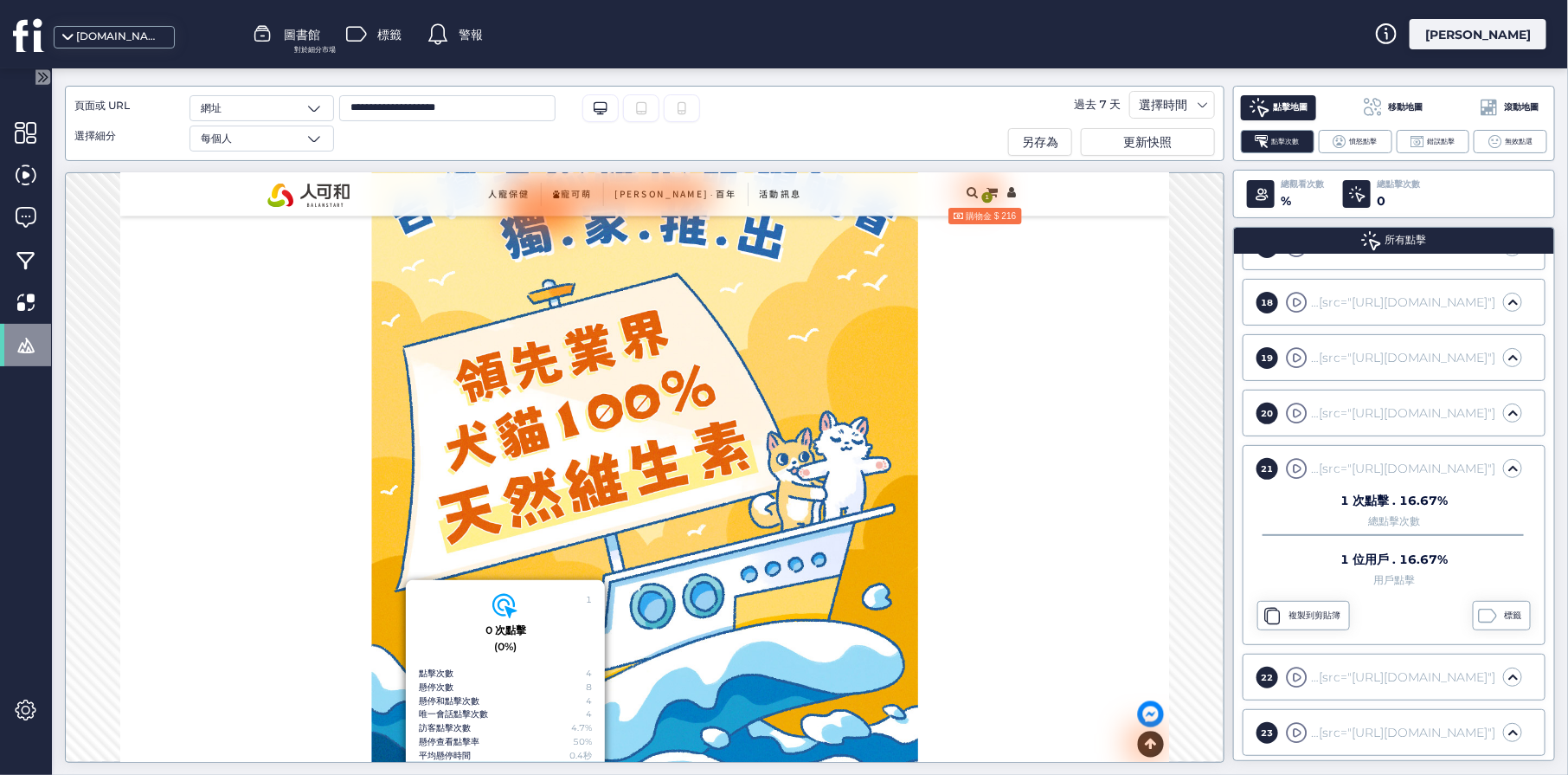
scroll to position [10962, 0]
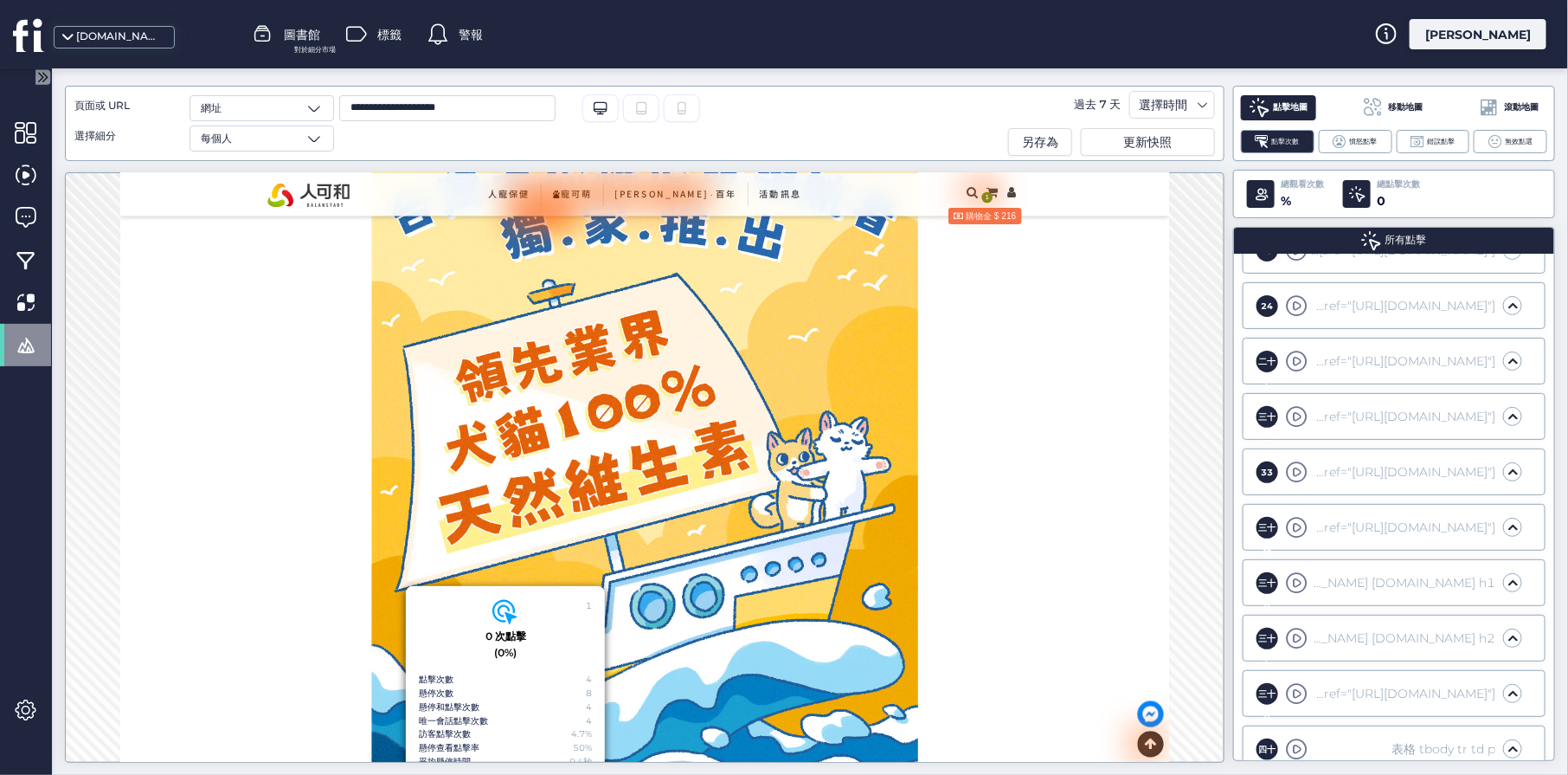
click at [1254, 619] on div "三十七 div.內寬 div.view [DOMAIN_NAME] [DOMAIN_NAME] h2 1 次點擊 . 14.29% 總點擊次數 1 位用戶 .…" at bounding box center [1394, 638] width 303 height 47
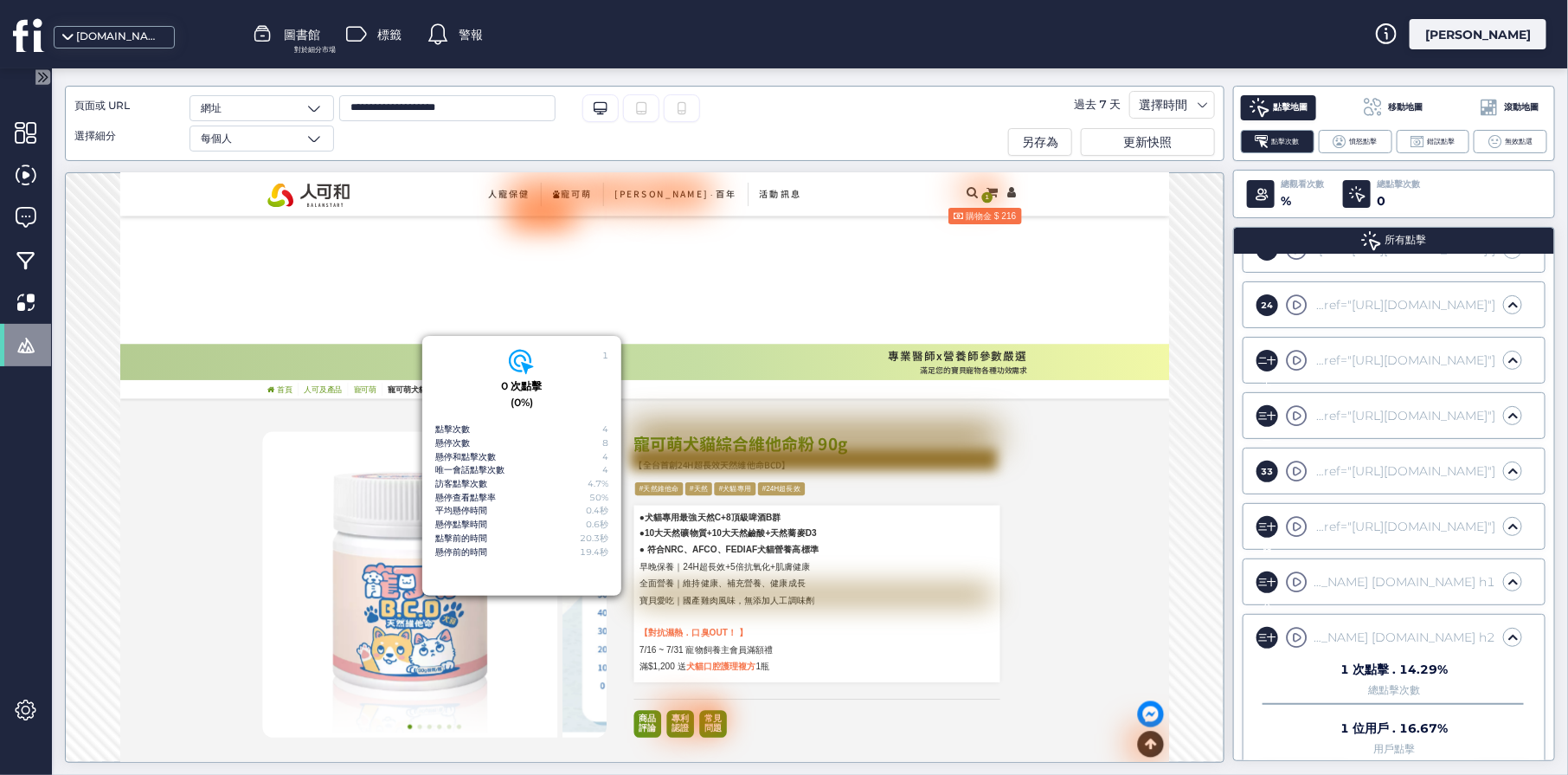
scroll to position [0, 0]
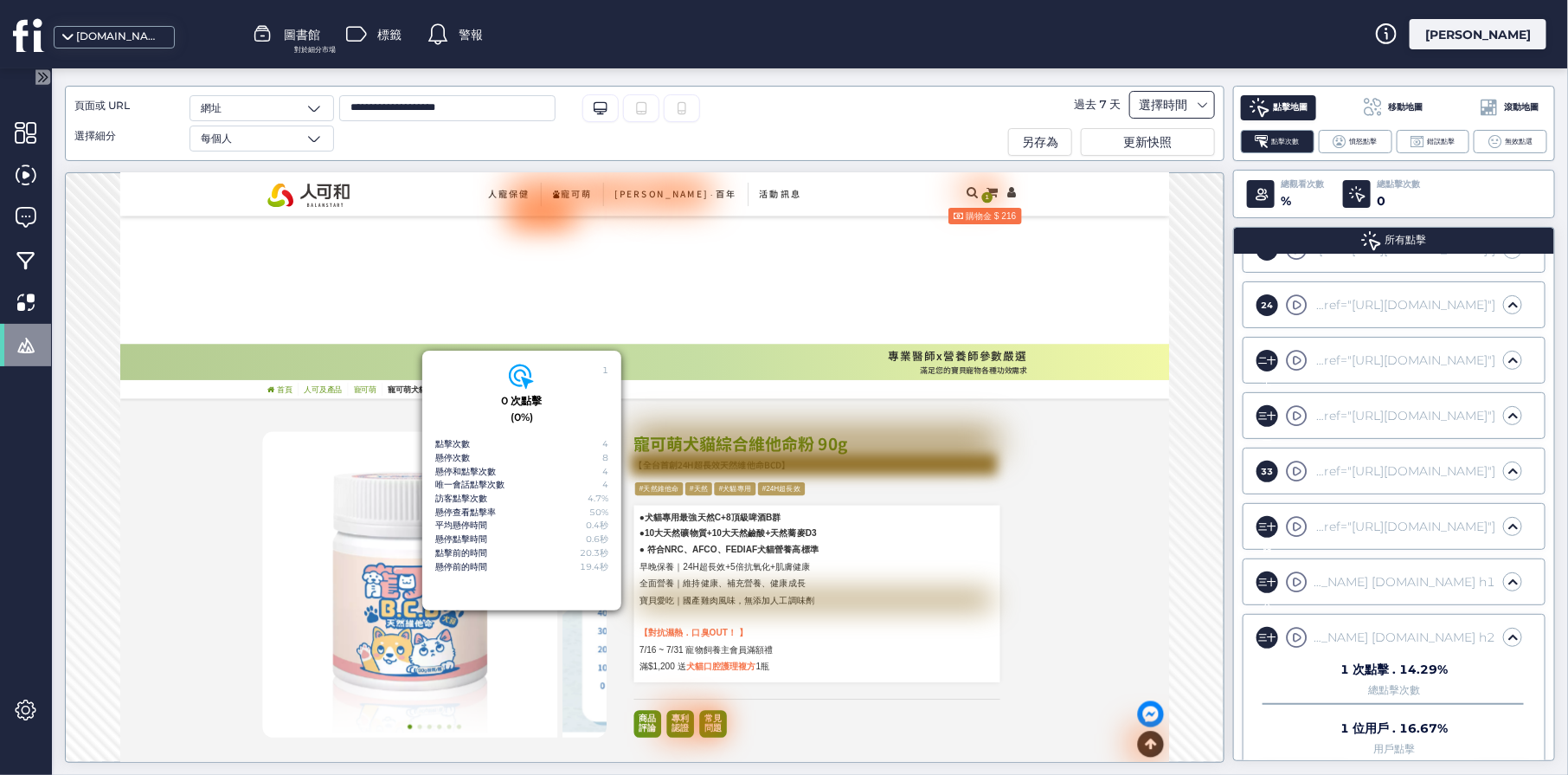
click at [1191, 111] on div "選擇時間" at bounding box center [1162, 104] width 57 height 21
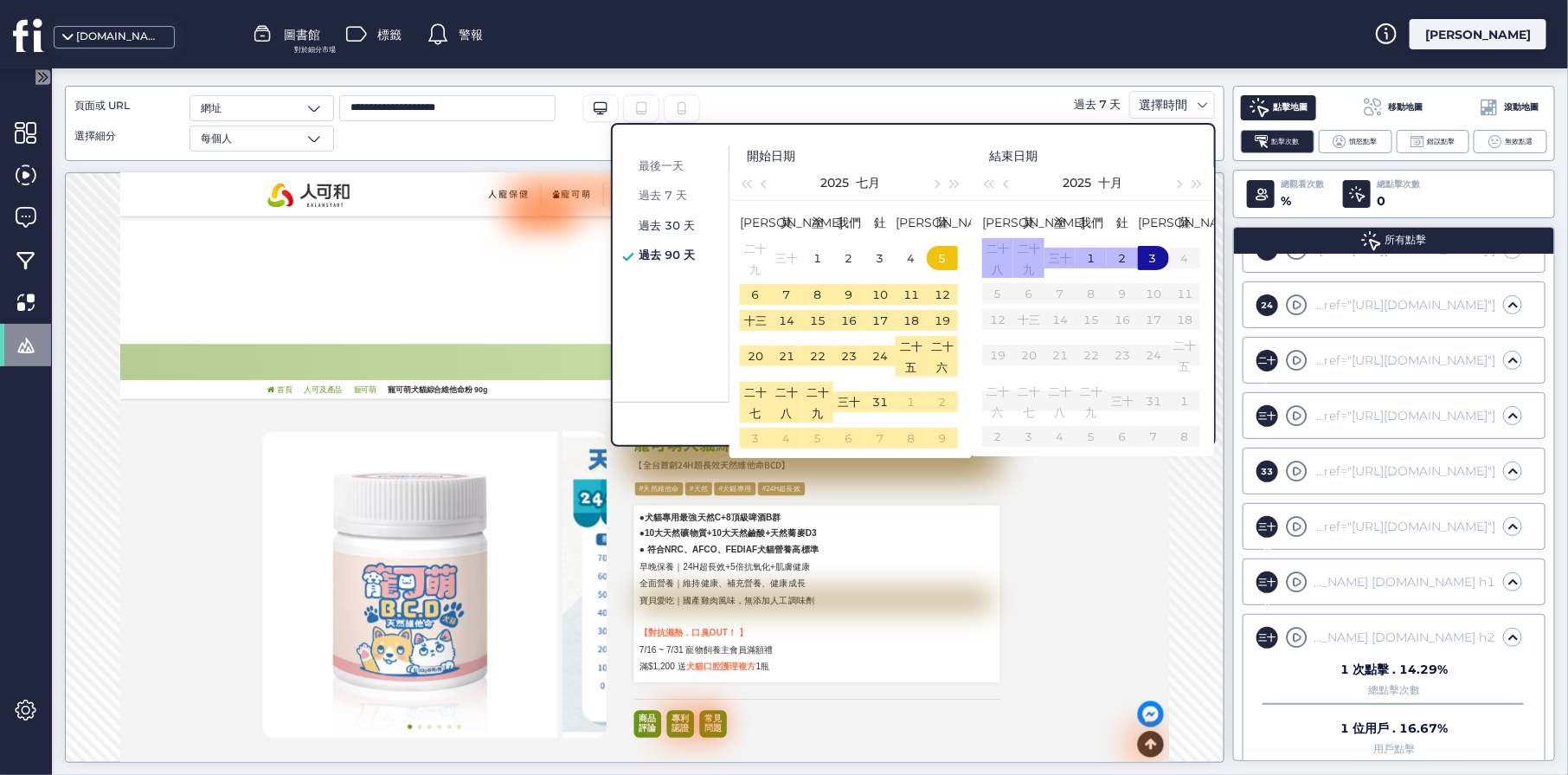
click at [669, 232] on div "過去 30 天" at bounding box center [678, 225] width 86 height 21
